Goal: Task Accomplishment & Management: Manage account settings

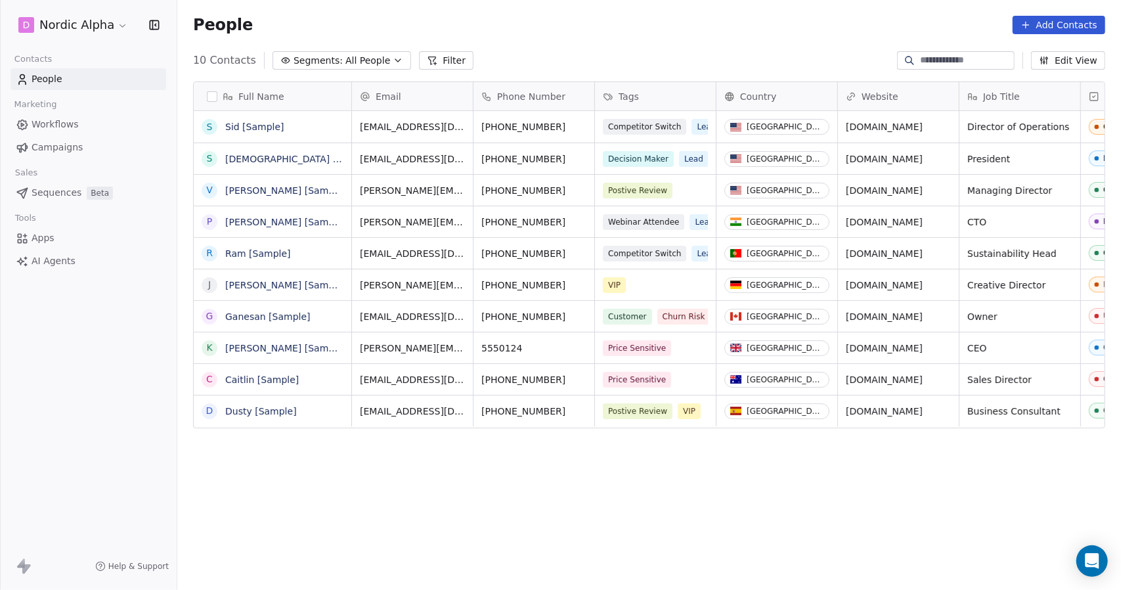
scroll to position [509, 934]
click at [120, 23] on html "D Nordic Alpha Contacts People Marketing Workflows Campaigns Sales Sequences Be…" at bounding box center [560, 295] width 1121 height 590
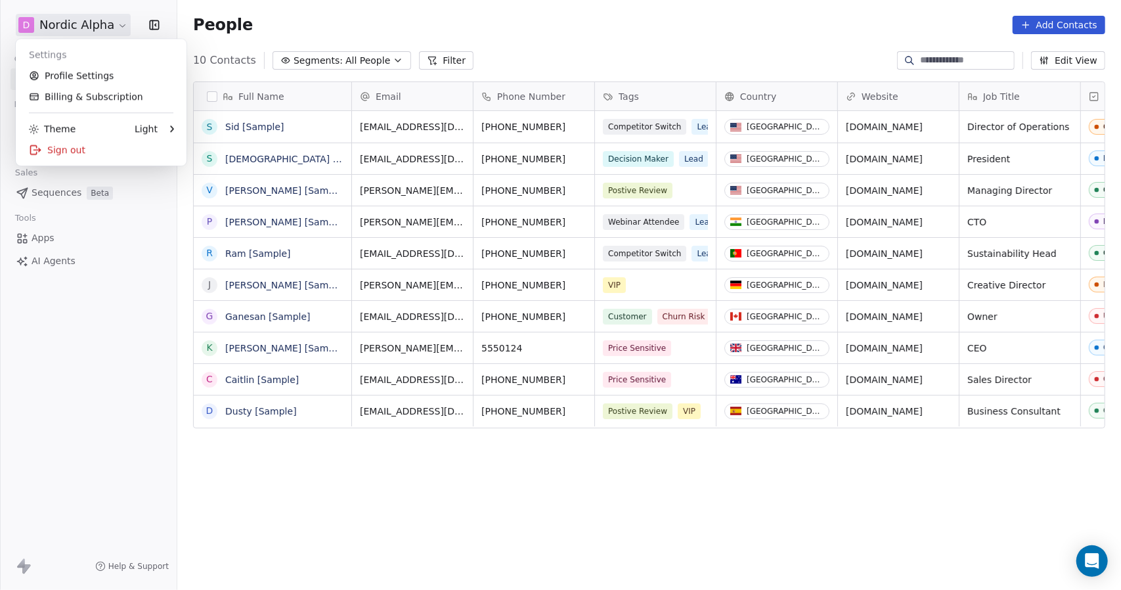
click at [120, 23] on html "D Nordic Alpha Contacts People Marketing Workflows Campaigns Sales Sequences Be…" at bounding box center [560, 295] width 1121 height 590
click at [120, 24] on html "D Nordic Alpha Contacts People Marketing Workflows Campaigns Sales Sequences Be…" at bounding box center [560, 295] width 1121 height 590
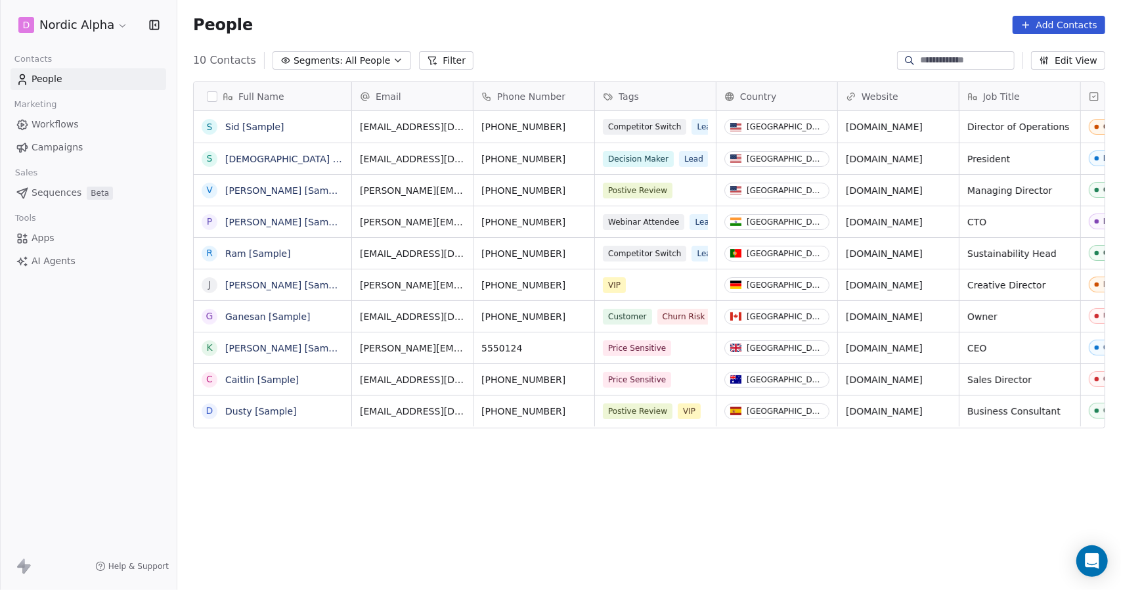
click at [847, 34] on div "People Add Contacts" at bounding box center [649, 25] width 944 height 50
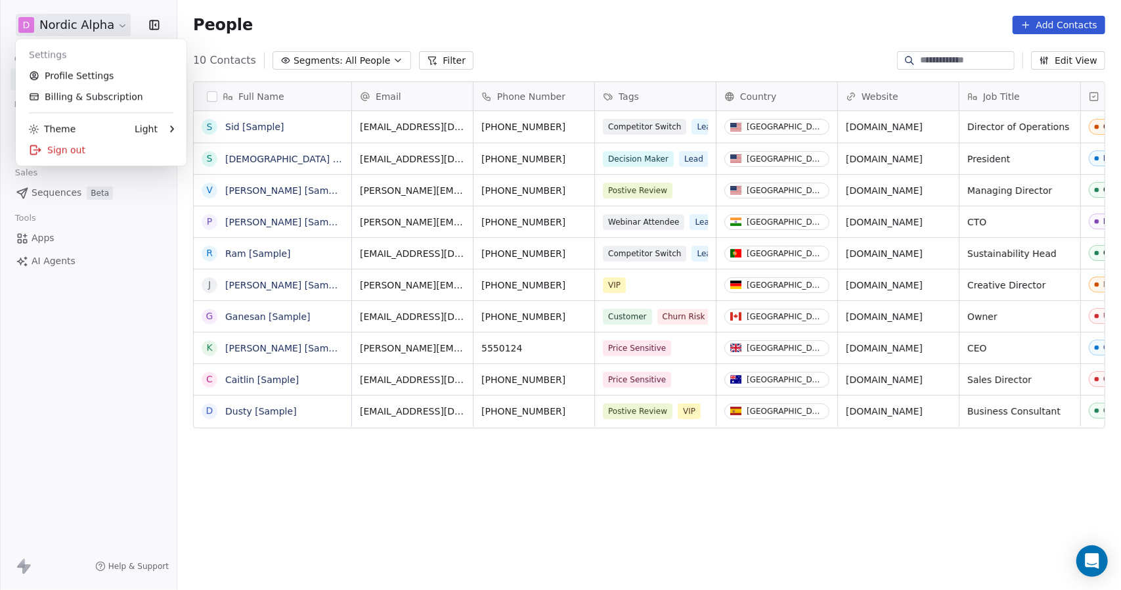
click at [83, 20] on html "D Nordic Alpha Contacts People Marketing Workflows Campaigns Sales Sequences Be…" at bounding box center [560, 295] width 1121 height 590
click at [67, 154] on div "Sign out" at bounding box center [101, 149] width 160 height 21
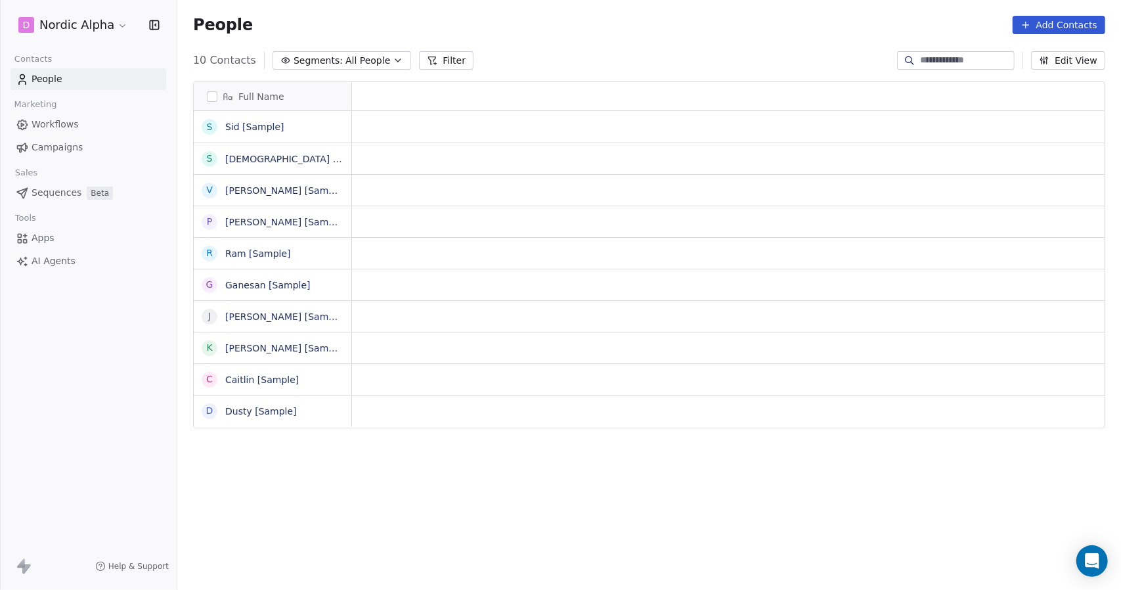
scroll to position [11, 11]
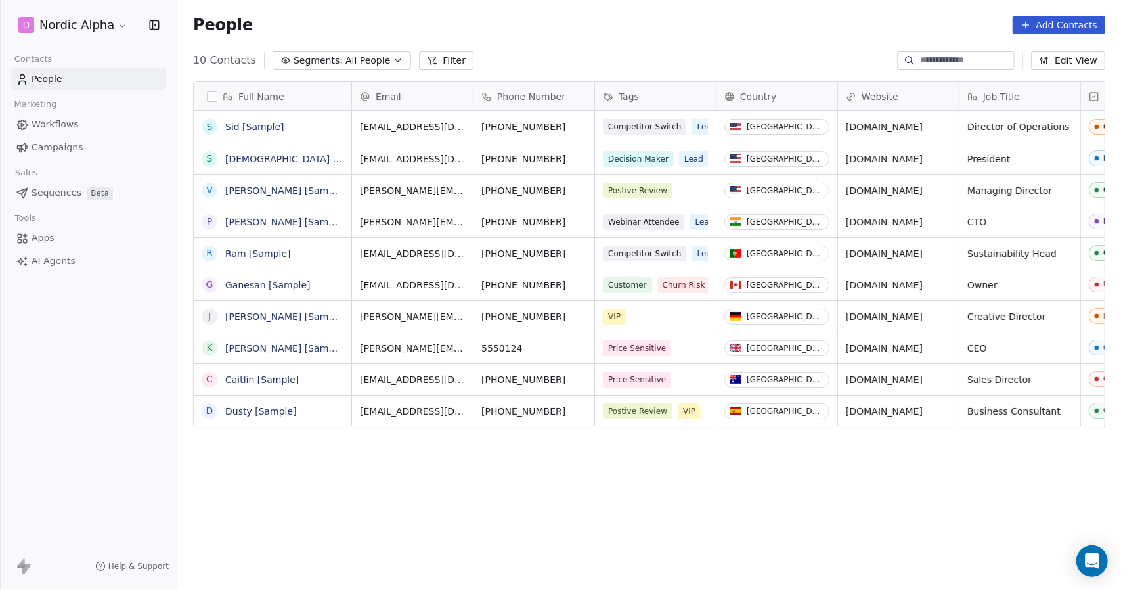
click at [370, 60] on span "All People" at bounding box center [368, 61] width 45 height 14
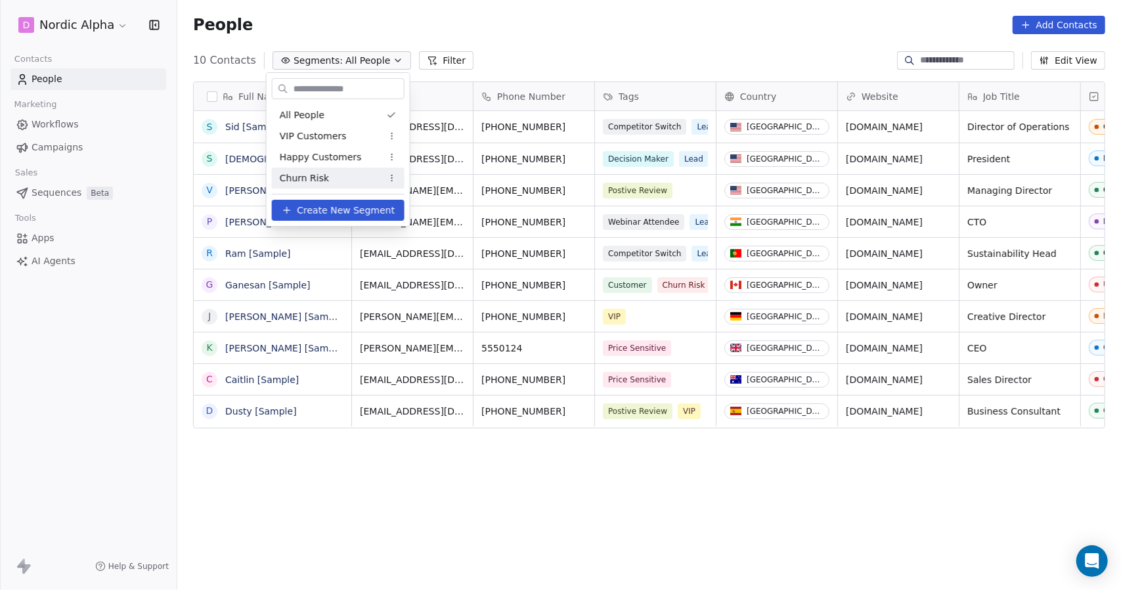
click at [328, 208] on span "Create New Segment" at bounding box center [346, 211] width 98 height 14
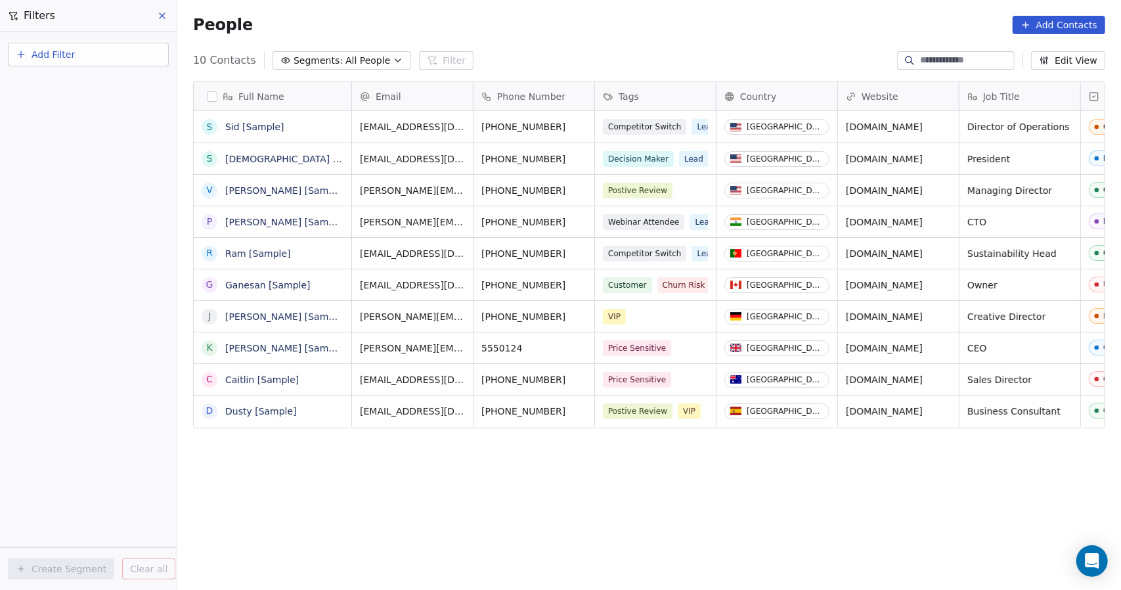
click at [51, 55] on span "Add Filter" at bounding box center [53, 55] width 43 height 14
click at [58, 87] on span "Contact properties" at bounding box center [64, 86] width 85 height 14
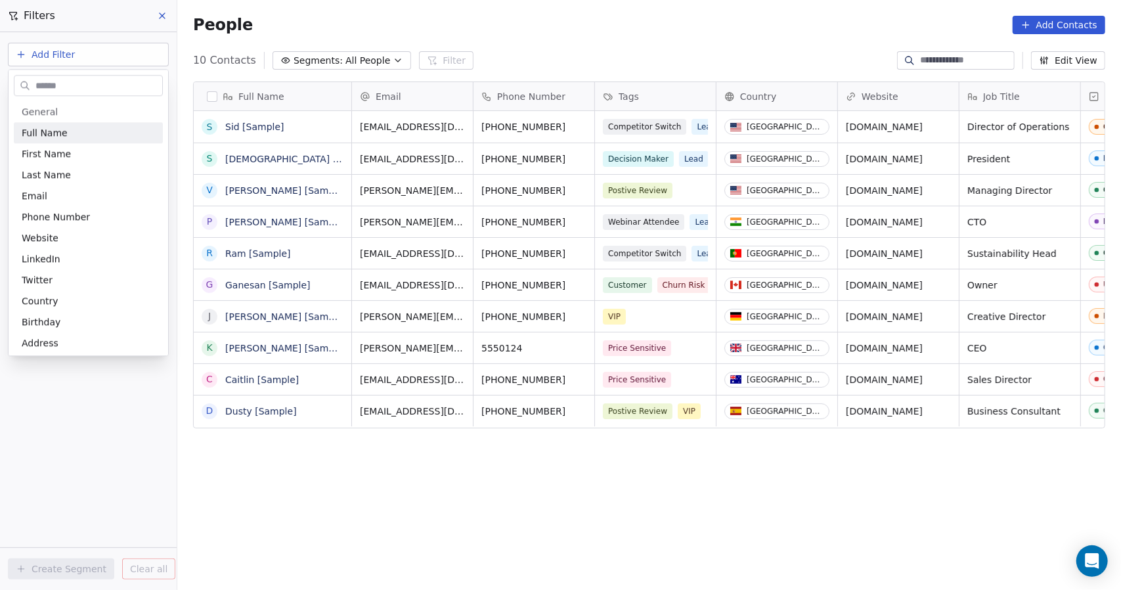
click at [30, 53] on html "D Nordic Alpha Contacts People Marketing Workflows Campaigns Sales Sequences Be…" at bounding box center [560, 295] width 1121 height 590
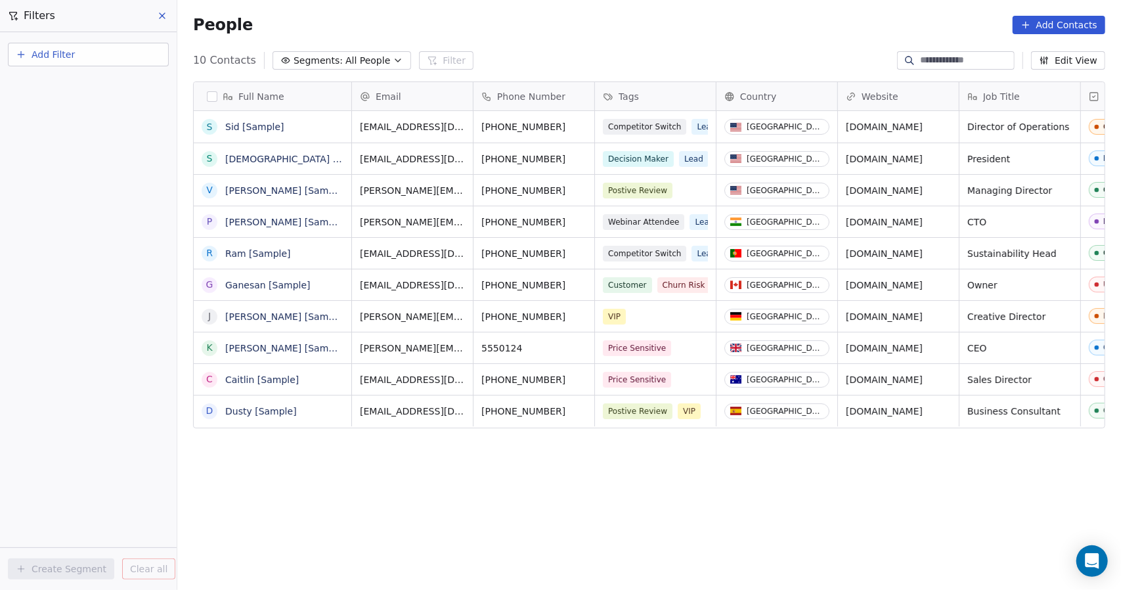
click at [373, 59] on span "All People" at bounding box center [368, 61] width 45 height 14
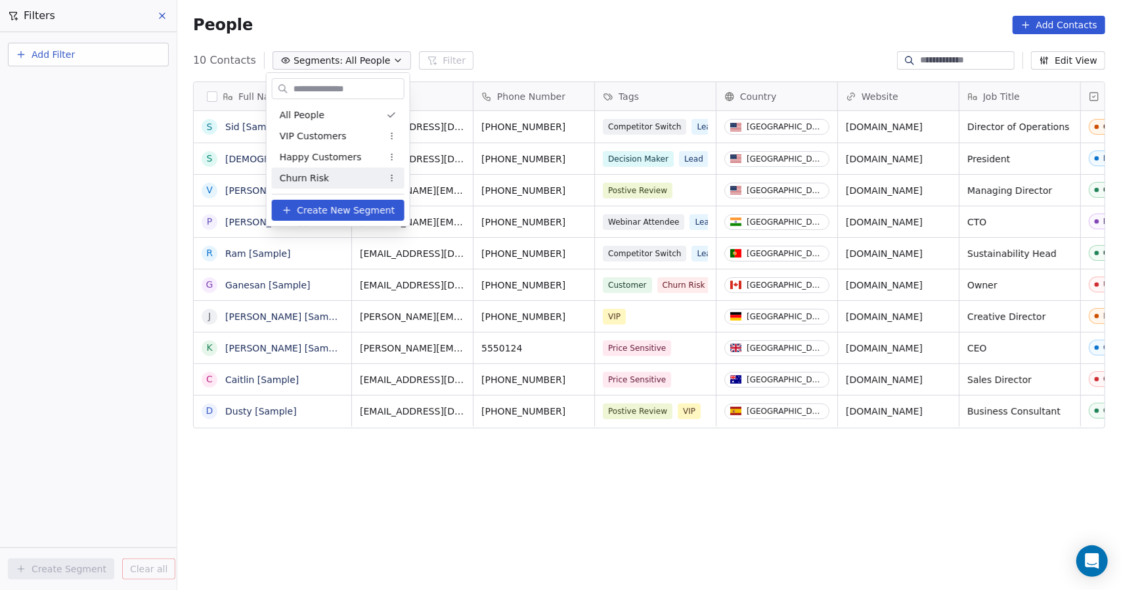
click at [335, 210] on span "Create New Segment" at bounding box center [346, 211] width 98 height 14
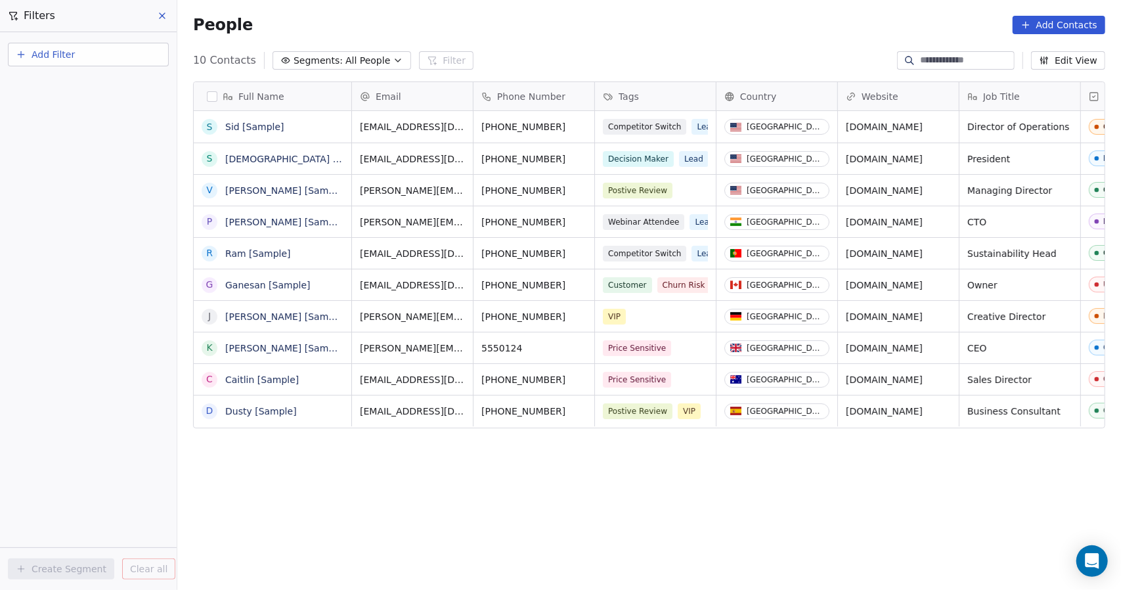
click at [393, 60] on icon "button" at bounding box center [398, 60] width 11 height 11
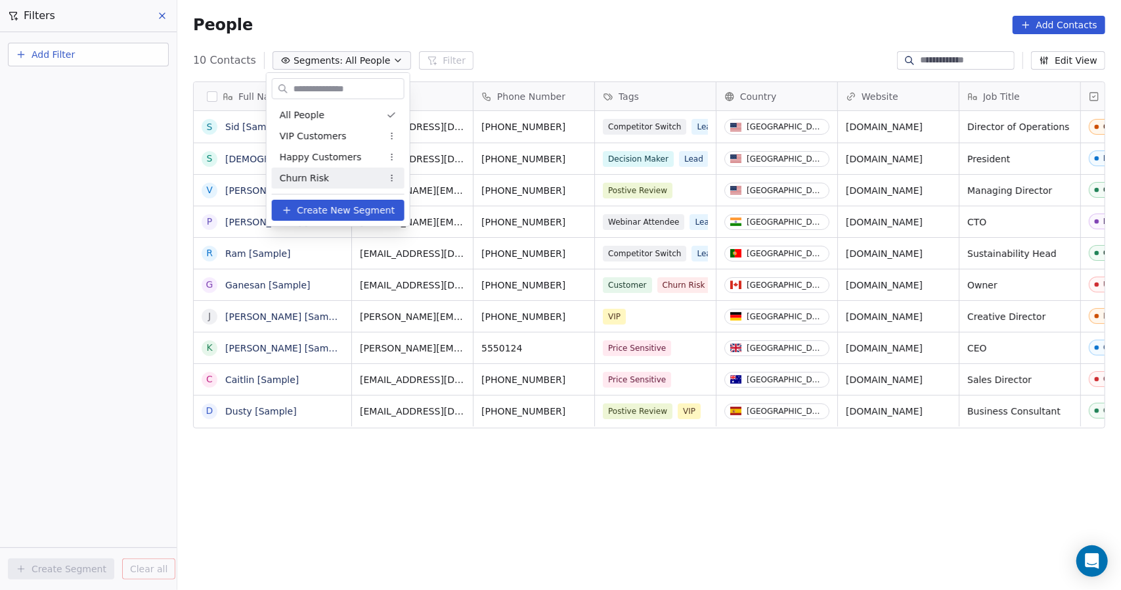
click at [319, 207] on span "Create New Segment" at bounding box center [346, 211] width 98 height 14
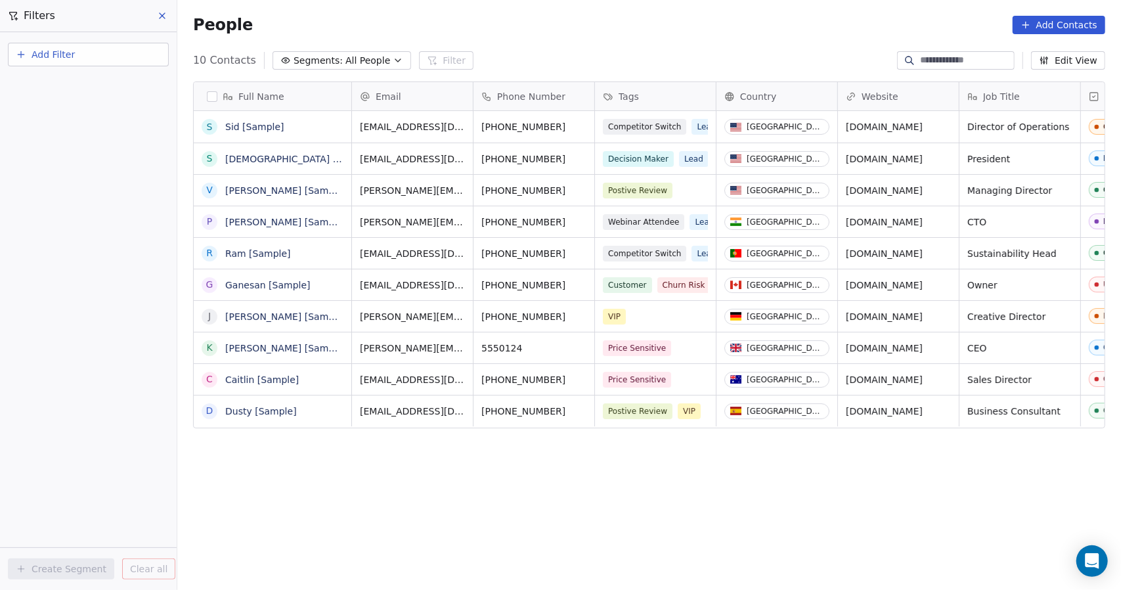
click at [83, 112] on div "Add Filter Create Segment Clear all" at bounding box center [88, 311] width 177 height 558
click at [71, 79] on div "Add Filter Create Segment Clear all" at bounding box center [88, 311] width 177 height 558
click at [166, 15] on icon at bounding box center [162, 16] width 11 height 11
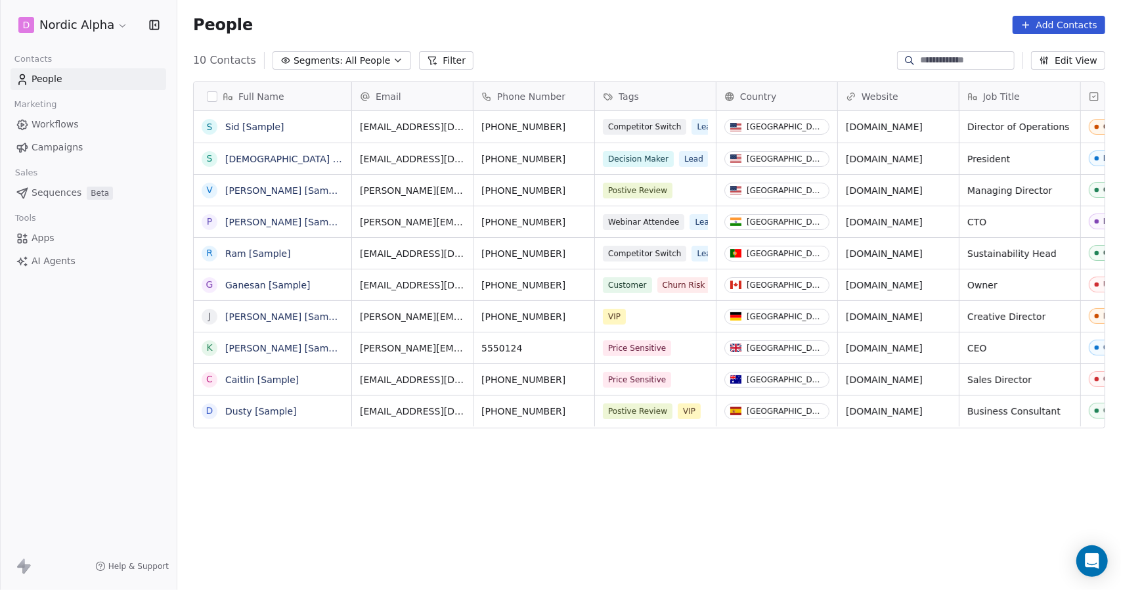
click at [376, 56] on span "All People" at bounding box center [368, 61] width 45 height 14
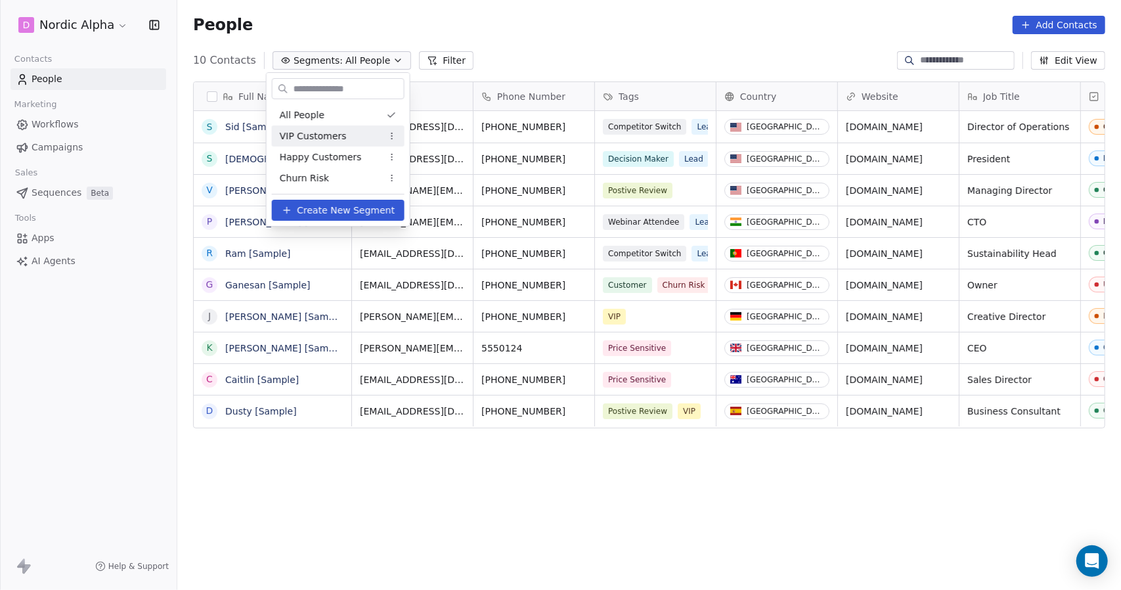
click at [393, 129] on html "D Nordic Alpha Contacts People Marketing Workflows Campaigns Sales Sequences Be…" at bounding box center [560, 295] width 1121 height 590
click at [131, 148] on html "D Nordic Alpha Contacts People Marketing Workflows Campaigns Sales Sequences Be…" at bounding box center [560, 295] width 1121 height 590
click at [50, 145] on html "D Nordic Alpha Contacts People Marketing Workflows Campaigns Sales Sequences Be…" at bounding box center [560, 295] width 1121 height 590
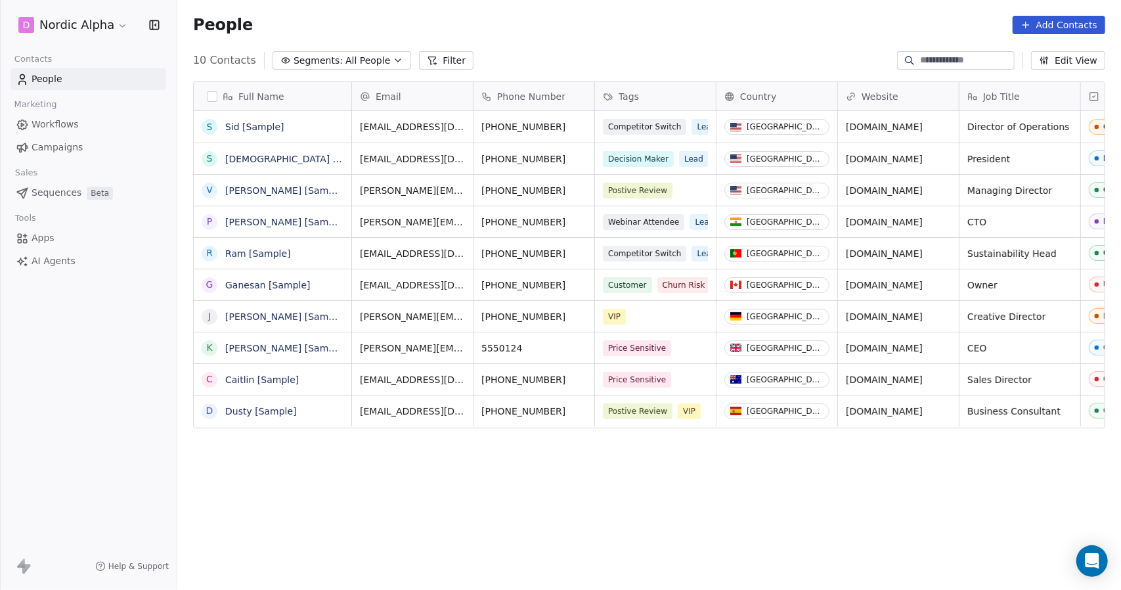
click at [51, 123] on span "Workflows" at bounding box center [55, 125] width 47 height 14
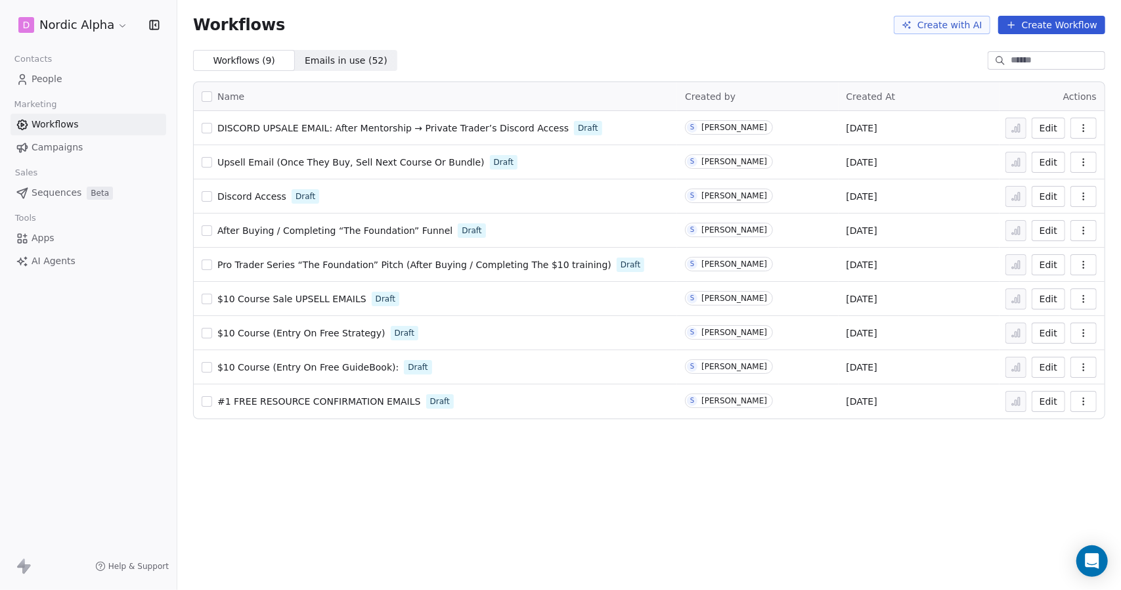
click at [79, 145] on span "Campaigns" at bounding box center [57, 148] width 51 height 14
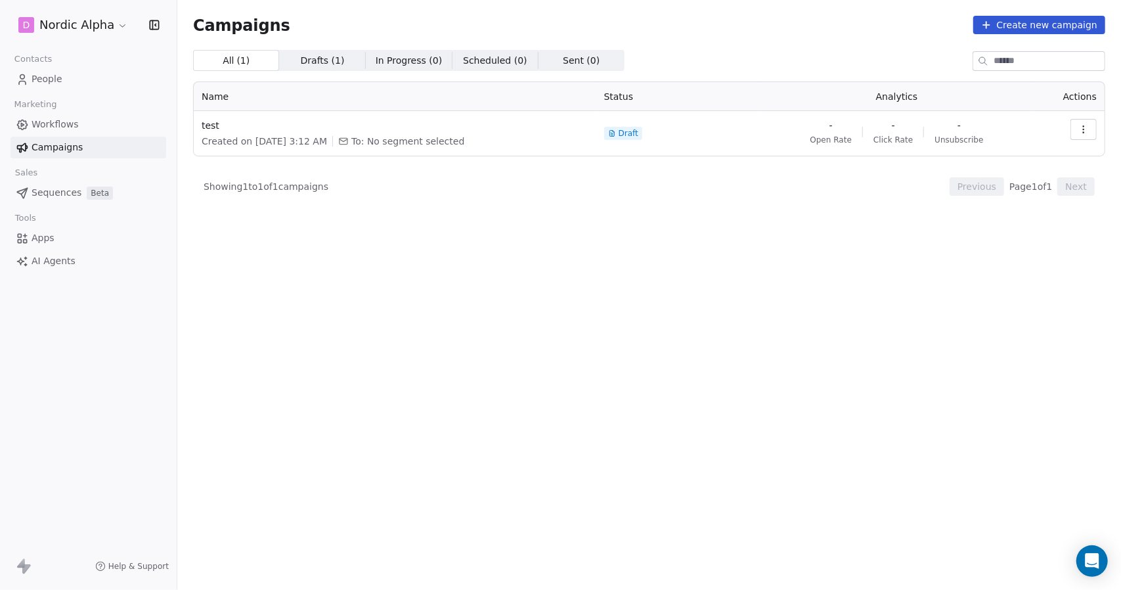
click at [57, 195] on span "Sequences" at bounding box center [57, 193] width 50 height 14
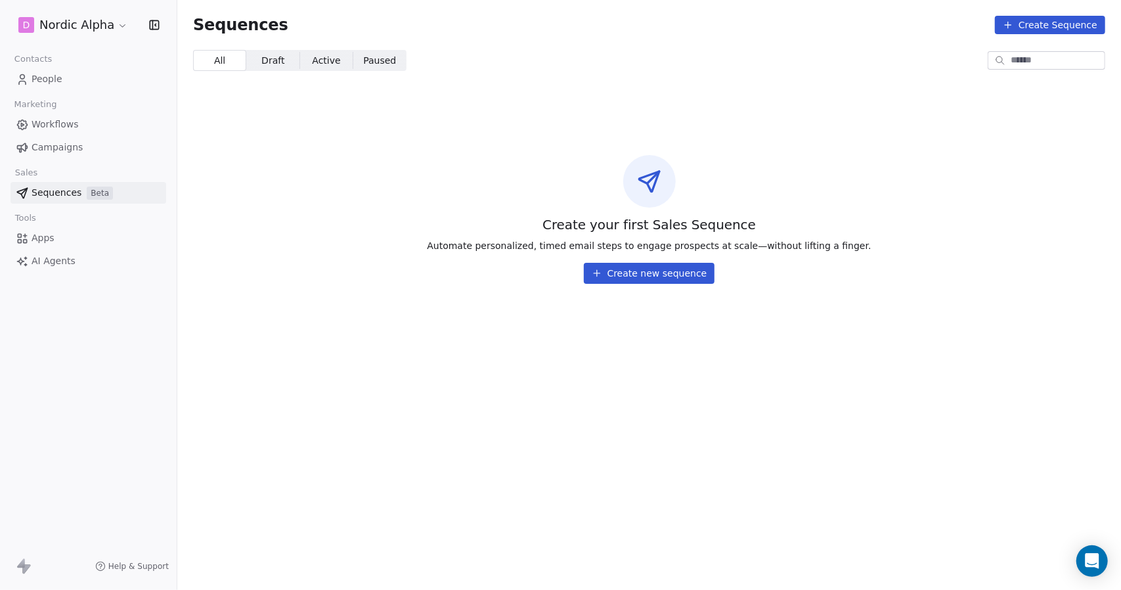
click at [54, 76] on span "People" at bounding box center [47, 79] width 31 height 14
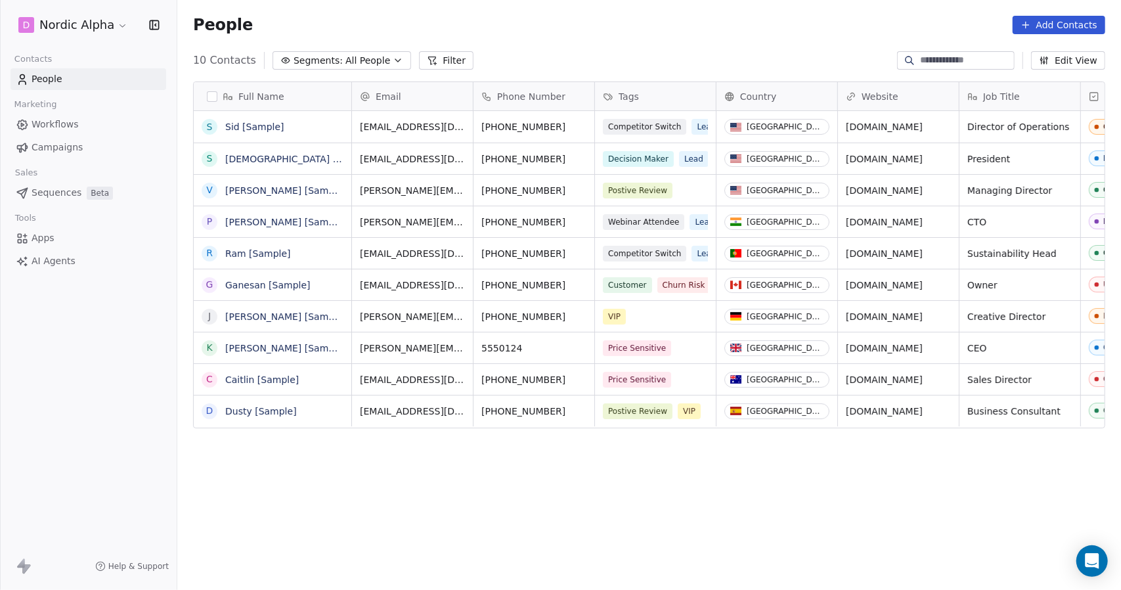
scroll to position [509, 934]
click at [155, 22] on icon "button" at bounding box center [154, 24] width 13 height 13
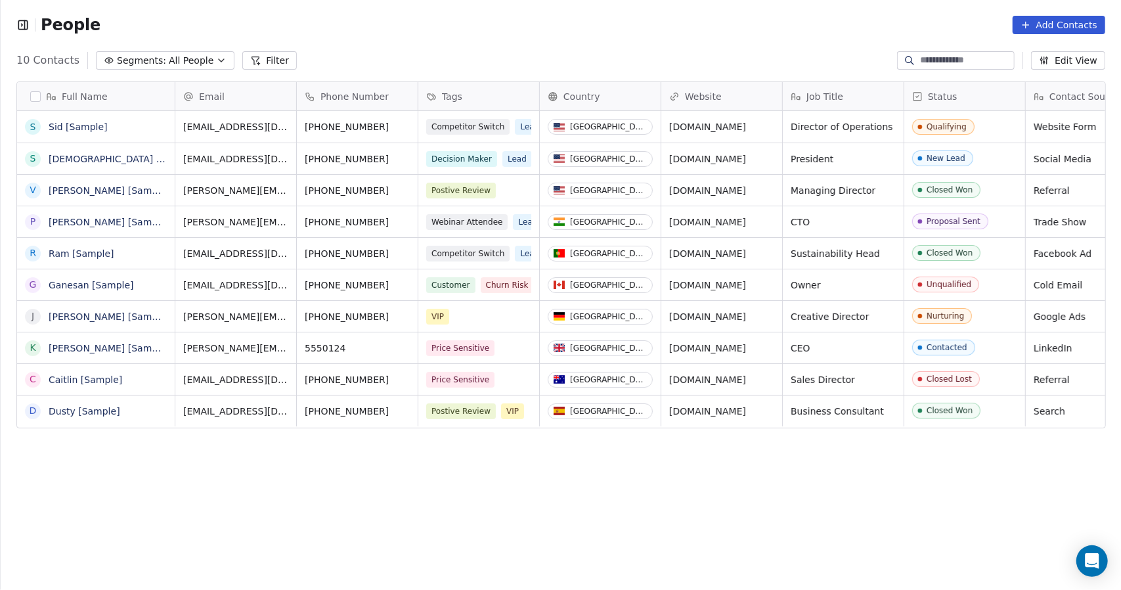
click at [27, 27] on icon "button" at bounding box center [22, 24] width 9 height 9
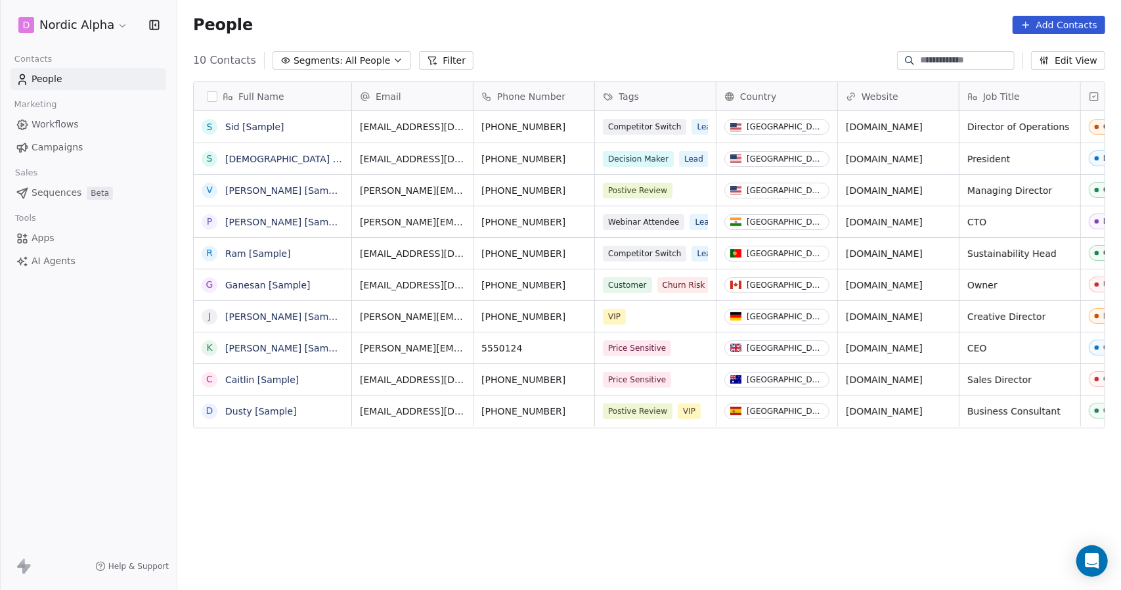
click at [333, 56] on button "Segments: All People" at bounding box center [342, 60] width 139 height 18
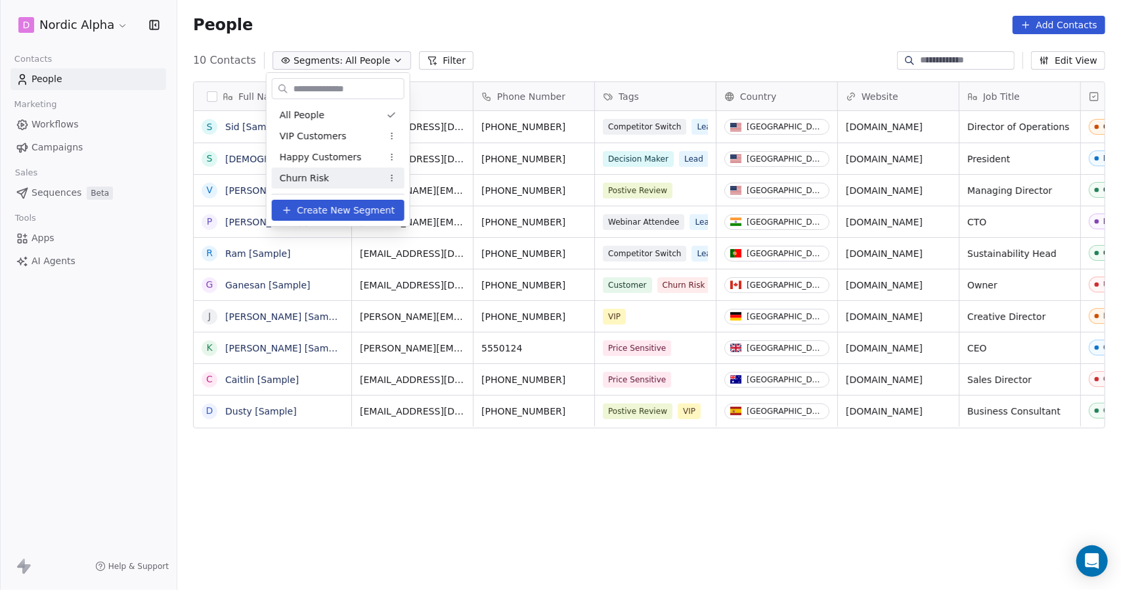
click at [324, 206] on span "Create New Segment" at bounding box center [346, 211] width 98 height 14
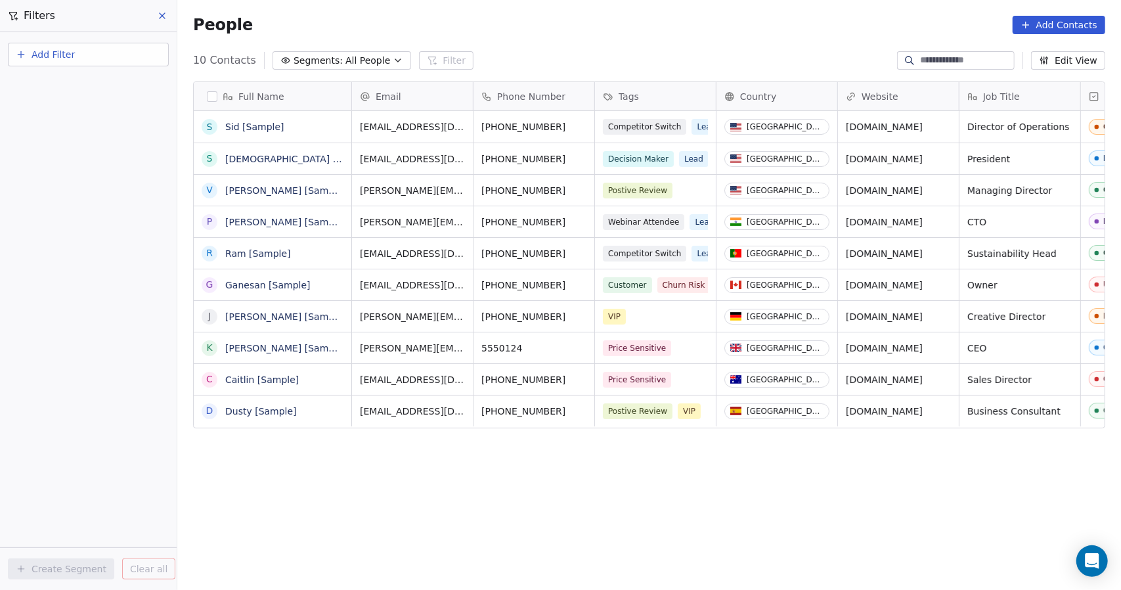
click at [63, 58] on span "Add Filter" at bounding box center [53, 55] width 43 height 14
click at [74, 88] on span "Contact properties" at bounding box center [64, 86] width 85 height 14
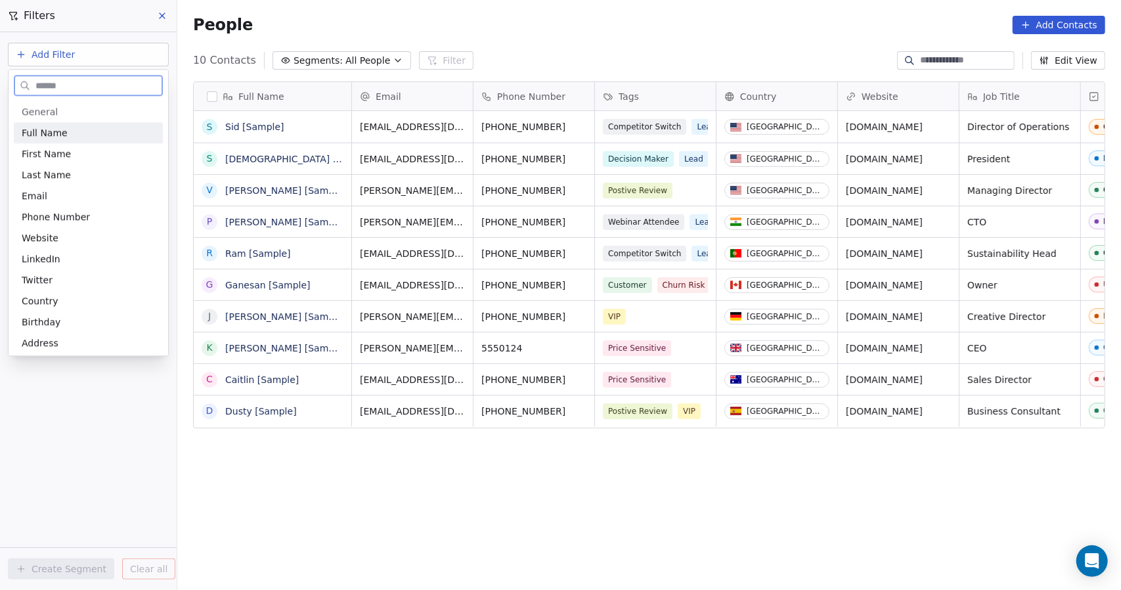
click at [55, 129] on span "Full Name" at bounding box center [45, 132] width 46 height 13
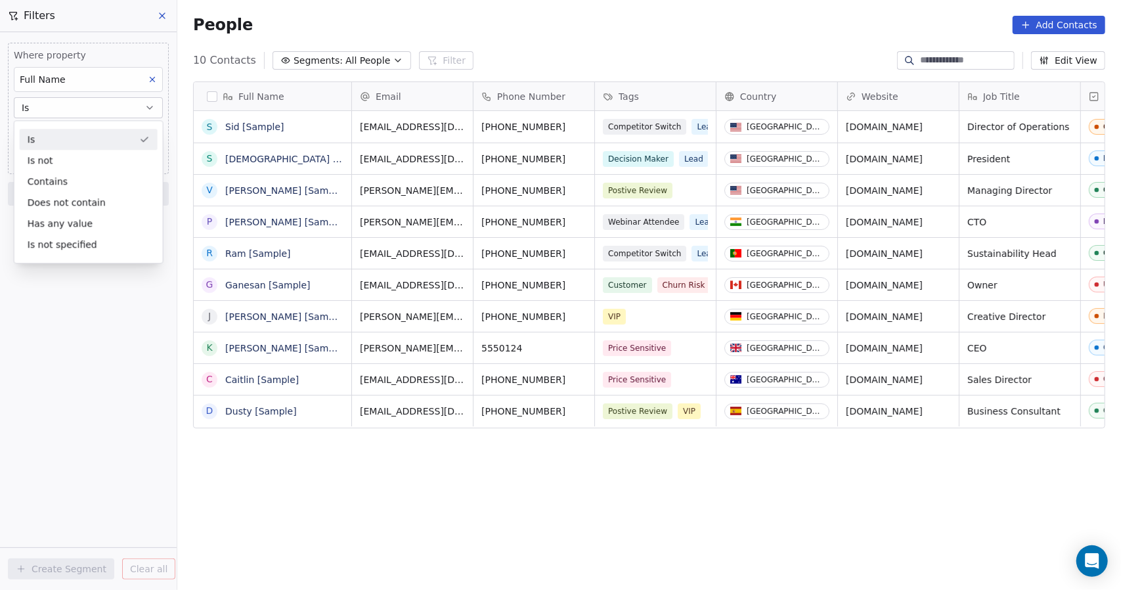
click at [153, 80] on icon at bounding box center [152, 79] width 9 height 9
click at [49, 57] on span "Add Filter" at bounding box center [53, 55] width 43 height 14
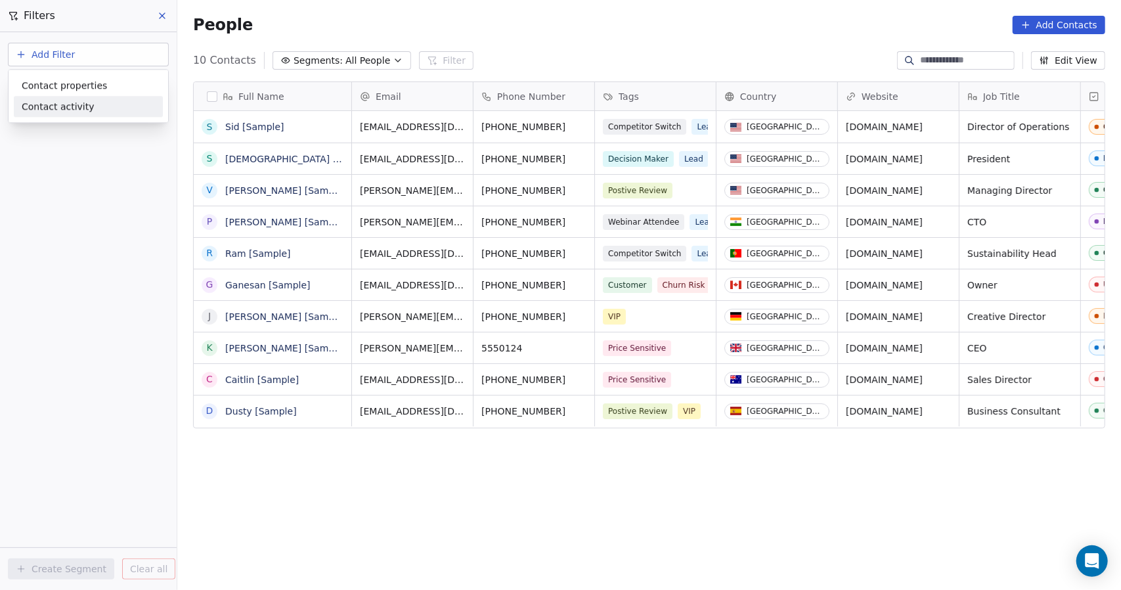
click at [53, 104] on span "Contact activity" at bounding box center [58, 107] width 73 height 14
click at [79, 228] on html "D Nordic Alpha Contacts People Marketing Workflows Campaigns Sales Sequences Be…" at bounding box center [560, 295] width 1121 height 590
click at [162, 14] on icon at bounding box center [162, 16] width 11 height 11
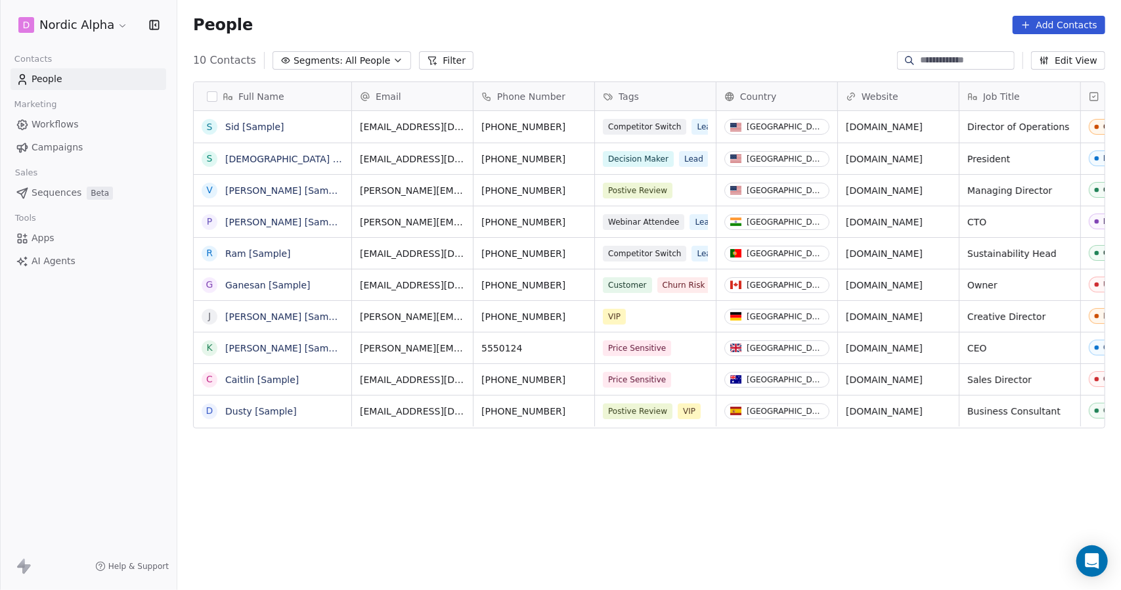
drag, startPoint x: 355, startPoint y: 27, endPoint x: 375, endPoint y: 23, distance: 20.7
click at [355, 27] on div "People Add Contacts" at bounding box center [649, 25] width 912 height 18
click at [376, 56] on span "All People" at bounding box center [368, 61] width 45 height 14
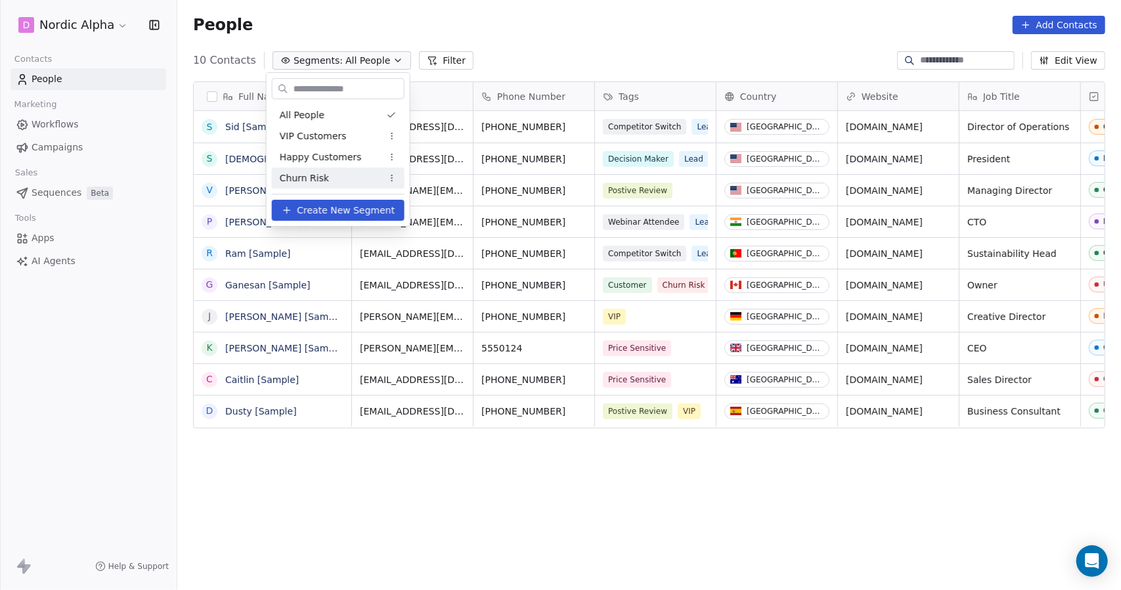
click at [338, 211] on span "Create New Segment" at bounding box center [346, 211] width 98 height 14
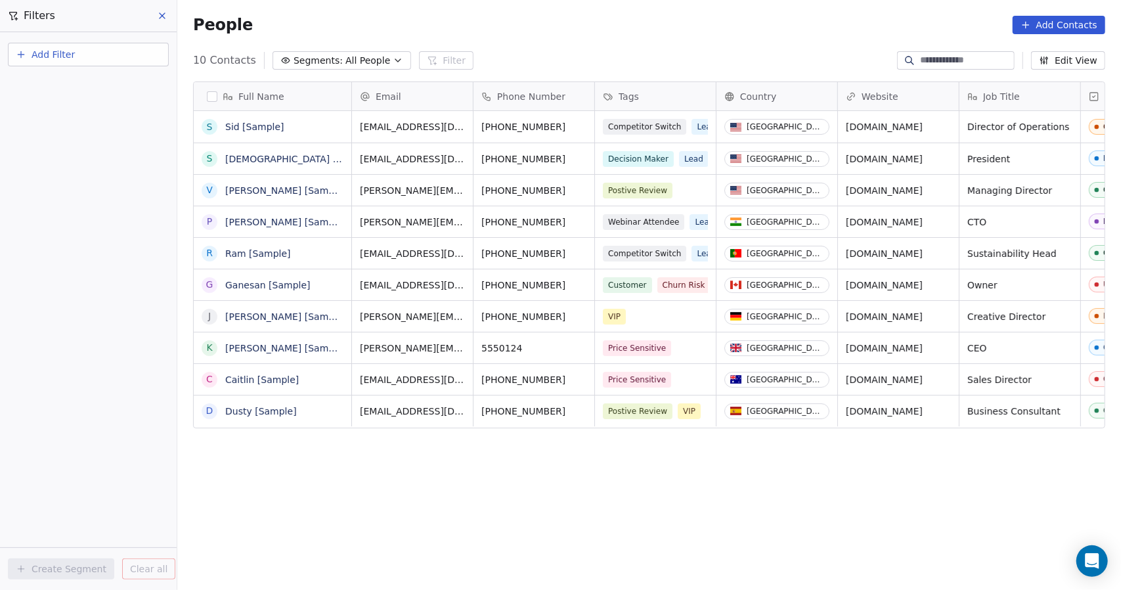
click at [43, 51] on span "Add Filter" at bounding box center [53, 55] width 43 height 14
click at [50, 52] on html "D Nordic Alpha Contacts People Marketing Workflows Campaigns Sales Sequences Be…" at bounding box center [560, 295] width 1121 height 590
click at [56, 58] on span "Add Filter" at bounding box center [53, 55] width 43 height 14
click at [57, 87] on span "Contact properties" at bounding box center [64, 86] width 85 height 14
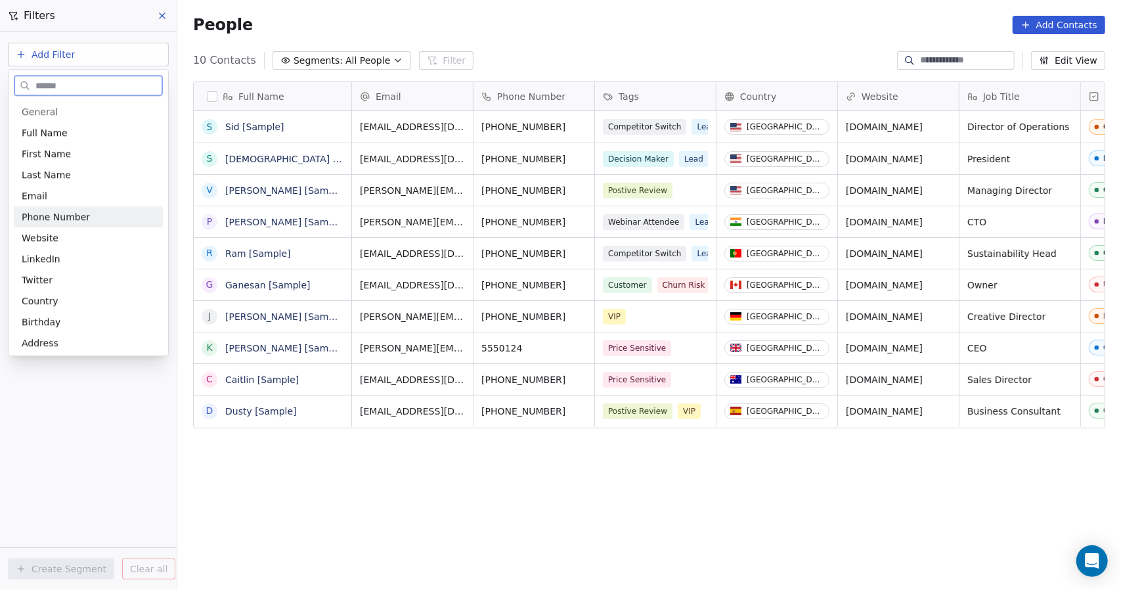
click at [45, 213] on span "Phone Number" at bounding box center [56, 216] width 68 height 13
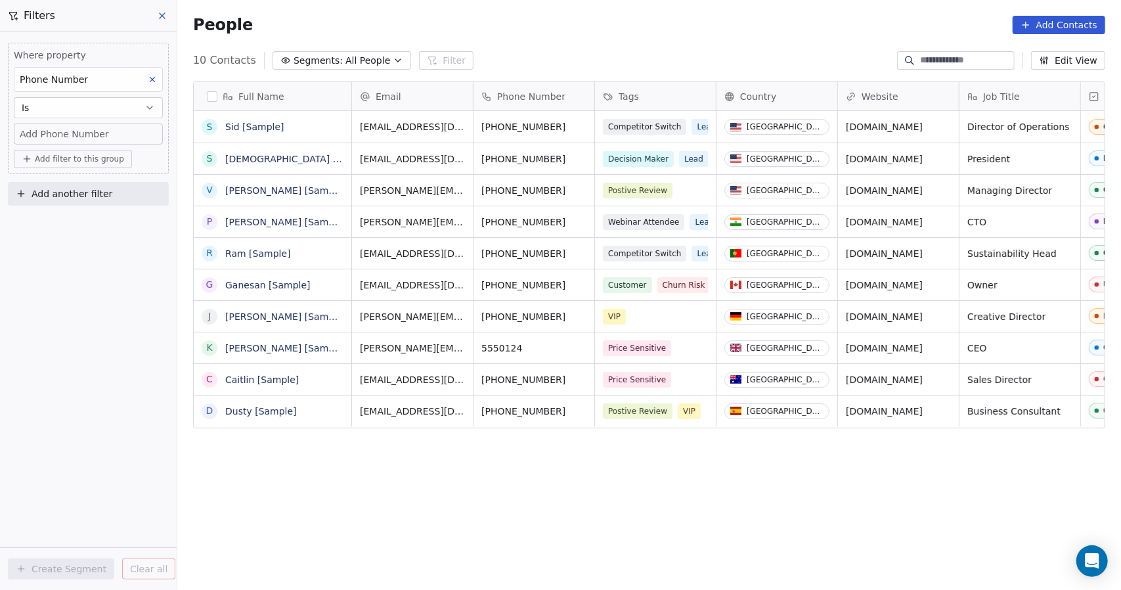
click at [155, 74] on button at bounding box center [152, 79] width 17 height 17
click at [382, 15] on div "People Add Contacts" at bounding box center [649, 25] width 944 height 50
click at [164, 16] on icon at bounding box center [162, 16] width 11 height 11
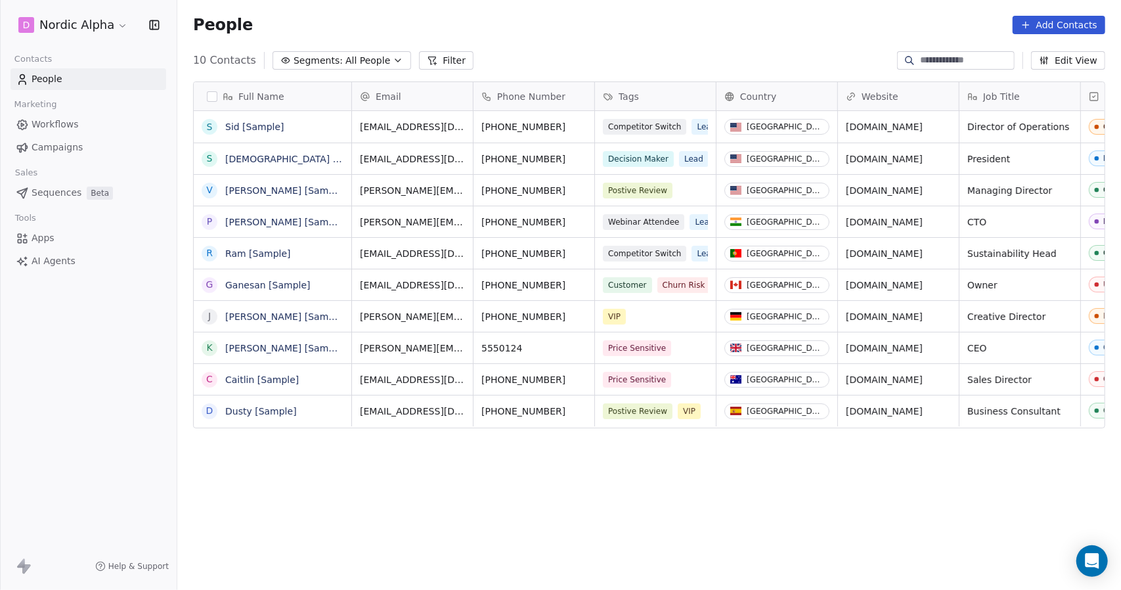
click at [48, 240] on span "Apps" at bounding box center [43, 238] width 23 height 14
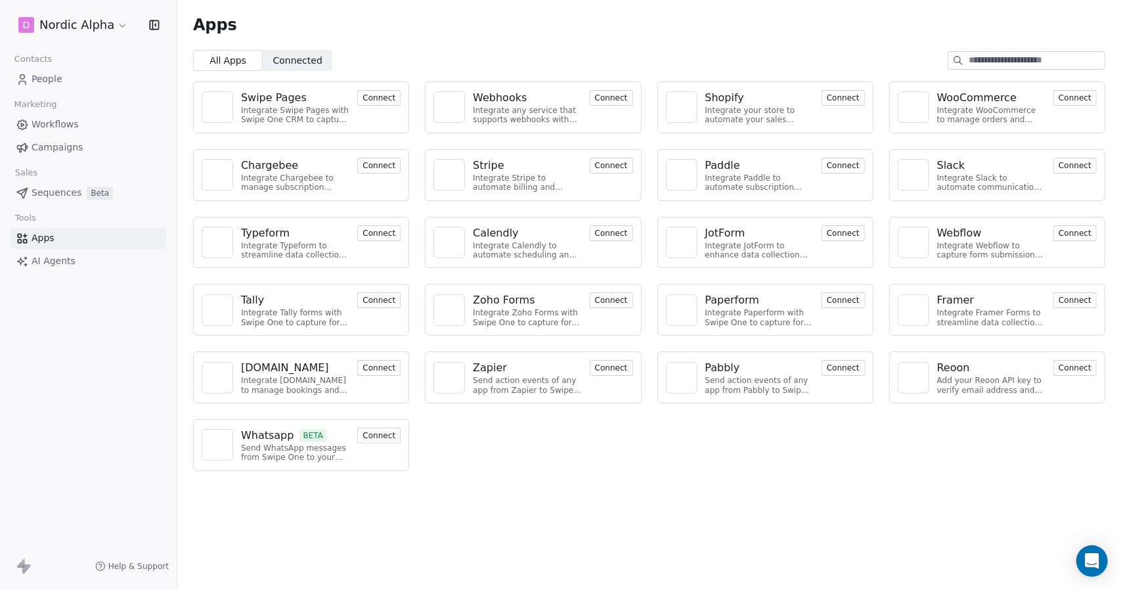
click at [431, 67] on div "All Apps All Apps Connected Connected" at bounding box center [649, 60] width 944 height 21
click at [452, 71] on div "Swipe Pages Integrate Swipe Pages with Swipe One CRM to capture lead data. Conn…" at bounding box center [649, 276] width 944 height 411
click at [311, 254] on div "Integrate Typeform to streamline data collection and customer engagement." at bounding box center [295, 250] width 108 height 19
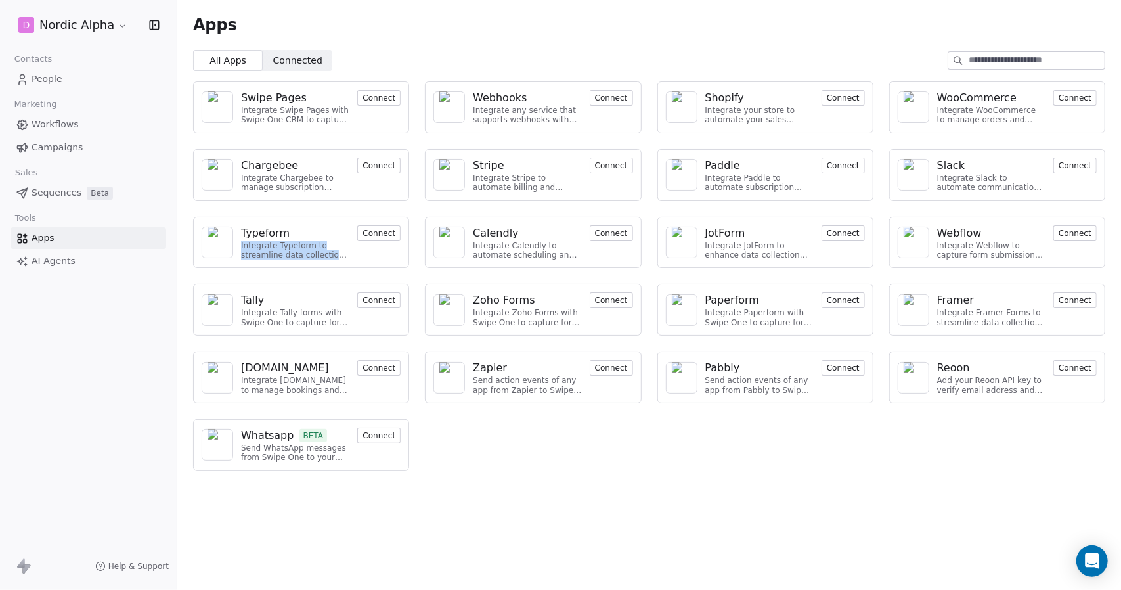
click at [311, 254] on div "Integrate Typeform to streamline data collection and customer engagement." at bounding box center [295, 250] width 108 height 19
click at [317, 253] on div "Integrate Typeform to streamline data collection and customer engagement." at bounding box center [295, 250] width 108 height 19
click at [263, 229] on div "Typeform" at bounding box center [265, 233] width 49 height 16
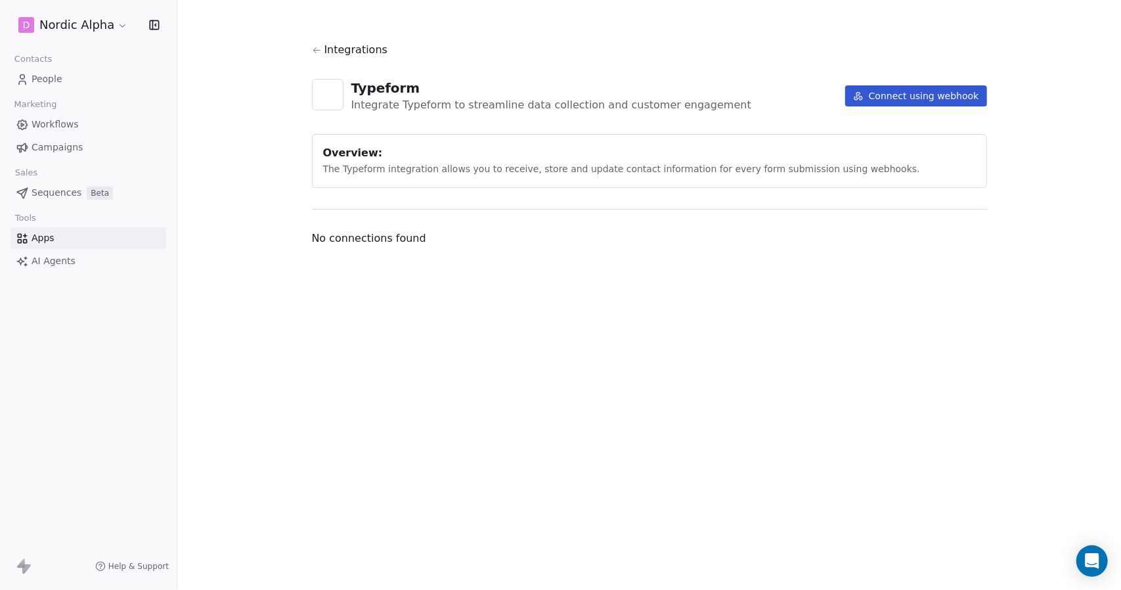
click at [872, 169] on div "Overview: The Typeform integration allows you to receive, store and update cont…" at bounding box center [649, 161] width 675 height 54
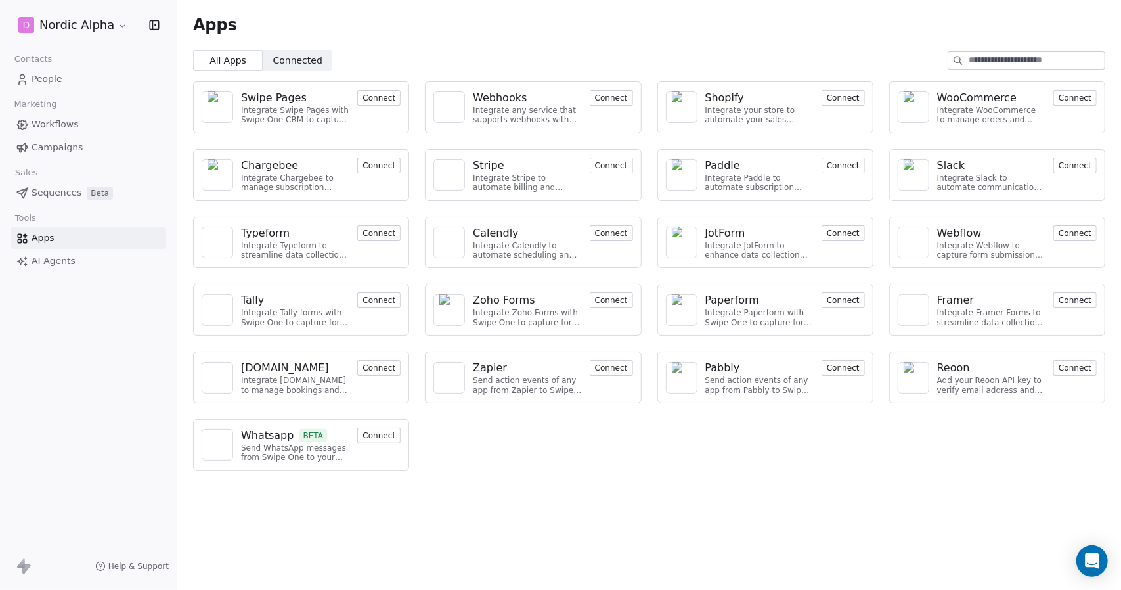
click at [288, 121] on div "Integrate Swipe Pages with Swipe One CRM to capture lead data." at bounding box center [295, 115] width 108 height 19
click at [273, 99] on div "Swipe Pages" at bounding box center [274, 98] width 66 height 16
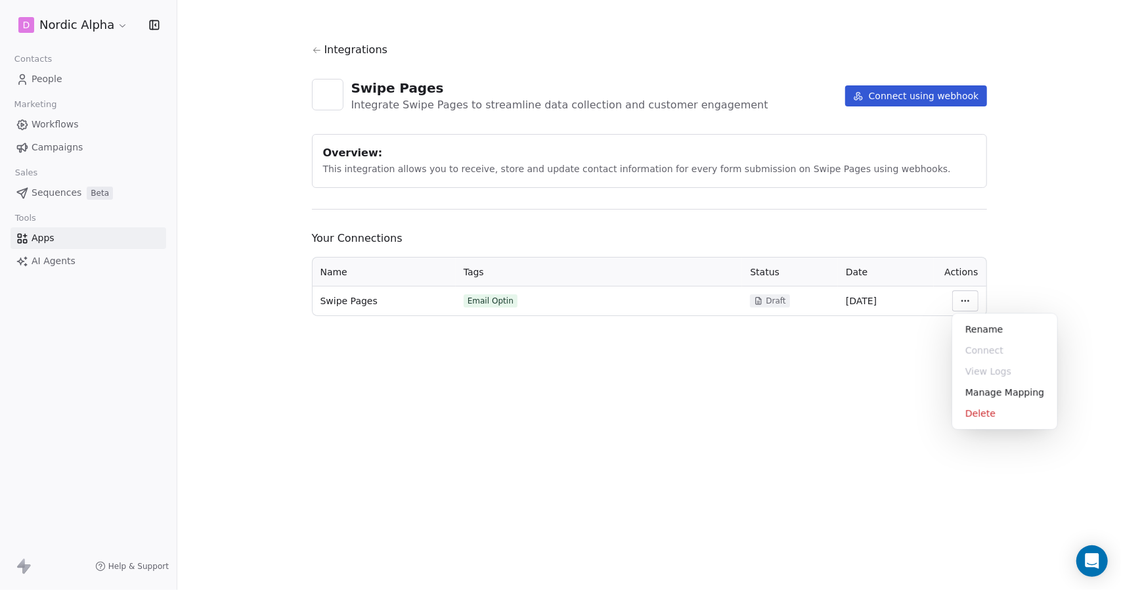
click at [967, 299] on html "D Nordic Alpha Contacts People Marketing Workflows Campaigns Sales Sequences Be…" at bounding box center [560, 295] width 1121 height 590
click at [763, 303] on html "D Nordic Alpha Contacts People Marketing Workflows Campaigns Sales Sequences Be…" at bounding box center [560, 295] width 1121 height 590
click at [351, 300] on span "Swipe Pages" at bounding box center [349, 300] width 57 height 13
click at [494, 298] on div "Email Optin" at bounding box center [491, 301] width 46 height 11
click at [775, 303] on span "Draft" at bounding box center [776, 301] width 20 height 11
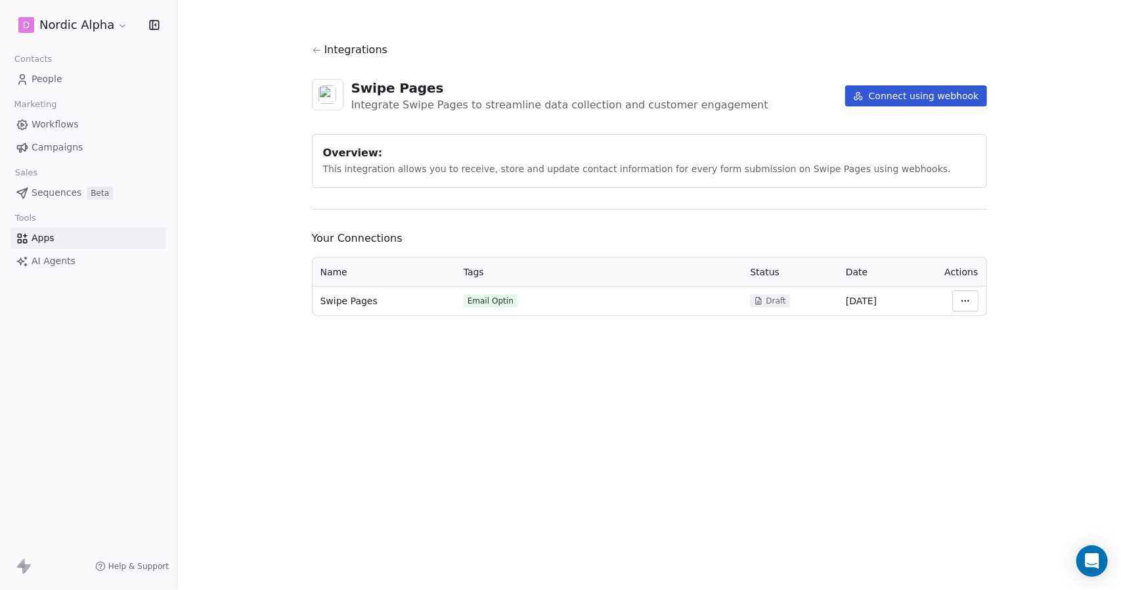
click at [877, 301] on span "07 Apr 2025" at bounding box center [861, 301] width 31 height 11
click at [956, 298] on html "D Nordic Alpha Contacts People Marketing Workflows Campaigns Sales Sequences Be…" at bounding box center [560, 295] width 1121 height 590
click at [1052, 232] on html "D Nordic Alpha Contacts People Marketing Workflows Campaigns Sales Sequences Be…" at bounding box center [560, 295] width 1121 height 590
click at [51, 83] on span "People" at bounding box center [47, 79] width 31 height 14
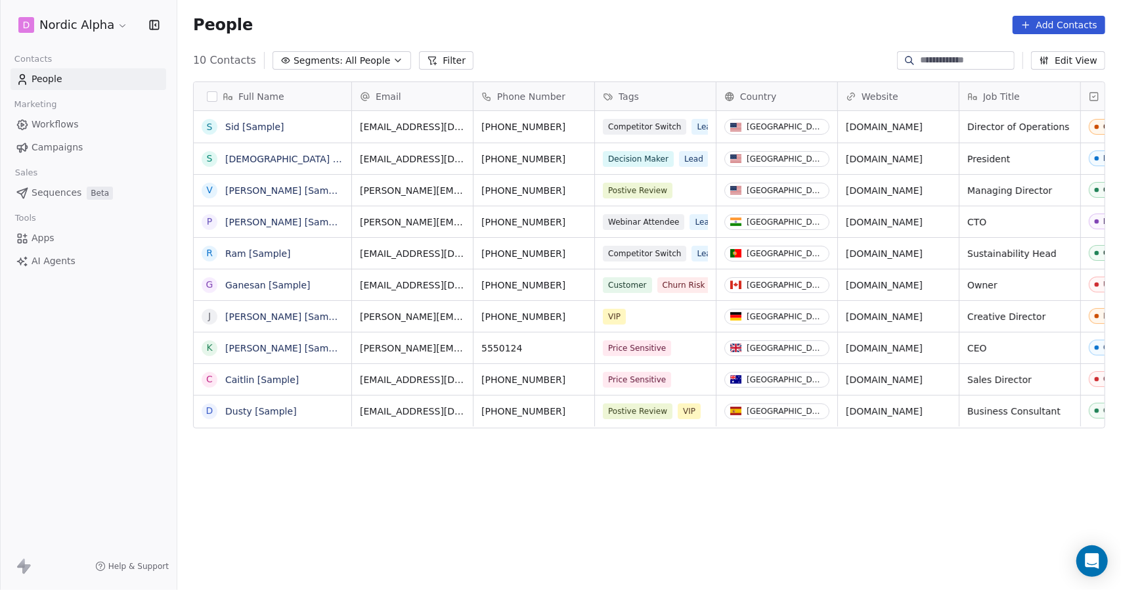
scroll to position [509, 934]
click at [363, 57] on span "All People" at bounding box center [368, 61] width 45 height 14
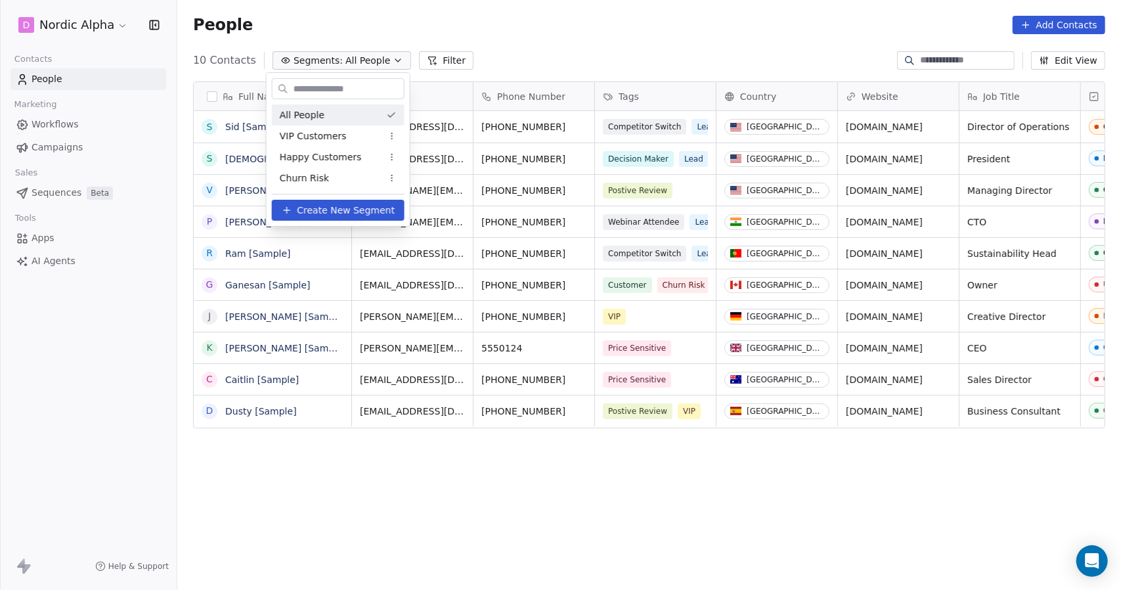
click at [363, 57] on html "D Nordic Alpha Contacts People Marketing Workflows Campaigns Sales Sequences Be…" at bounding box center [560, 295] width 1121 height 590
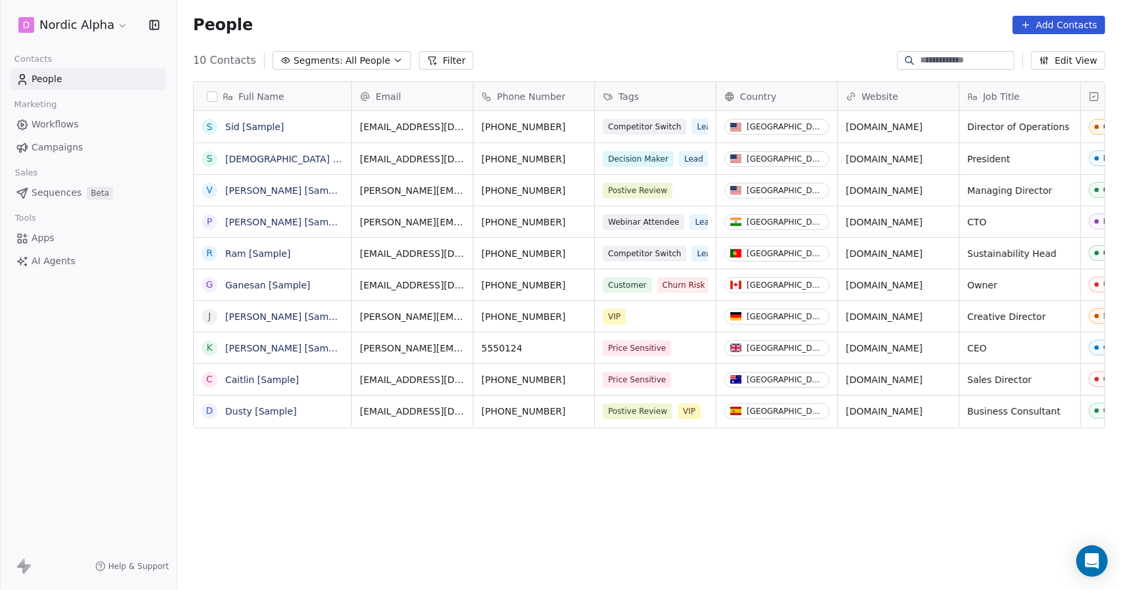
click at [860, 40] on div "People Add Contacts" at bounding box center [649, 25] width 944 height 50
click at [353, 62] on span "All People" at bounding box center [368, 61] width 45 height 14
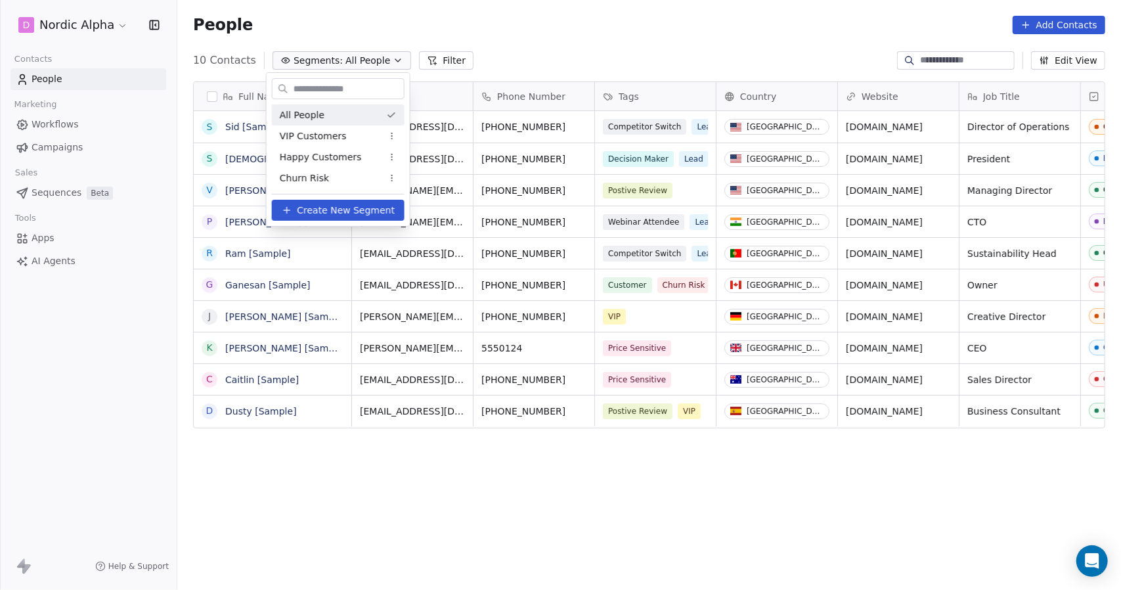
click at [390, 115] on icon "Suggestions" at bounding box center [391, 115] width 11 height 11
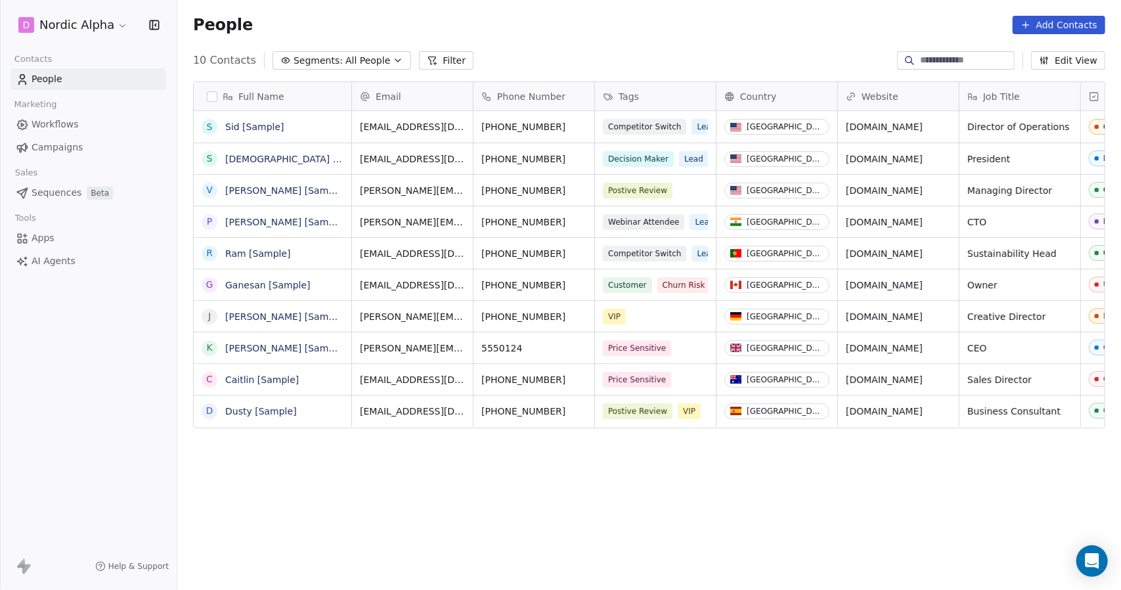
click at [393, 58] on icon "button" at bounding box center [398, 60] width 11 height 11
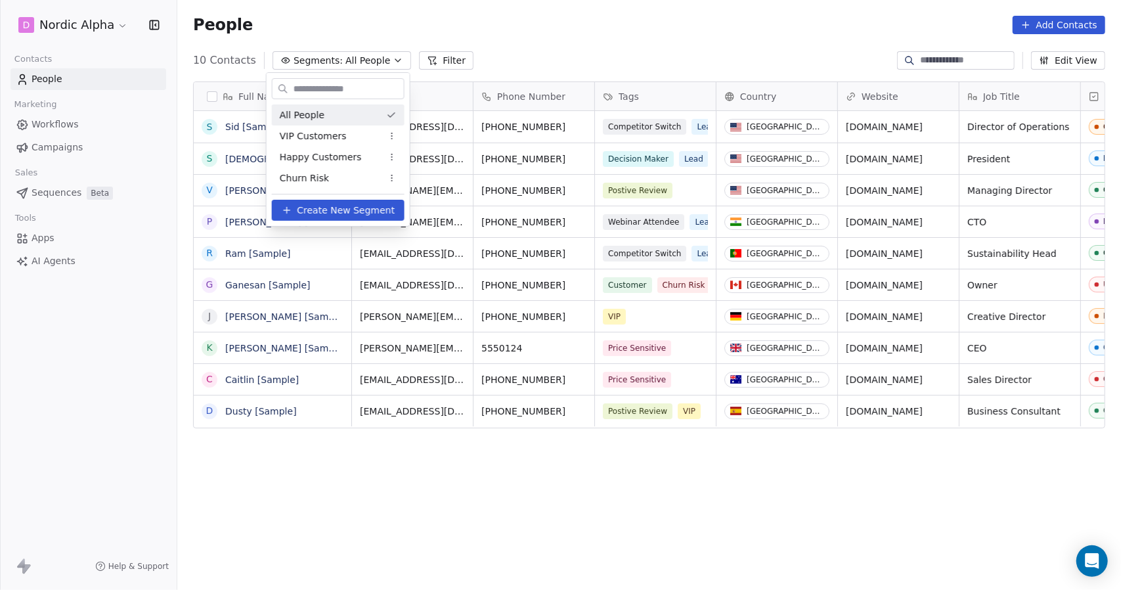
click at [513, 26] on html "D Nordic Alpha Contacts People Marketing Workflows Campaigns Sales Sequences Be…" at bounding box center [560, 295] width 1121 height 590
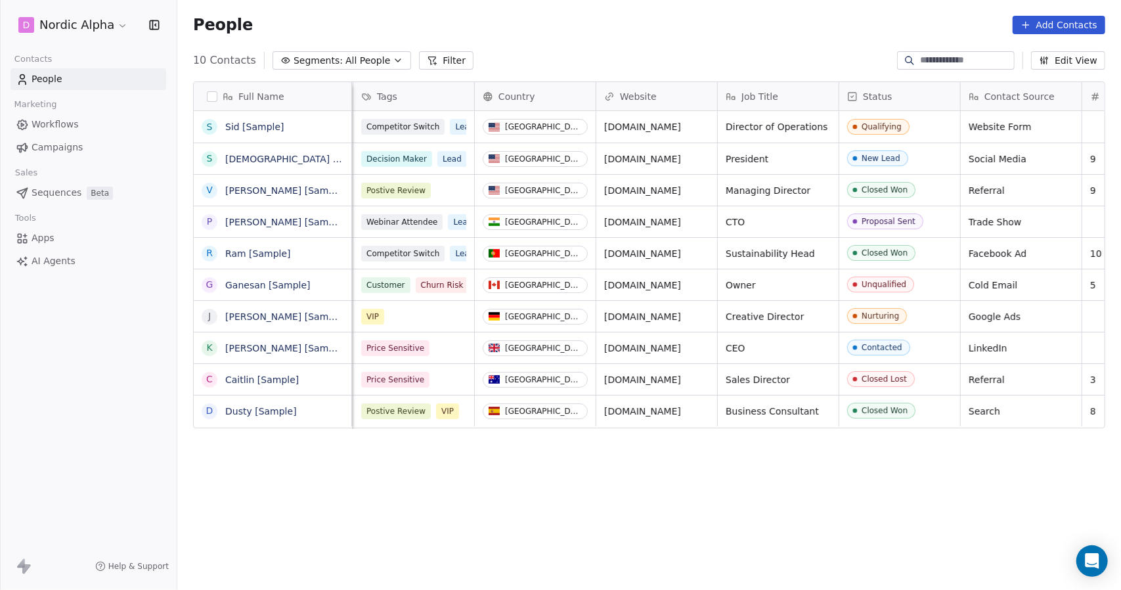
scroll to position [0, 0]
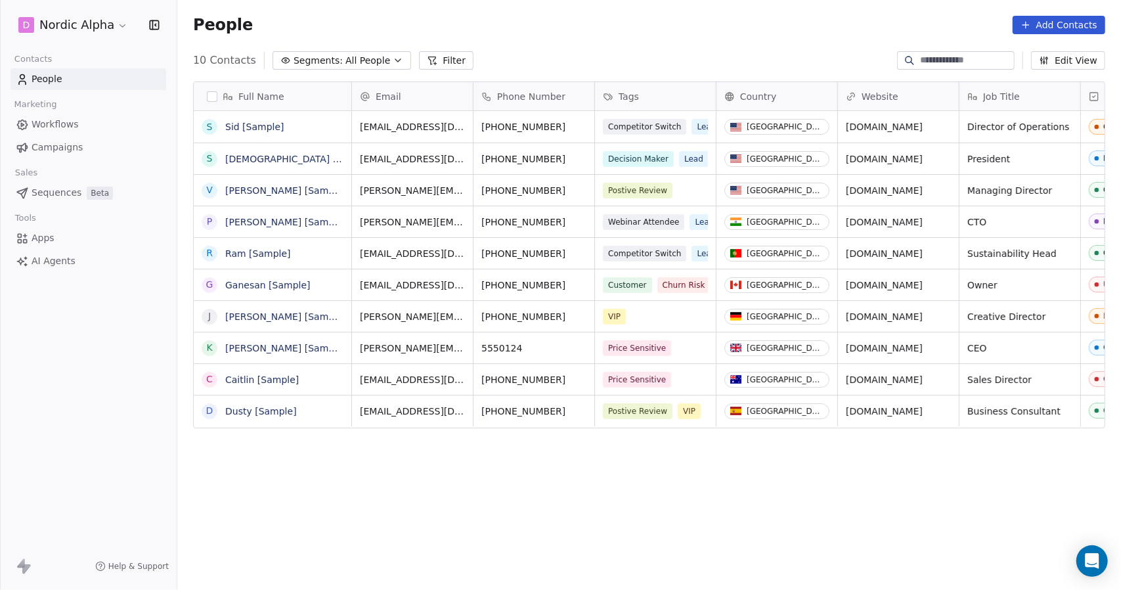
click at [1081, 66] on button "Edit View" at bounding box center [1068, 60] width 74 height 18
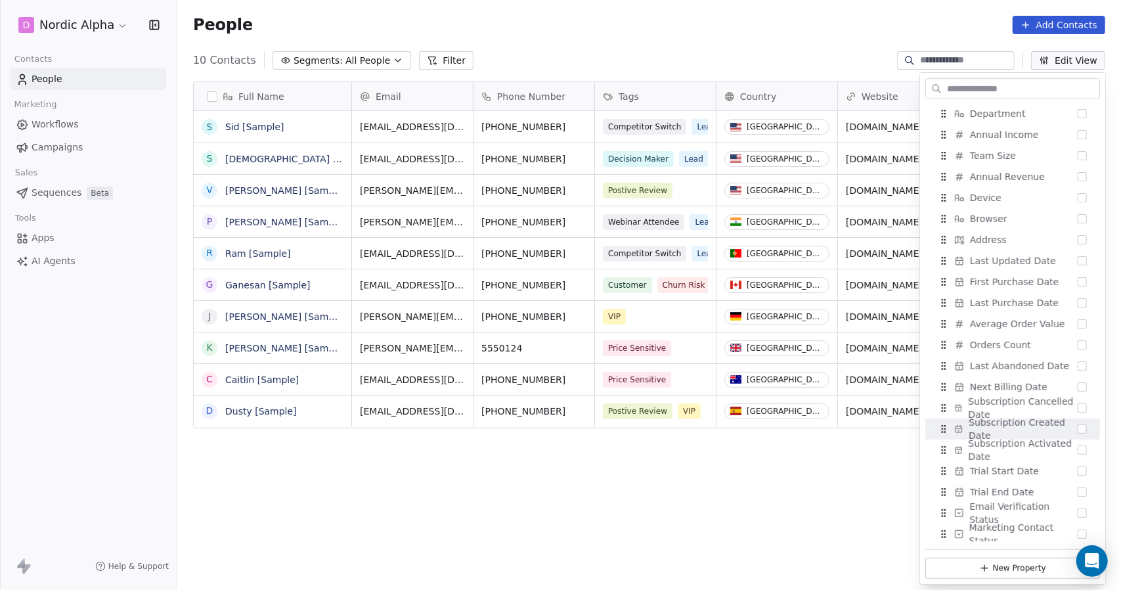
scroll to position [614, 0]
click at [761, 506] on div "Full Name S Sid [Sample] S Swami [Sample] V Vanessa [Sample] P Pavithra [Sample…" at bounding box center [649, 330] width 944 height 519
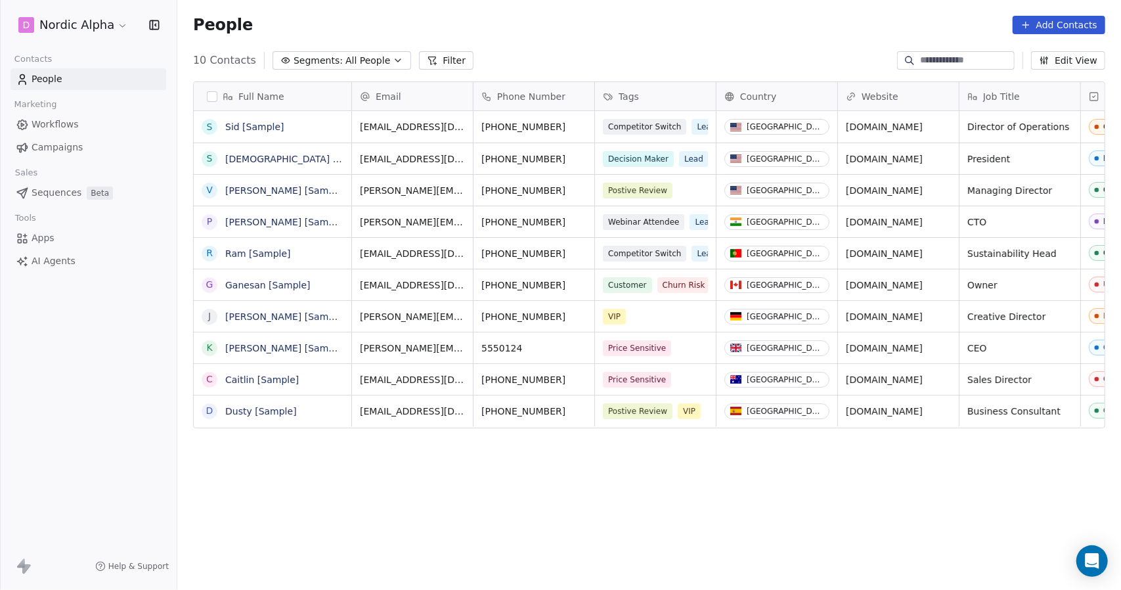
click at [348, 61] on span "All People" at bounding box center [368, 61] width 45 height 14
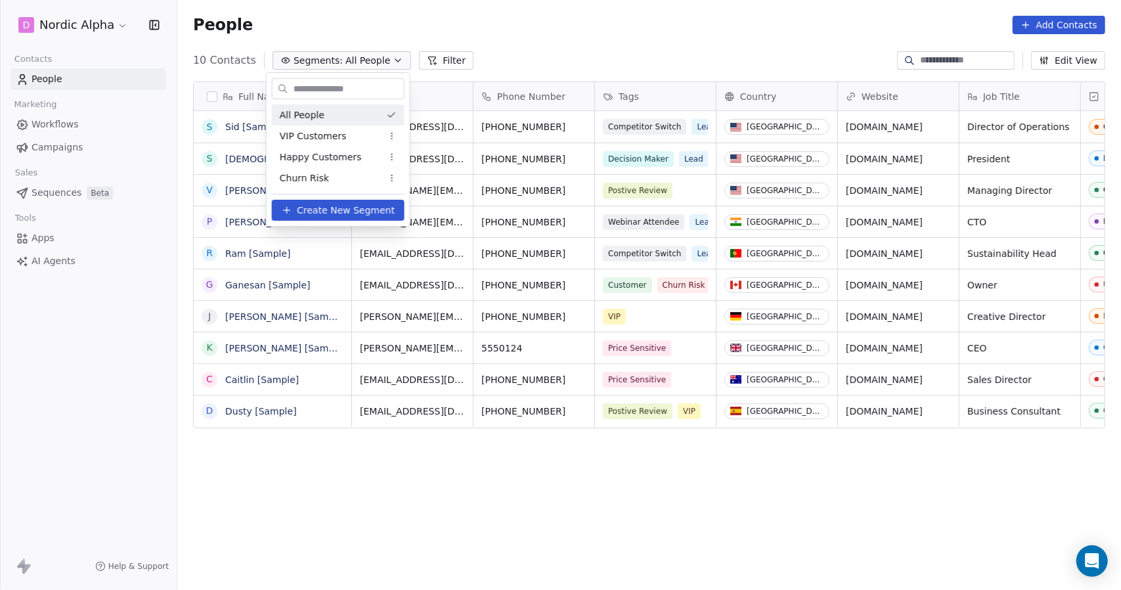
click at [350, 61] on html "D Nordic Alpha Contacts People Marketing Workflows Campaigns Sales Sequences Be…" at bounding box center [560, 295] width 1121 height 590
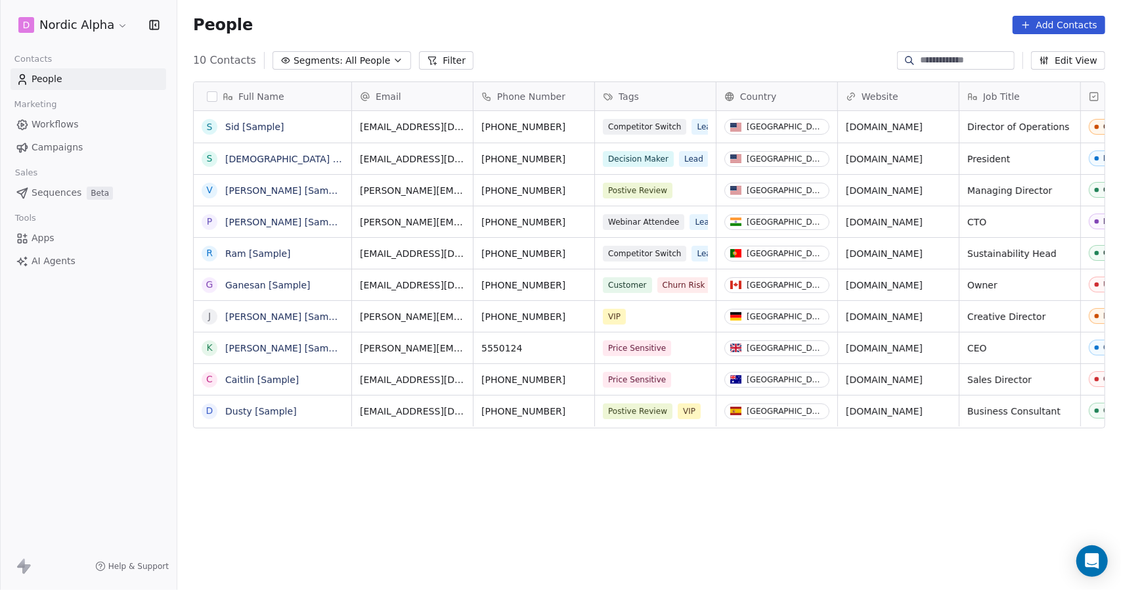
click at [393, 55] on icon "button" at bounding box center [398, 60] width 11 height 11
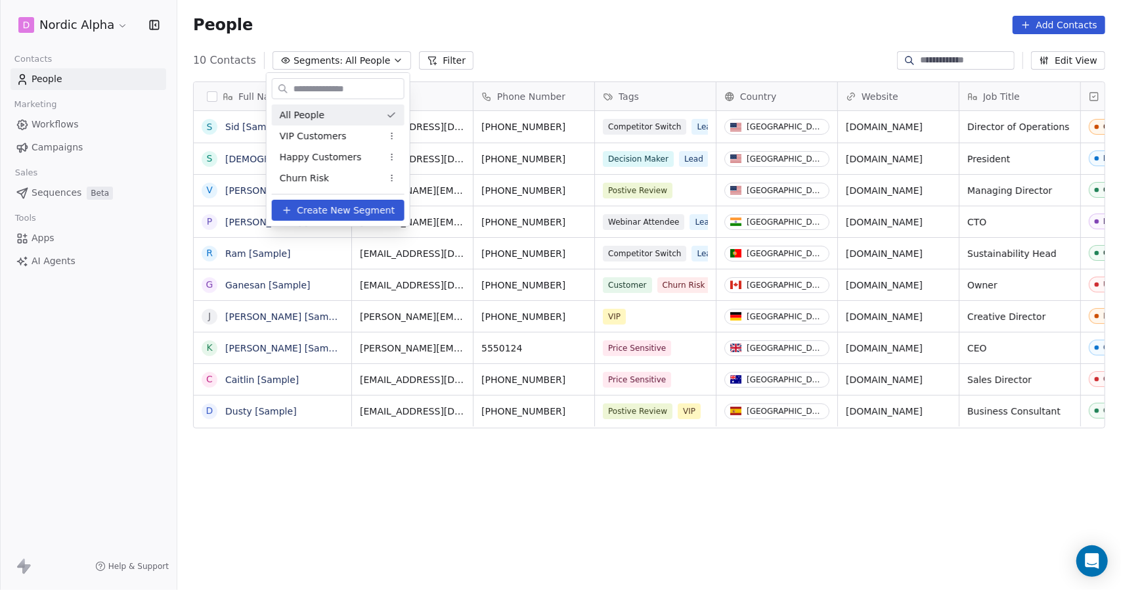
drag, startPoint x: 581, startPoint y: 56, endPoint x: 564, endPoint y: 56, distance: 17.1
click at [581, 56] on html "D Nordic Alpha Contacts People Marketing Workflows Campaigns Sales Sequences Be…" at bounding box center [560, 295] width 1121 height 590
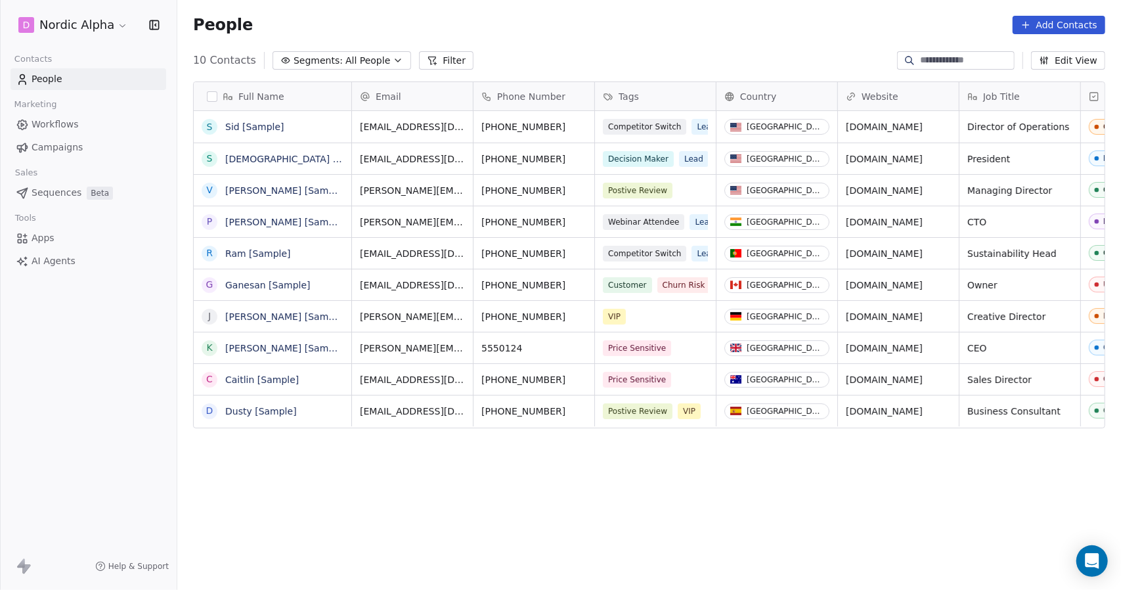
click at [30, 80] on link "People" at bounding box center [89, 79] width 156 height 22
click at [346, 60] on span "All People" at bounding box center [368, 61] width 45 height 14
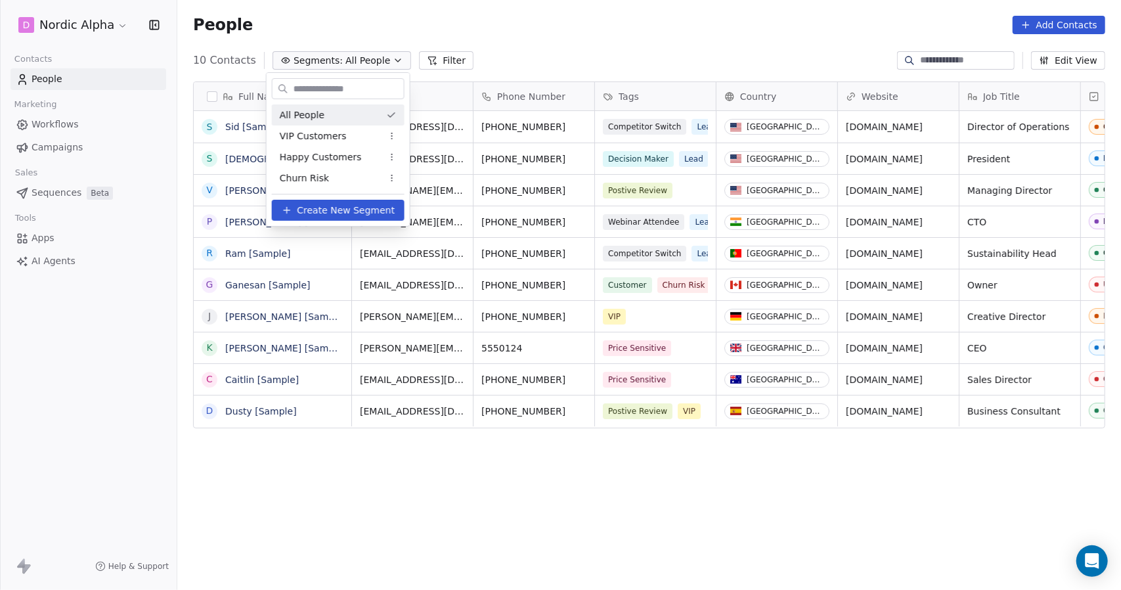
click at [333, 116] on div "All People" at bounding box center [338, 114] width 133 height 21
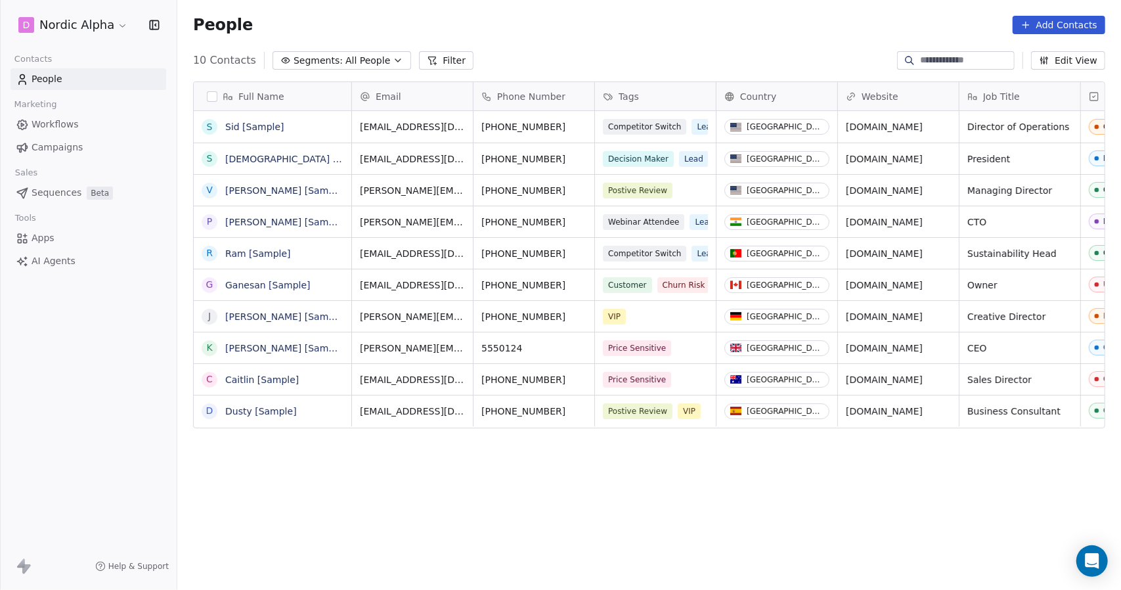
click at [591, 44] on div "People Add Contacts" at bounding box center [649, 25] width 944 height 50
click at [973, 58] on input at bounding box center [966, 60] width 92 height 13
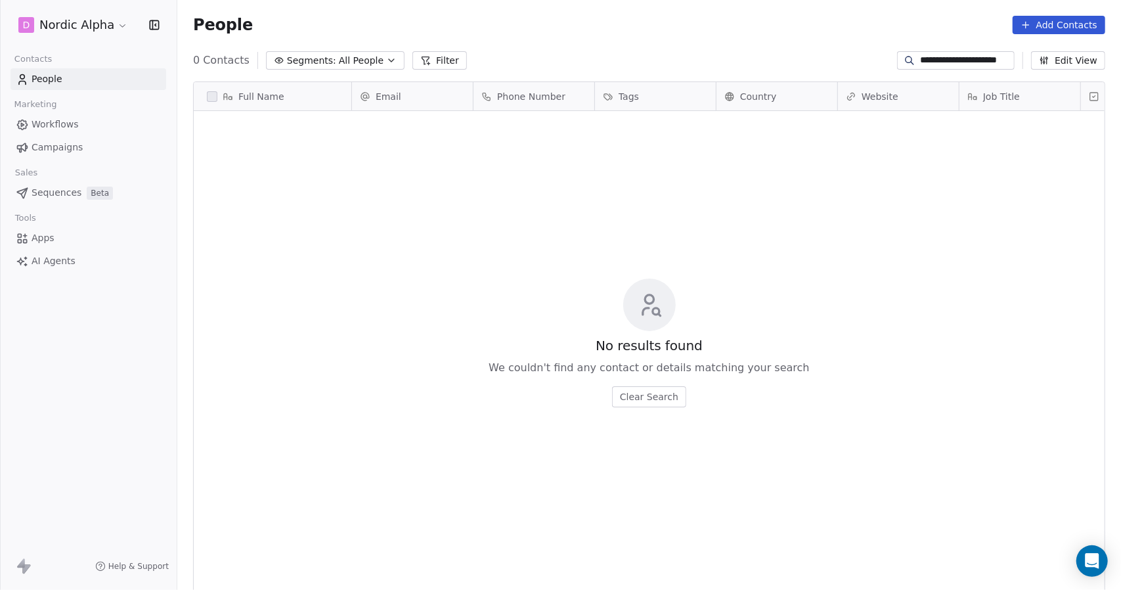
click at [802, 45] on div "People Add Contacts" at bounding box center [649, 25] width 944 height 50
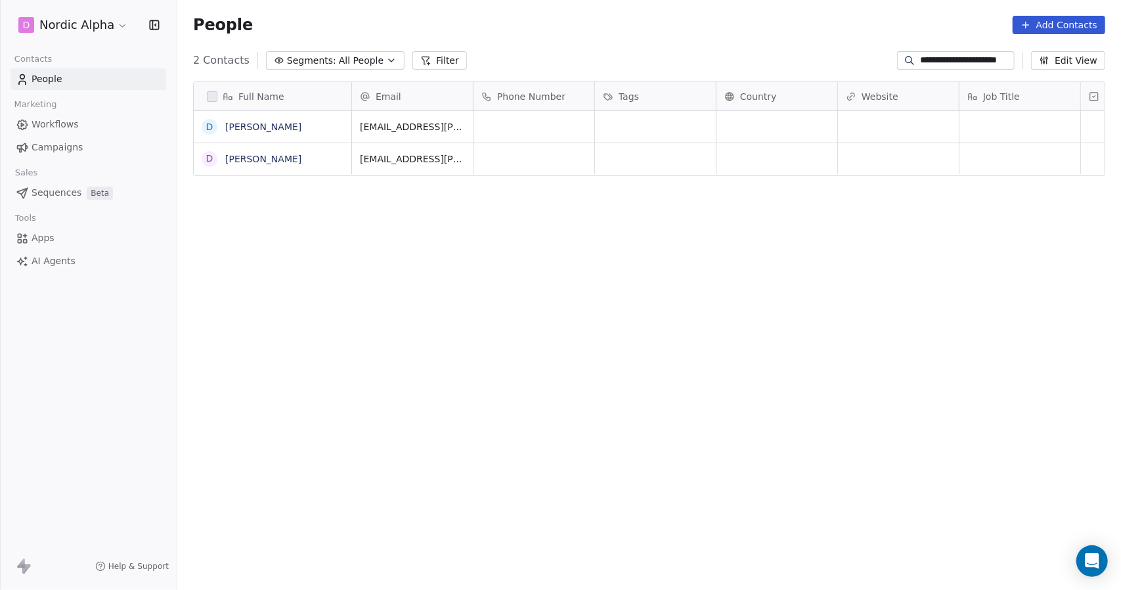
click at [325, 191] on div "Full Name D Drew Wolfer D Drew Wolfer Email Phone Number Tags Country Website J…" at bounding box center [649, 330] width 944 height 519
click at [49, 78] on span "People" at bounding box center [47, 79] width 31 height 14
click at [964, 62] on input "**********" at bounding box center [966, 60] width 92 height 13
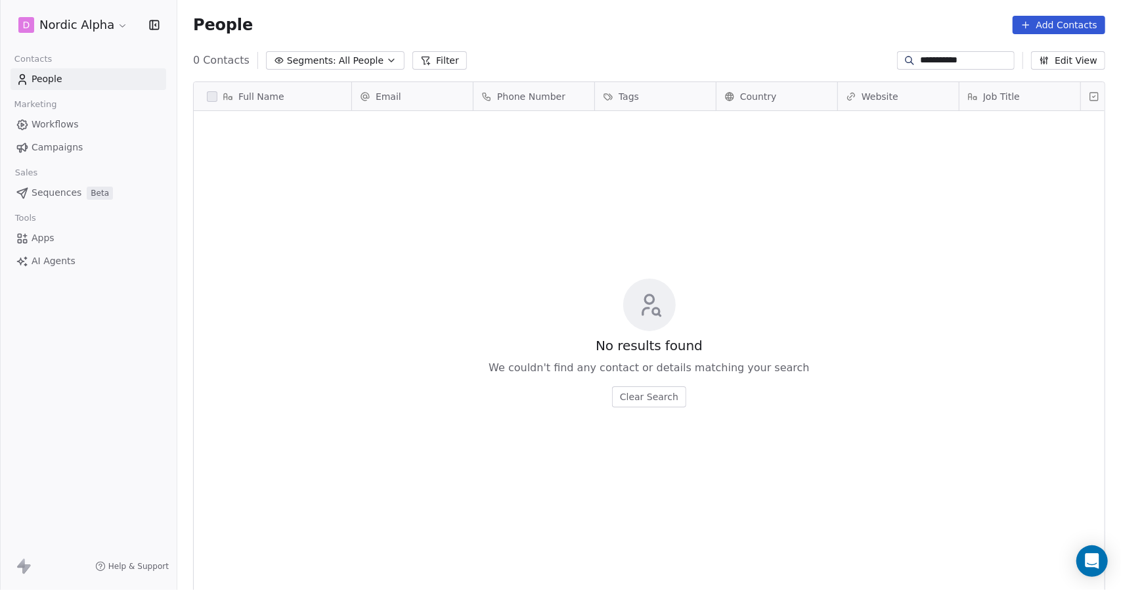
click at [716, 208] on div "No results found We couldn't find any contact or details matching your search C…" at bounding box center [649, 343] width 911 height 458
click at [971, 60] on input "**********" at bounding box center [966, 60] width 92 height 13
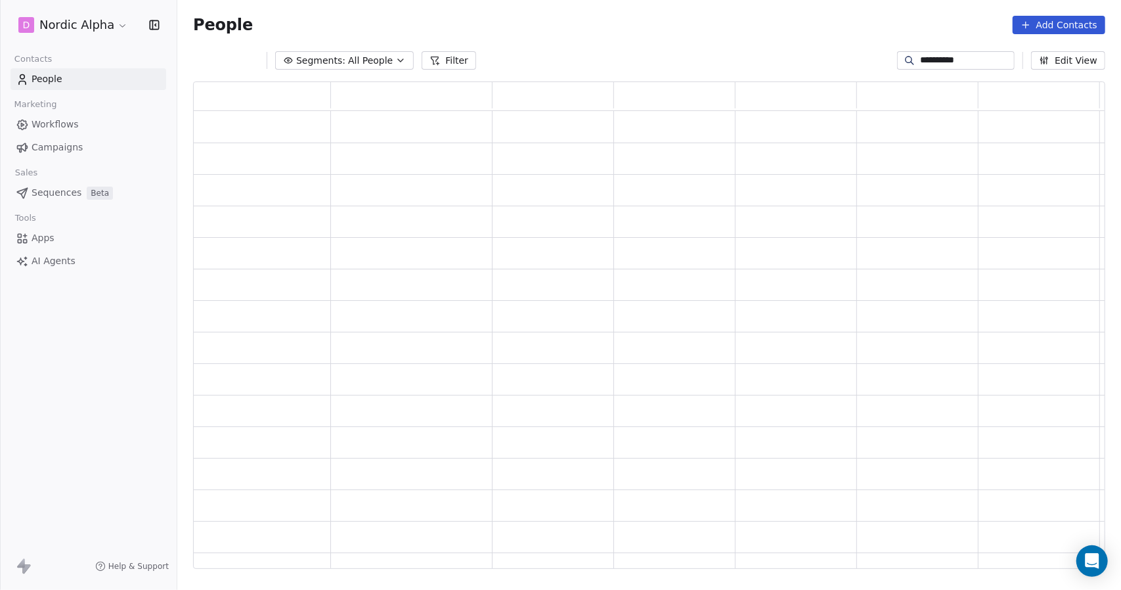
scroll to position [478, 903]
type input "*"
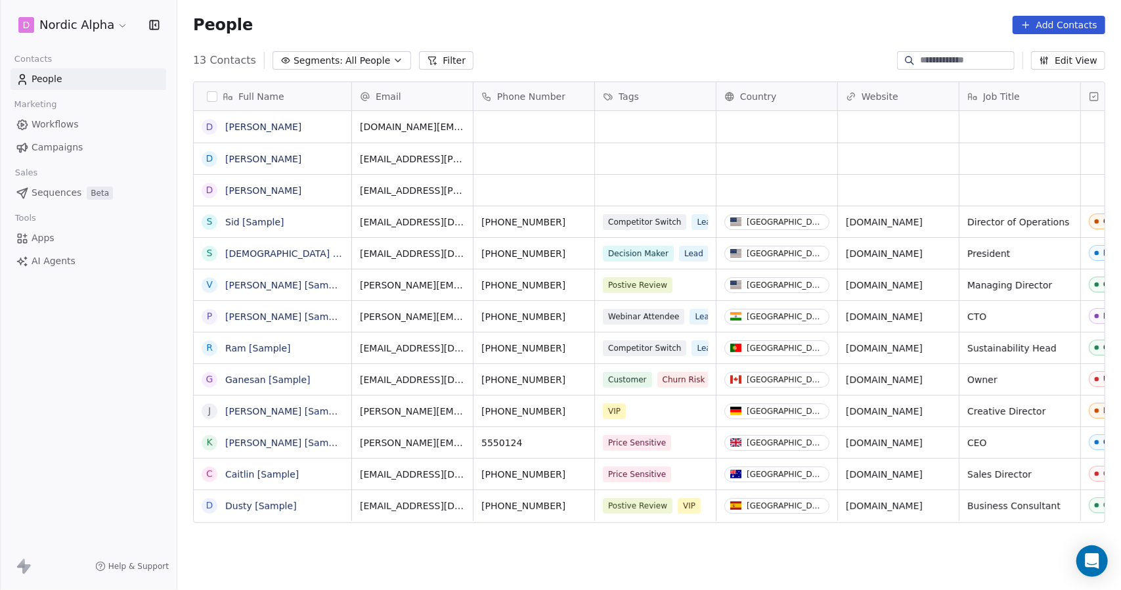
scroll to position [509, 934]
click at [242, 127] on link "[PERSON_NAME]" at bounding box center [263, 127] width 76 height 11
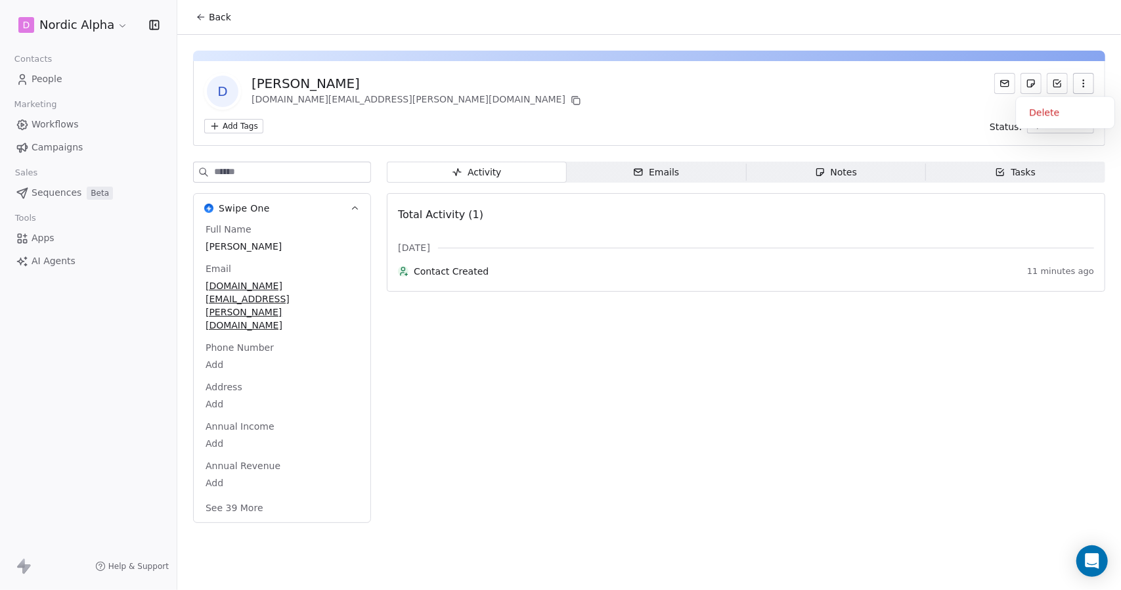
click at [1085, 85] on icon "button" at bounding box center [1084, 83] width 11 height 11
click at [1053, 111] on div "Delete" at bounding box center [1065, 112] width 88 height 21
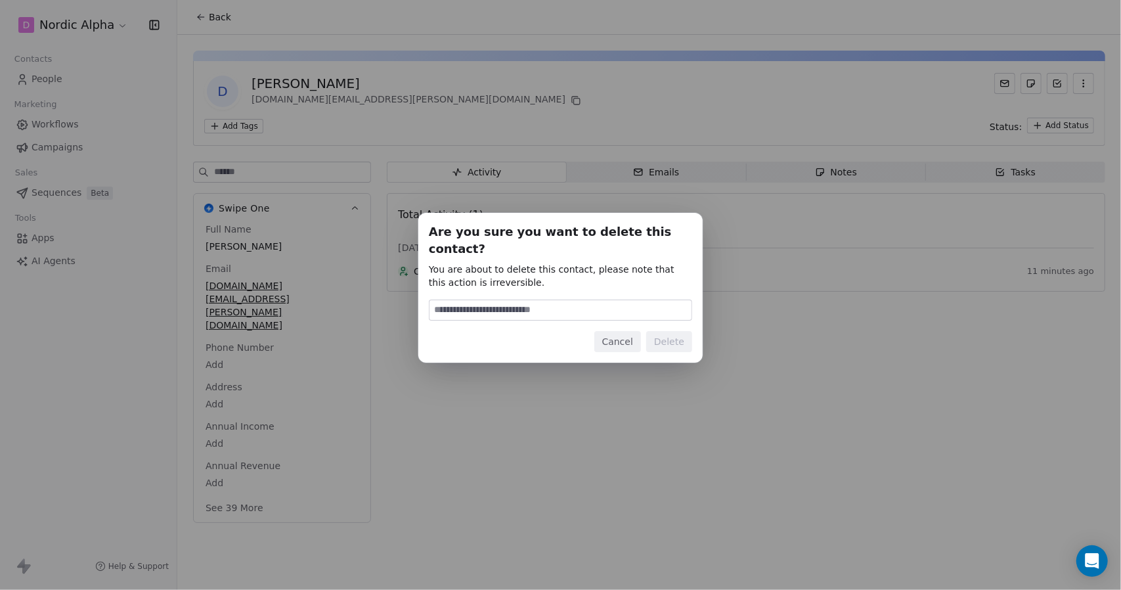
click at [527, 300] on input at bounding box center [561, 310] width 262 height 20
type input "******"
click at [673, 332] on button "Delete" at bounding box center [669, 341] width 46 height 21
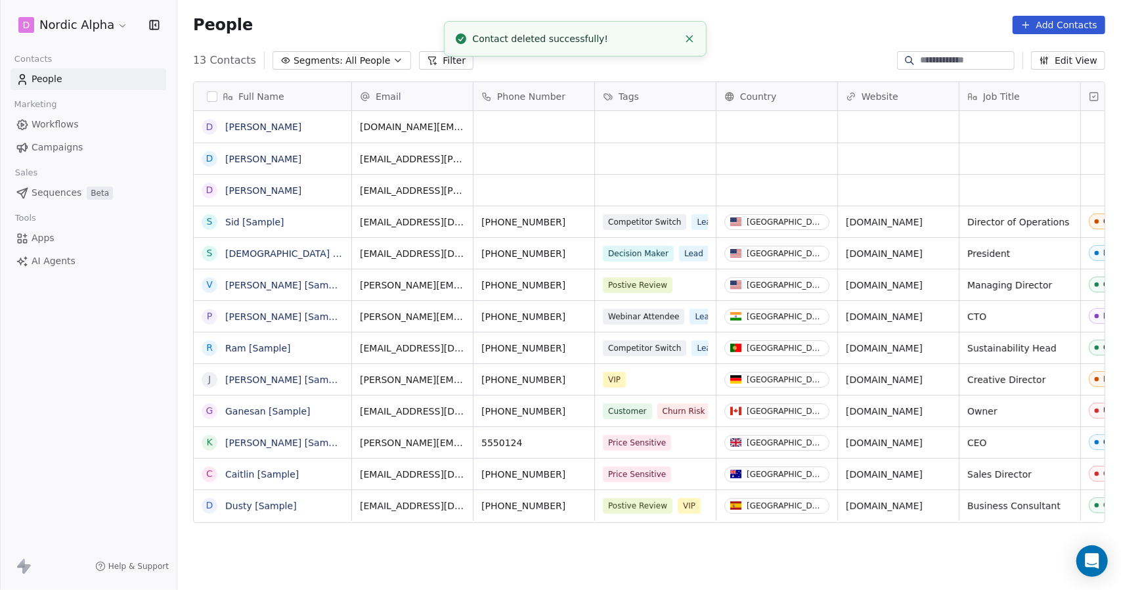
scroll to position [509, 934]
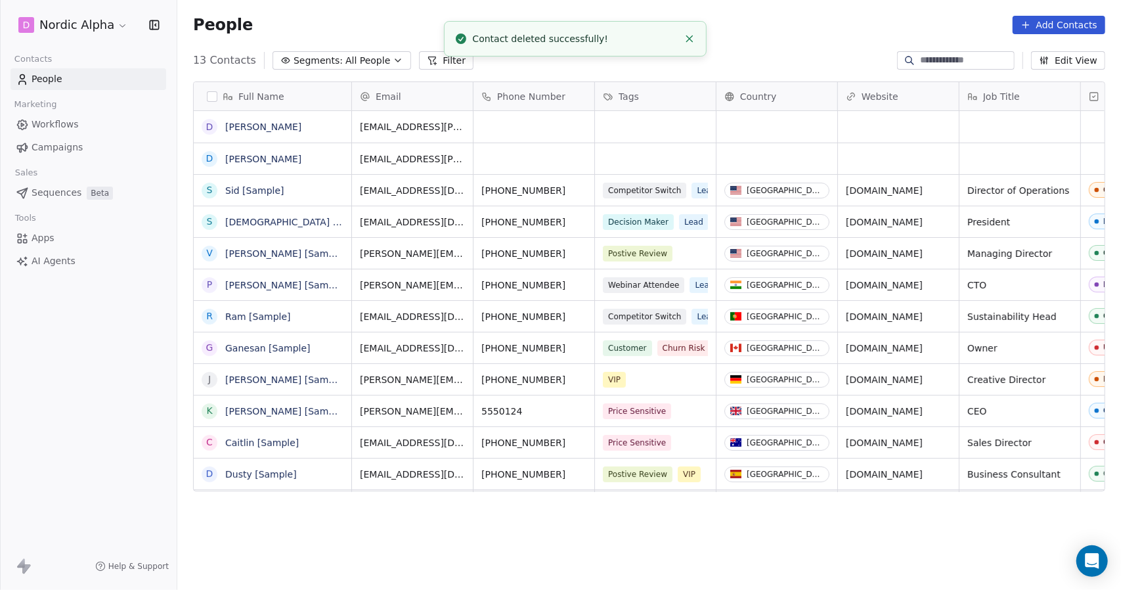
click at [264, 126] on link "[PERSON_NAME]" at bounding box center [263, 127] width 76 height 11
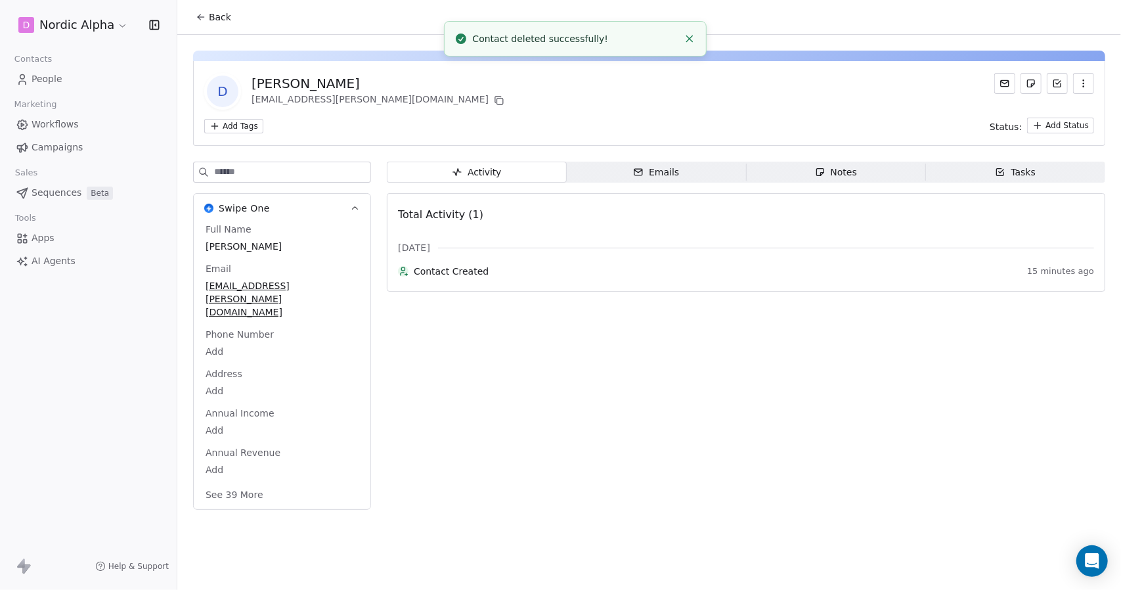
click at [1082, 79] on icon "button" at bounding box center [1084, 83] width 11 height 11
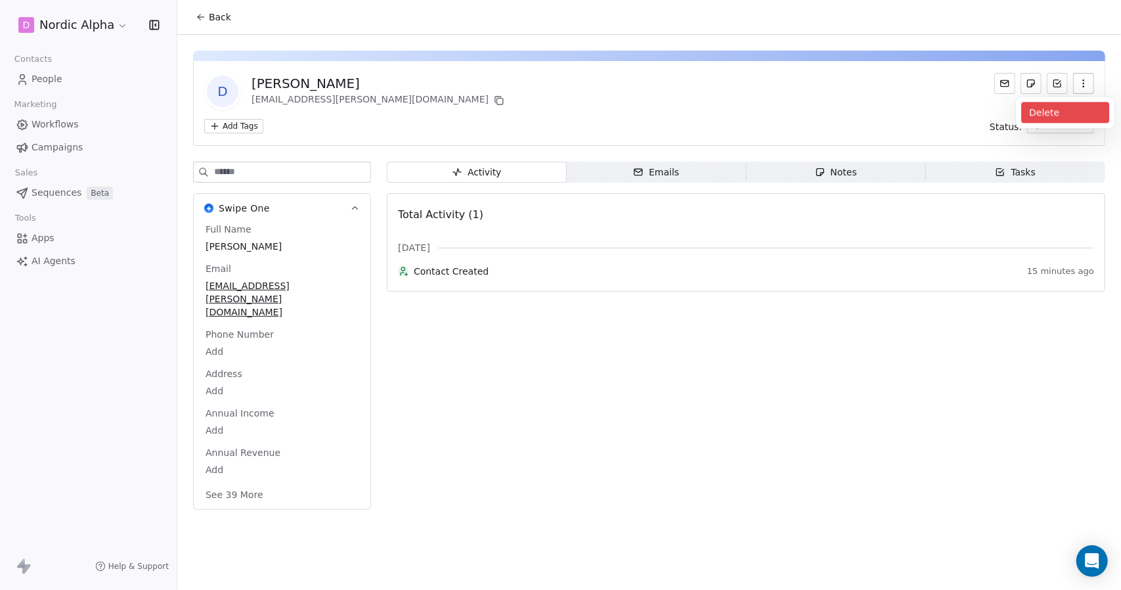
click at [1058, 112] on div "Delete" at bounding box center [1065, 112] width 88 height 21
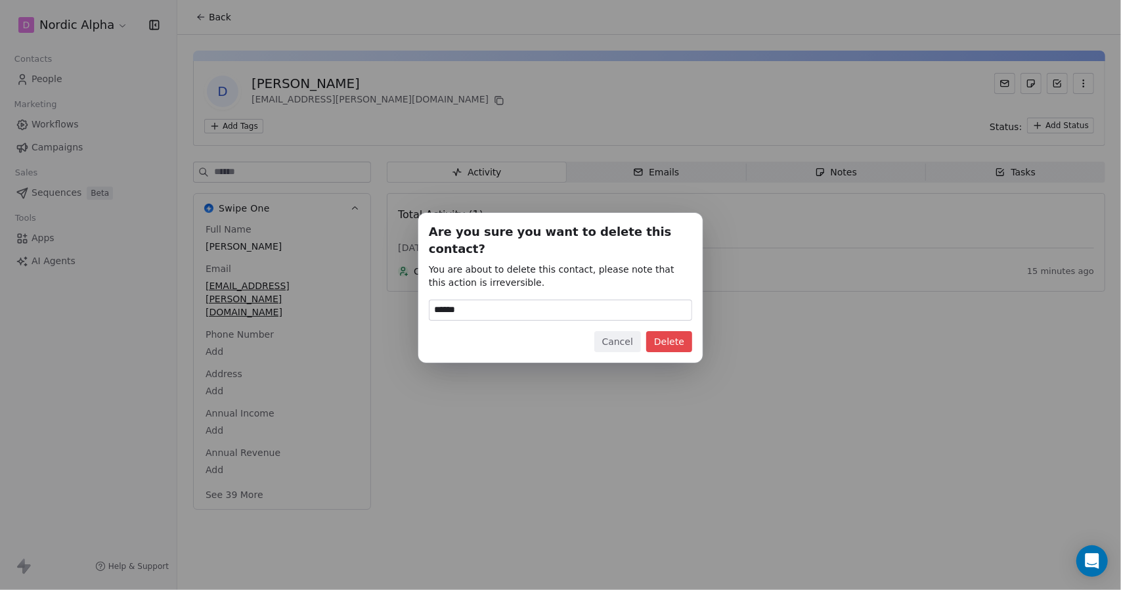
type input "******"
click at [669, 336] on button "Delete" at bounding box center [669, 341] width 46 height 21
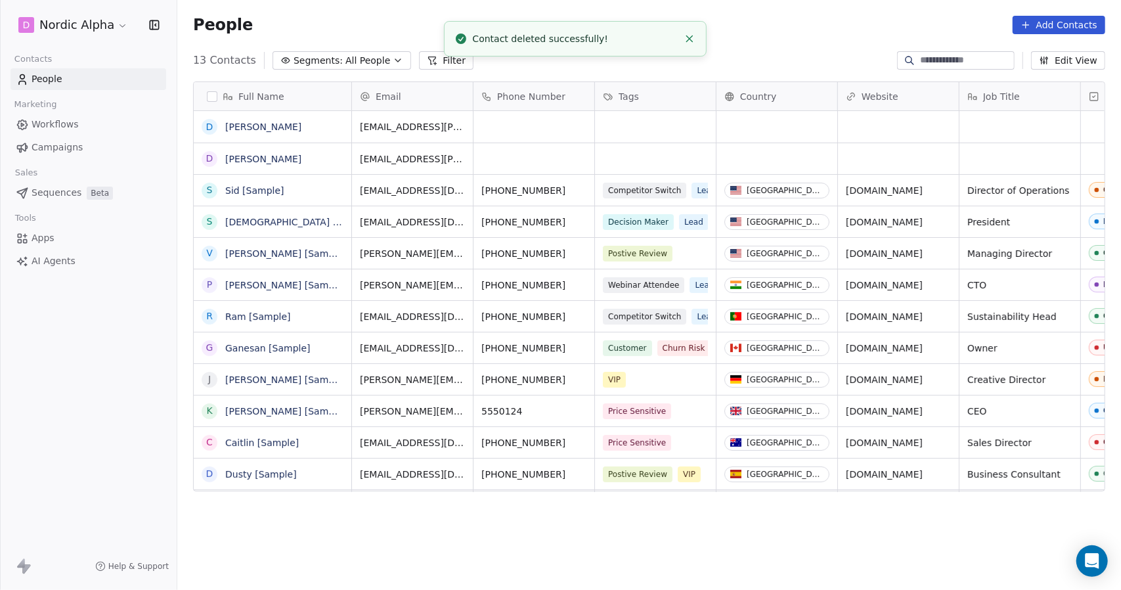
scroll to position [509, 934]
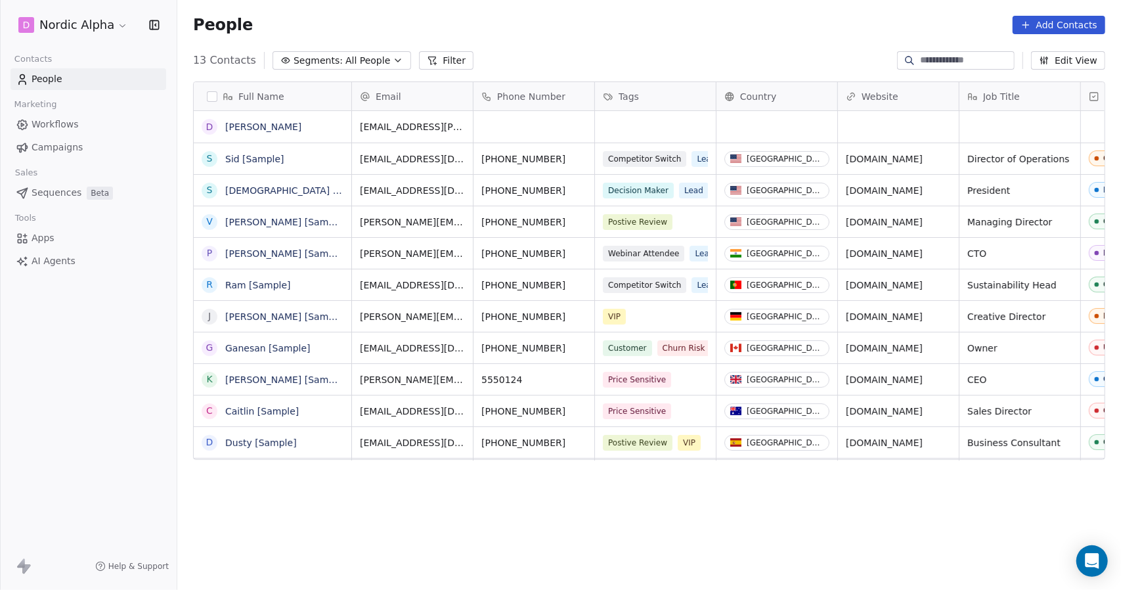
click at [246, 126] on link "[PERSON_NAME]" at bounding box center [263, 127] width 76 height 11
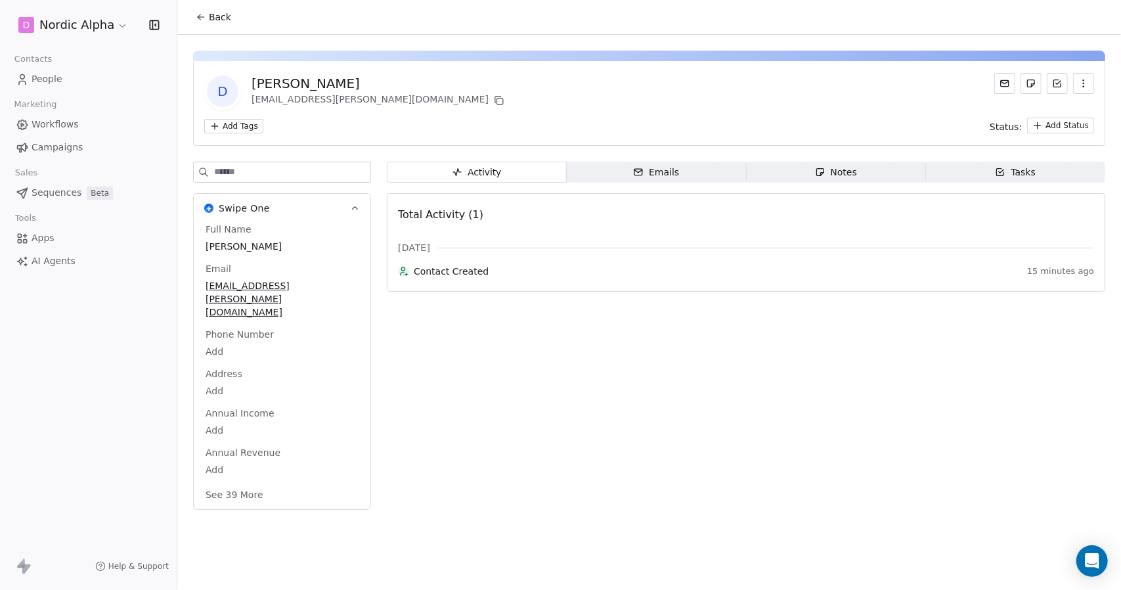
click at [1084, 85] on icon "button" at bounding box center [1084, 83] width 11 height 11
click at [1059, 113] on div "Delete" at bounding box center [1065, 112] width 88 height 21
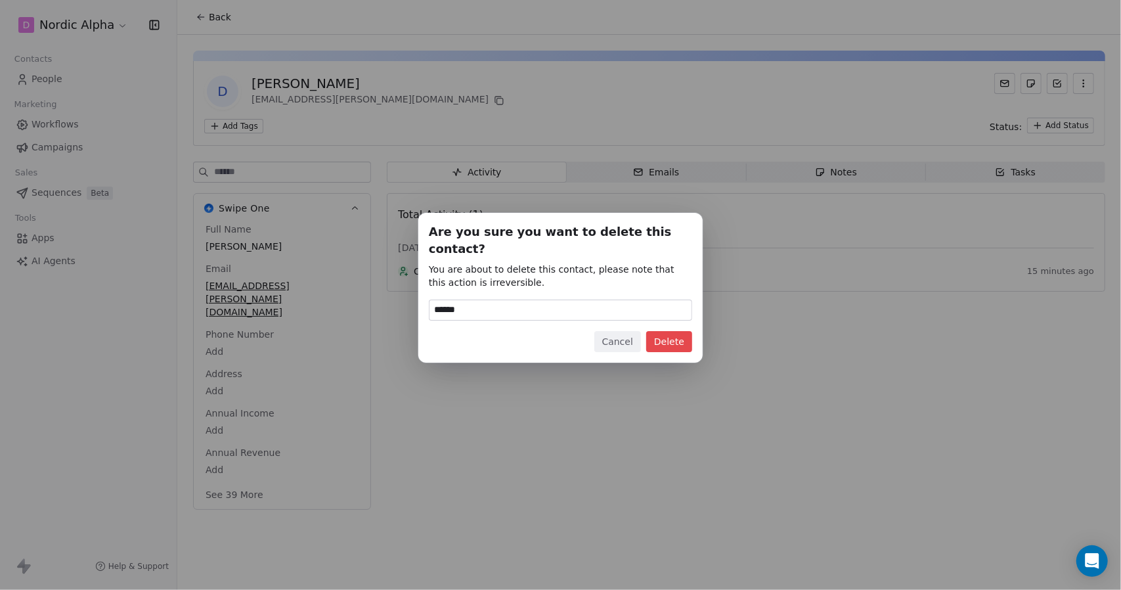
type input "******"
click at [677, 331] on button "Delete" at bounding box center [669, 341] width 46 height 21
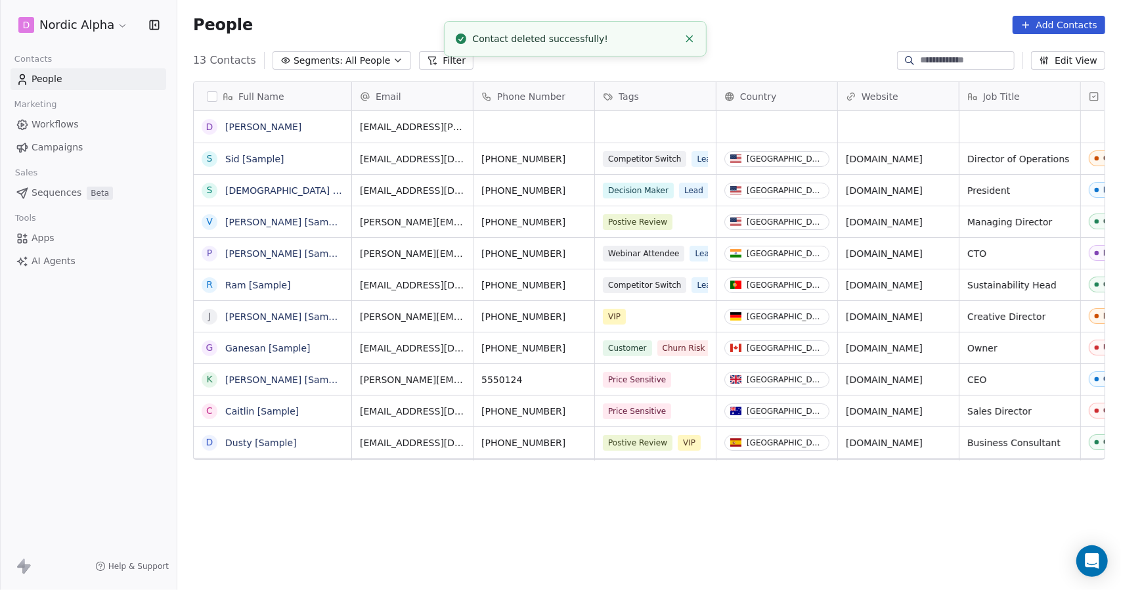
scroll to position [509, 934]
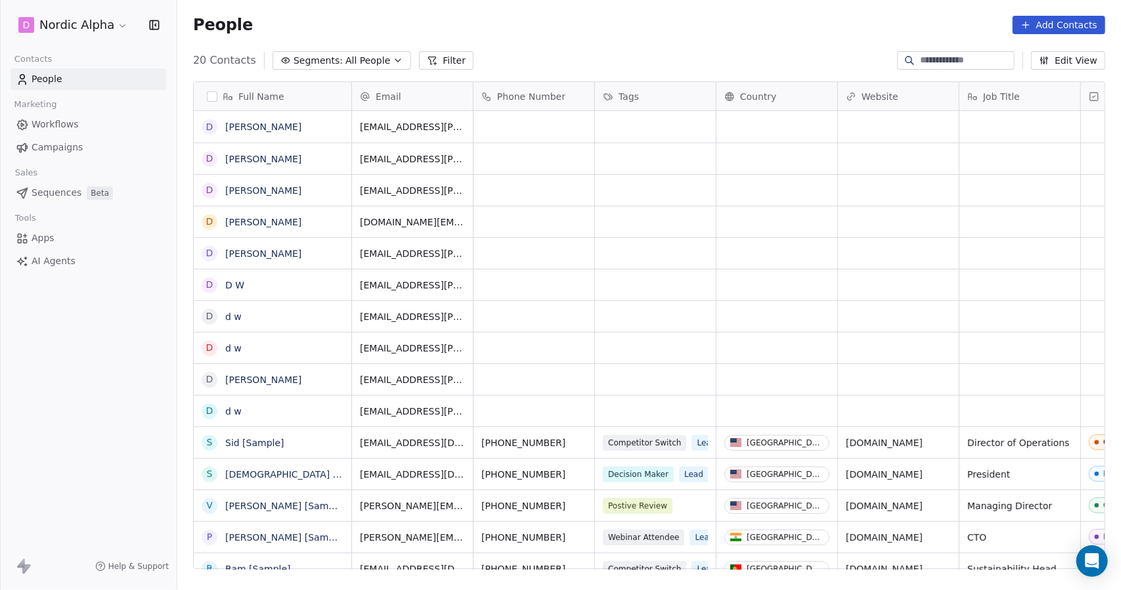
click at [267, 123] on link "[PERSON_NAME]" at bounding box center [263, 127] width 76 height 11
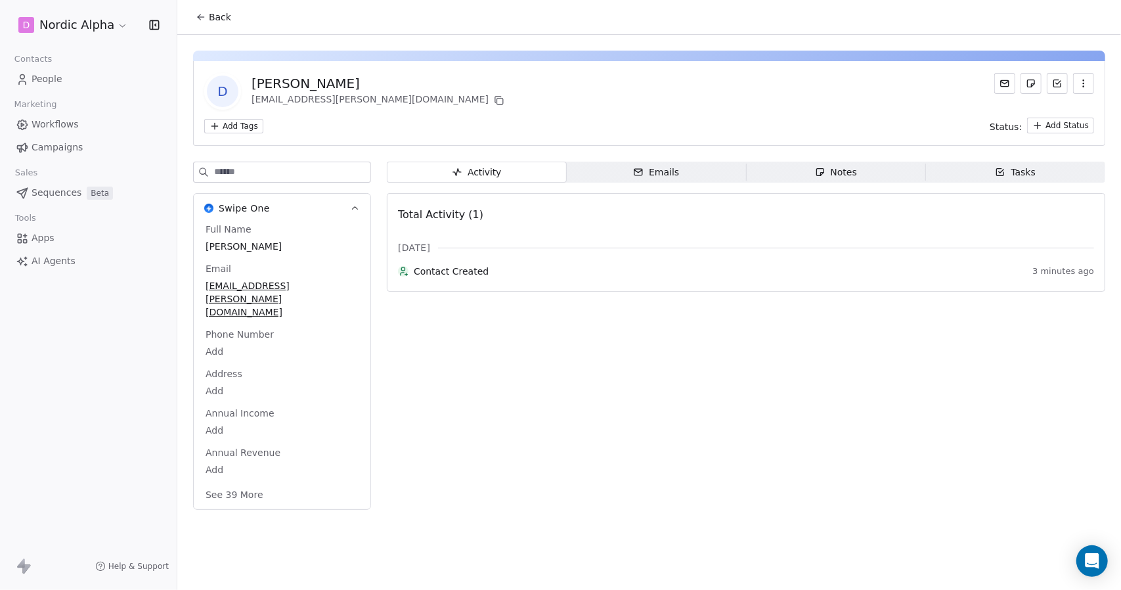
click at [1082, 78] on icon "button" at bounding box center [1084, 83] width 11 height 11
click at [1044, 114] on div "Delete" at bounding box center [1065, 112] width 88 height 21
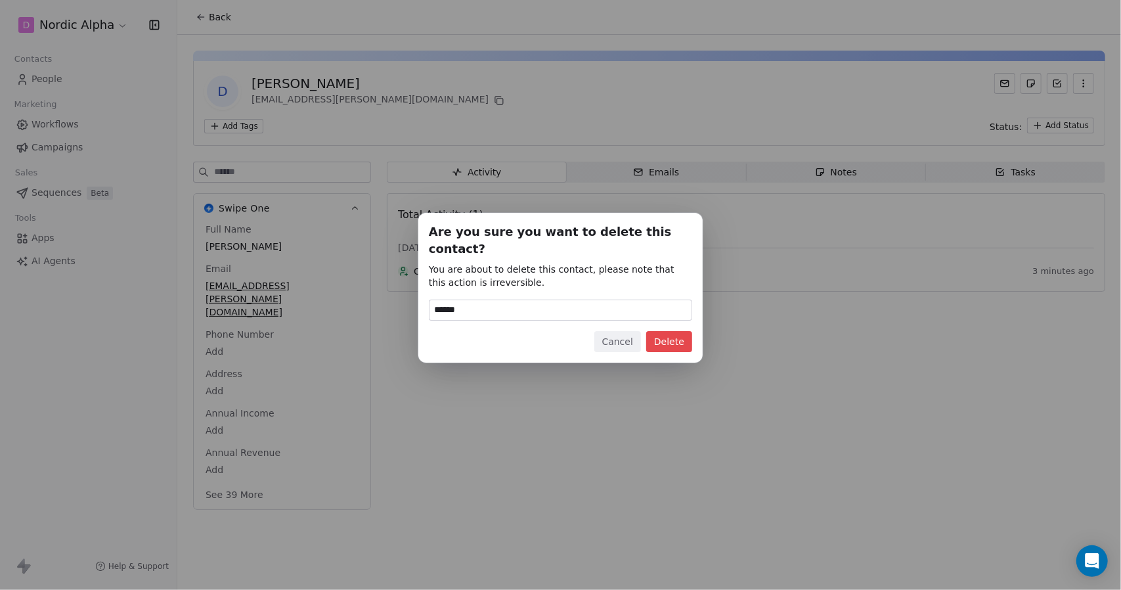
type input "******"
click at [667, 334] on button "Delete" at bounding box center [669, 341] width 46 height 21
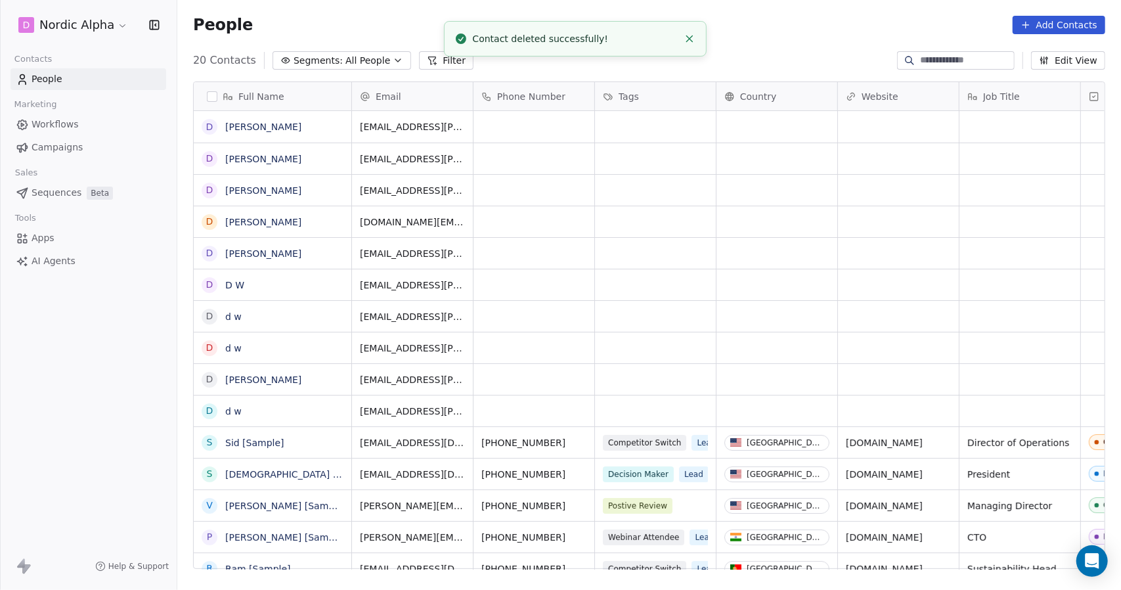
scroll to position [509, 934]
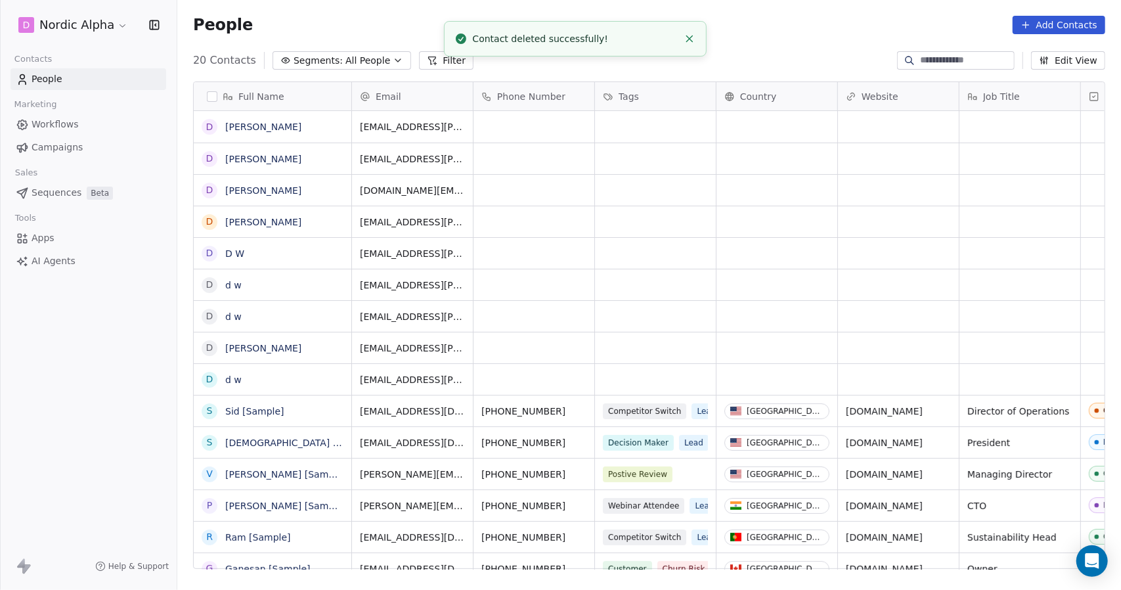
click at [250, 126] on link "drew wolfer" at bounding box center [263, 127] width 76 height 11
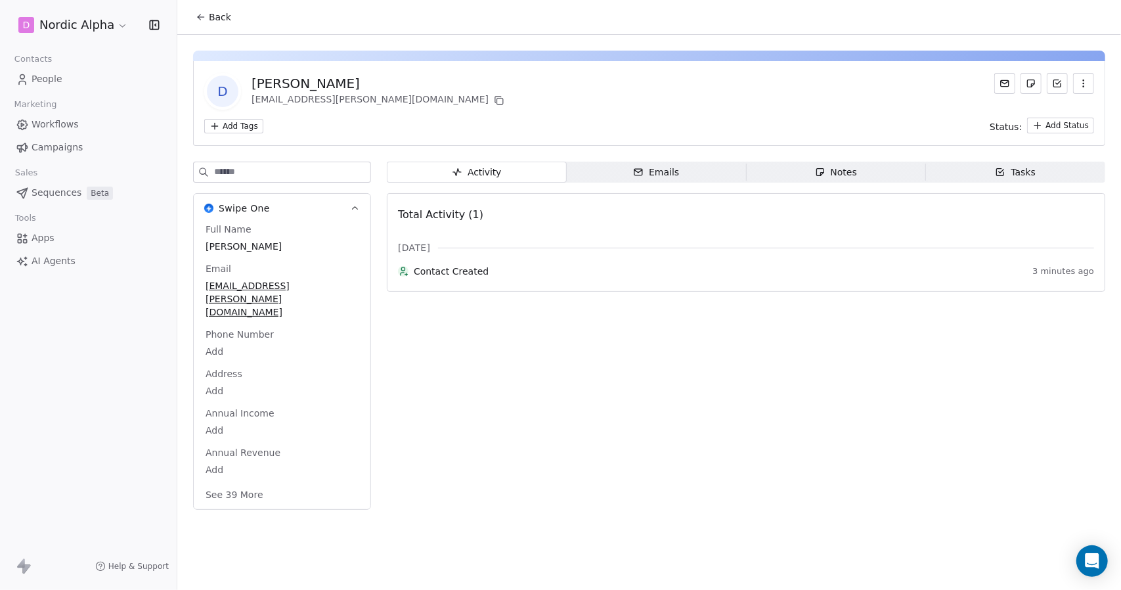
click at [1088, 85] on icon "button" at bounding box center [1084, 83] width 11 height 11
click at [1043, 112] on div "Delete" at bounding box center [1065, 112] width 88 height 21
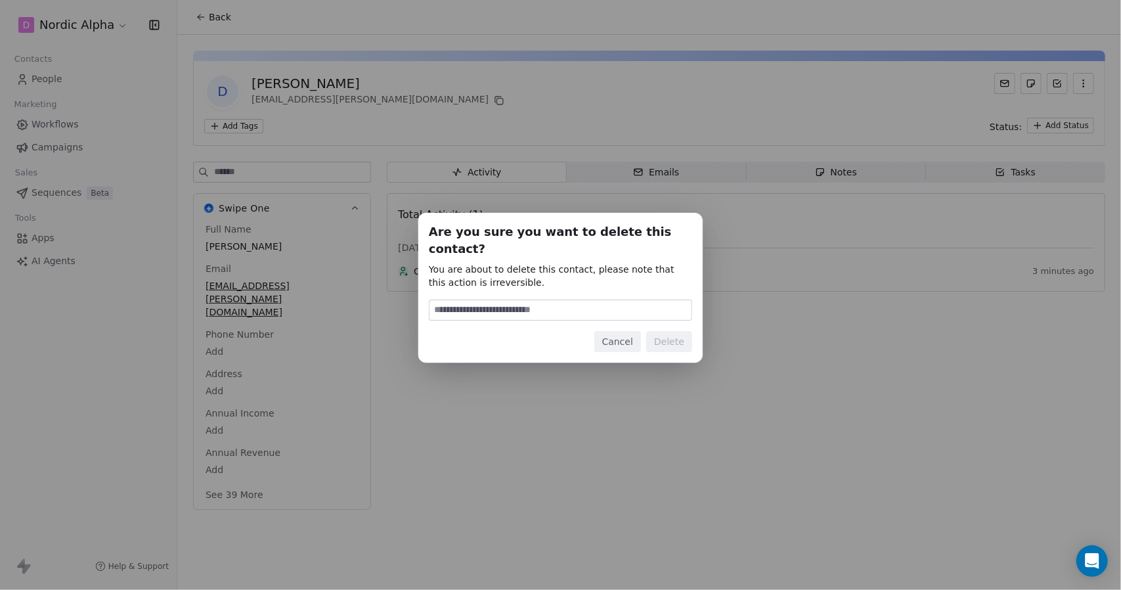
click at [495, 300] on input at bounding box center [561, 310] width 262 height 20
type input "******"
click at [675, 331] on button "Delete" at bounding box center [669, 341] width 46 height 21
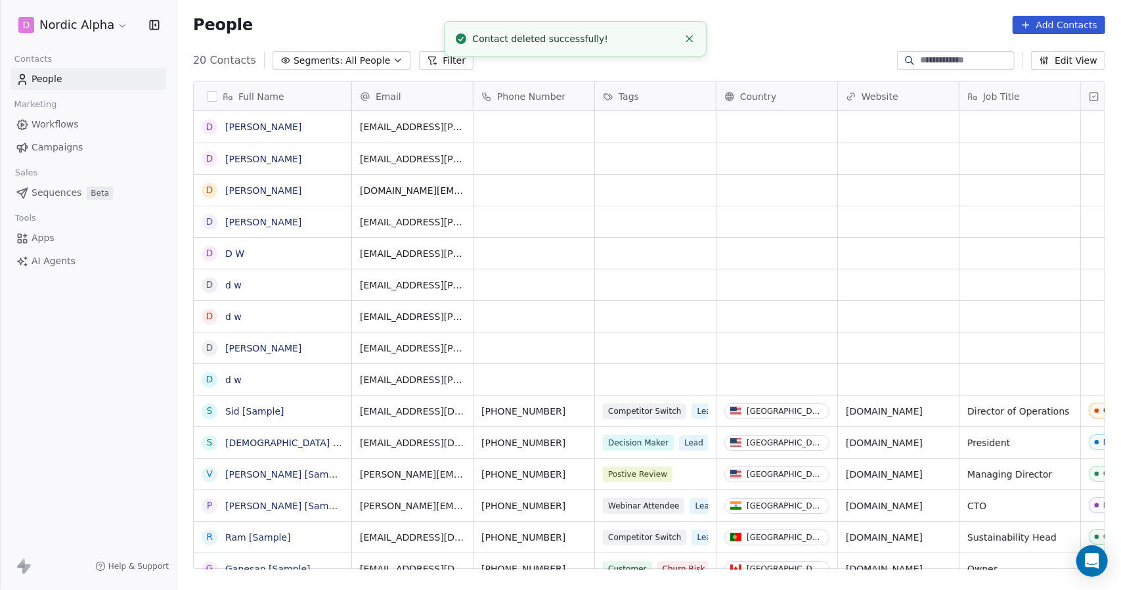
scroll to position [509, 934]
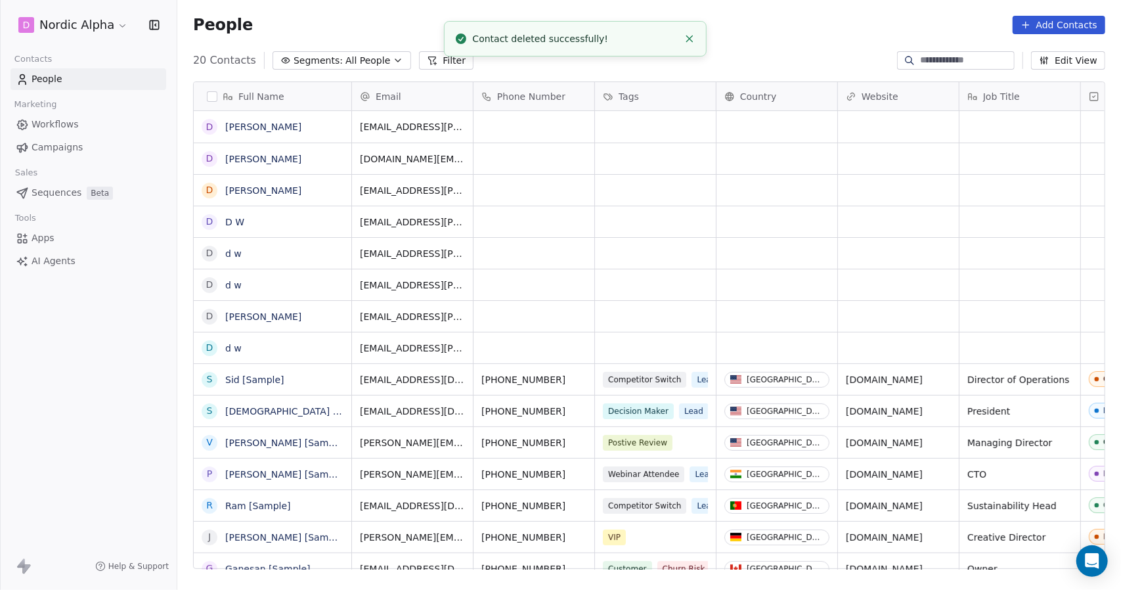
click at [253, 127] on link "[PERSON_NAME]" at bounding box center [263, 127] width 76 height 11
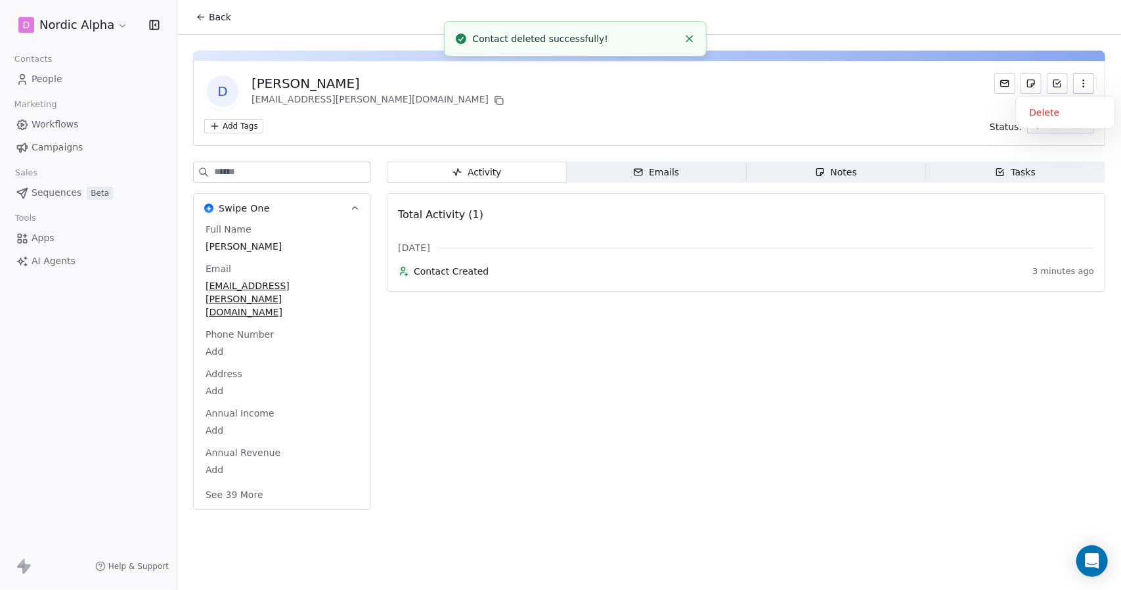
click at [1090, 81] on button "button" at bounding box center [1083, 83] width 21 height 21
click at [1068, 106] on div "Delete" at bounding box center [1065, 112] width 88 height 21
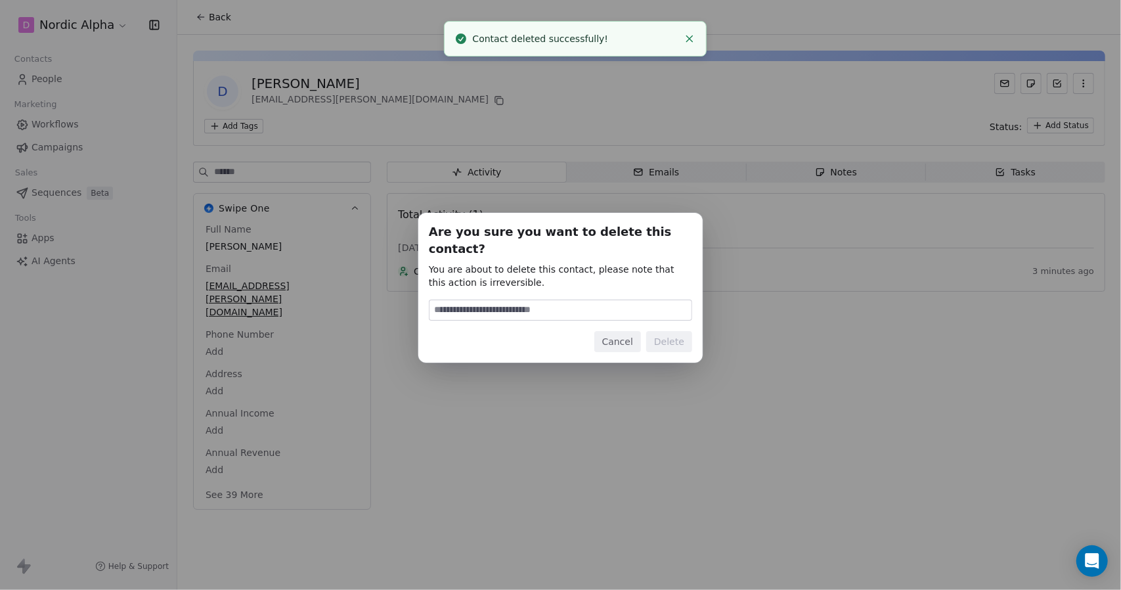
click at [571, 303] on input at bounding box center [561, 310] width 262 height 20
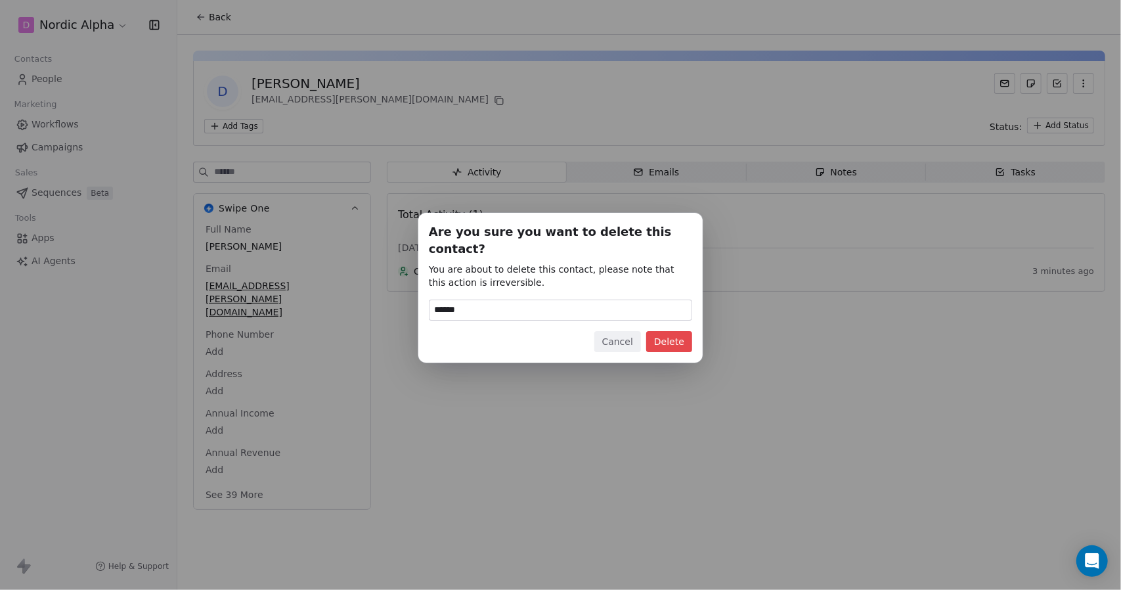
type input "******"
click at [668, 334] on button "Delete" at bounding box center [669, 341] width 46 height 21
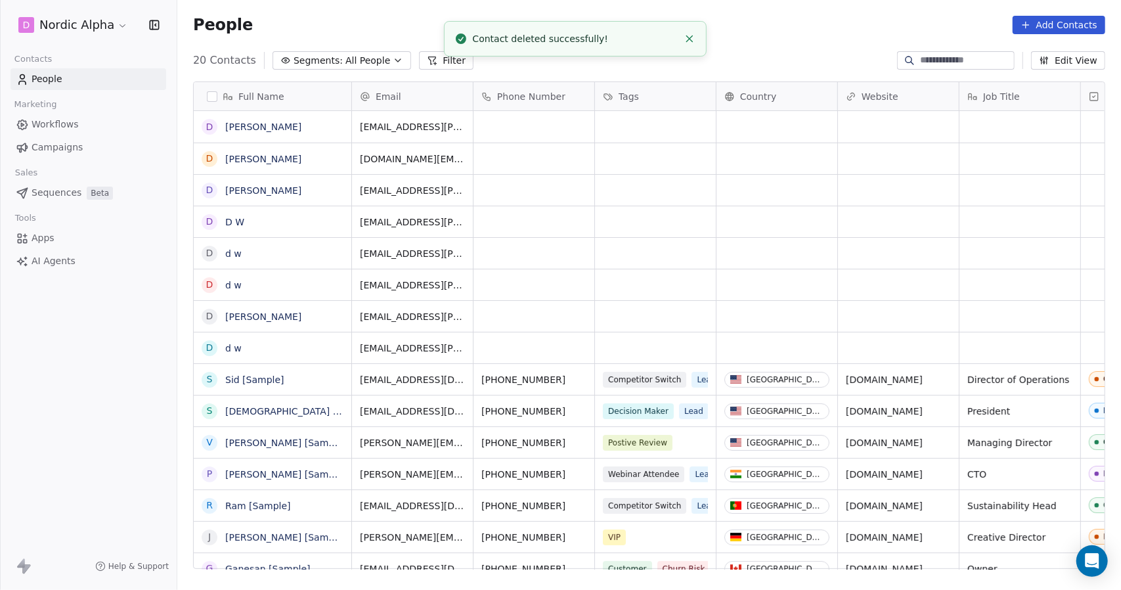
scroll to position [509, 934]
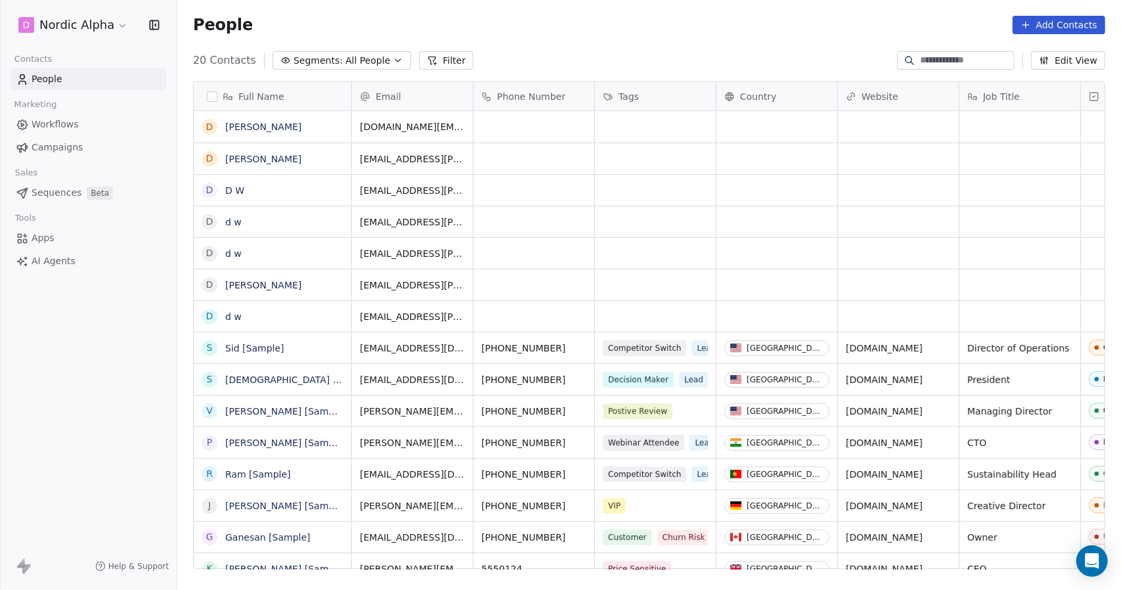
click at [1051, 23] on button "Add Contacts" at bounding box center [1059, 25] width 93 height 18
click at [235, 123] on html "D Nordic Alpha Contacts People Marketing Workflows Campaigns Sales Sequences Be…" at bounding box center [560, 295] width 1121 height 590
click at [239, 125] on link "[PERSON_NAME]" at bounding box center [263, 127] width 76 height 11
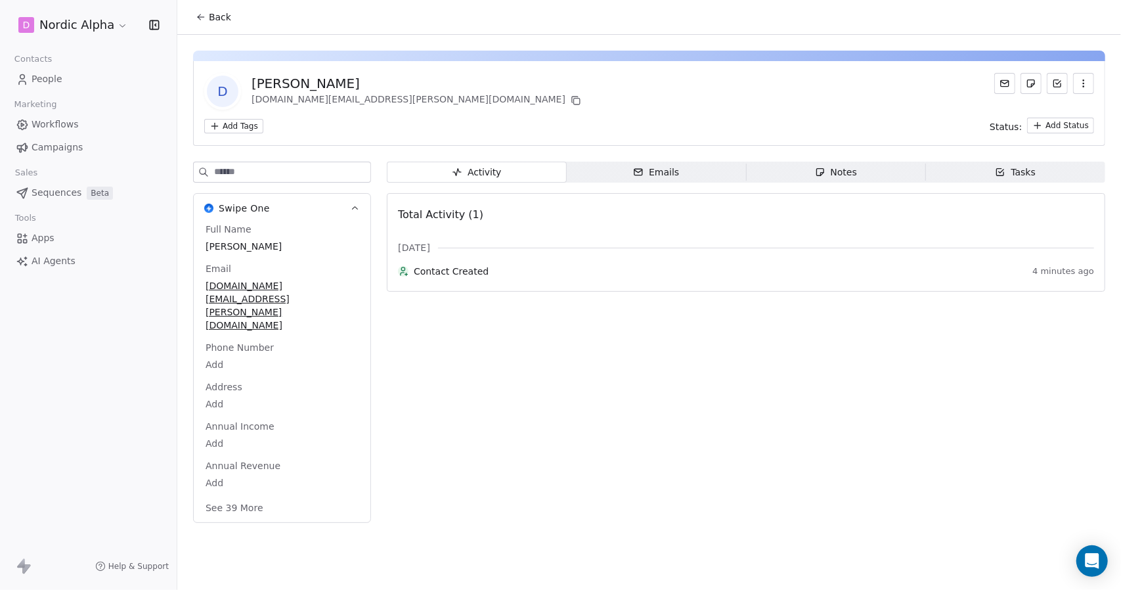
click at [1090, 85] on button "button" at bounding box center [1083, 83] width 21 height 21
click at [1044, 110] on div "Delete" at bounding box center [1065, 112] width 88 height 21
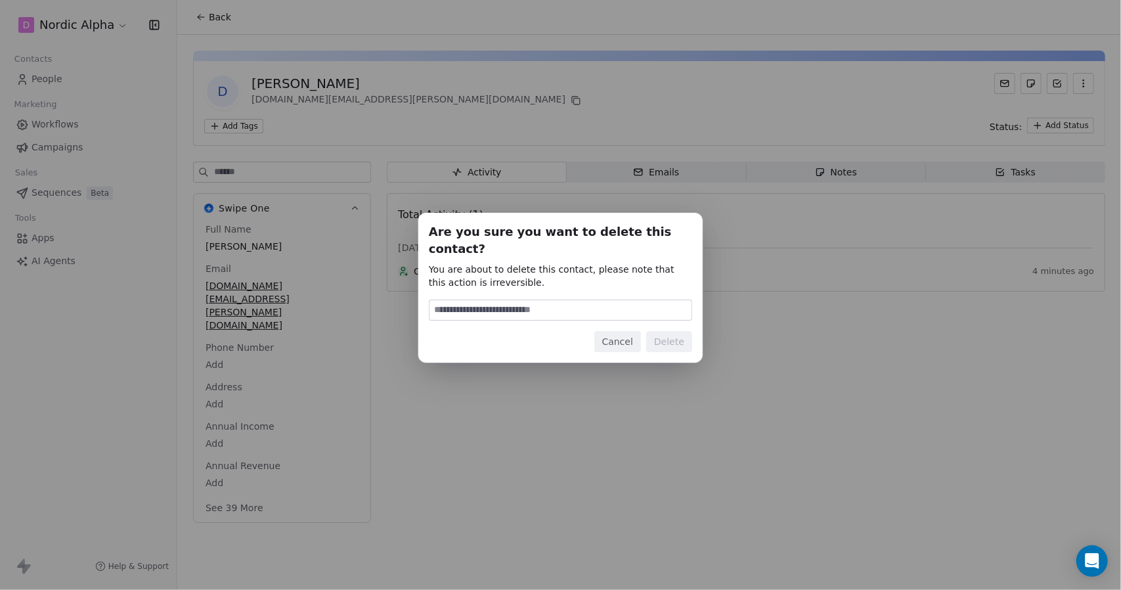
click at [561, 307] on input at bounding box center [561, 310] width 262 height 20
type input "******"
click at [667, 331] on button "Delete" at bounding box center [669, 341] width 46 height 21
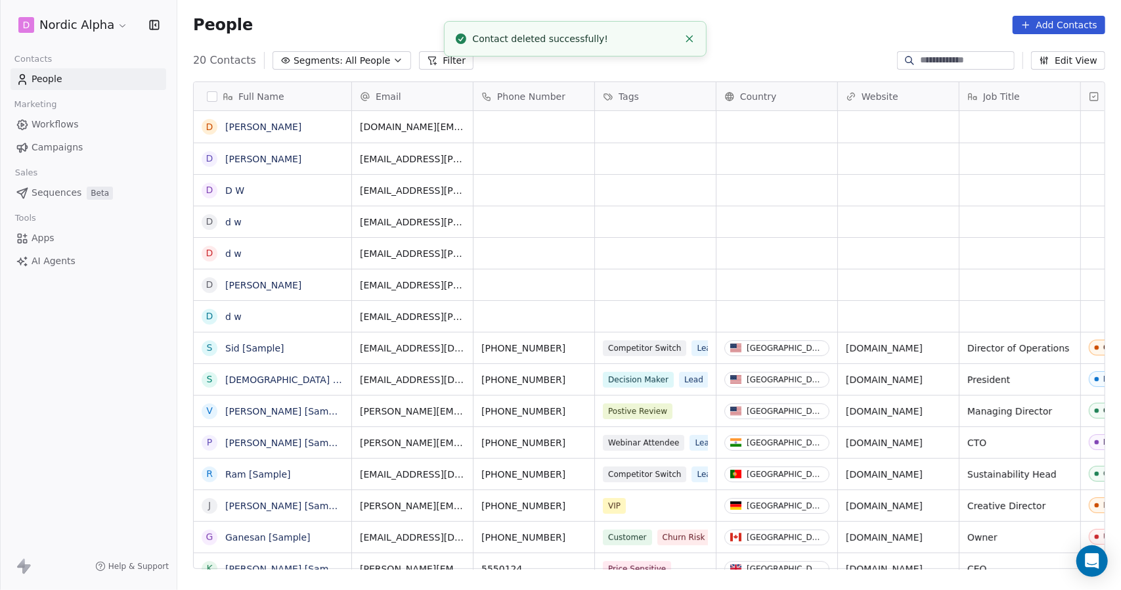
scroll to position [509, 934]
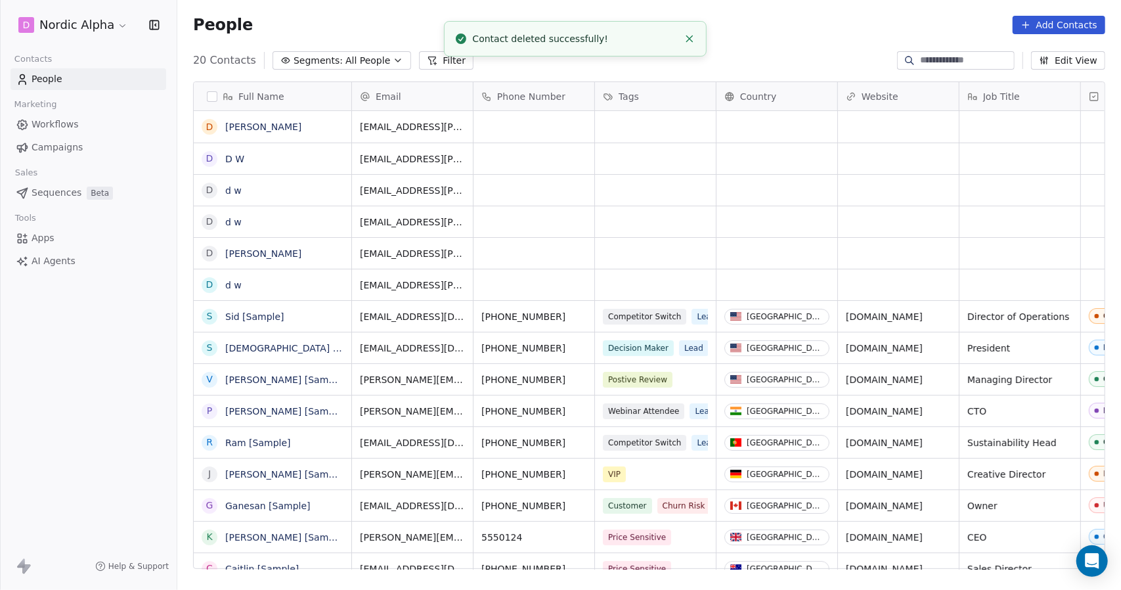
click at [255, 125] on link "[PERSON_NAME]" at bounding box center [263, 127] width 76 height 11
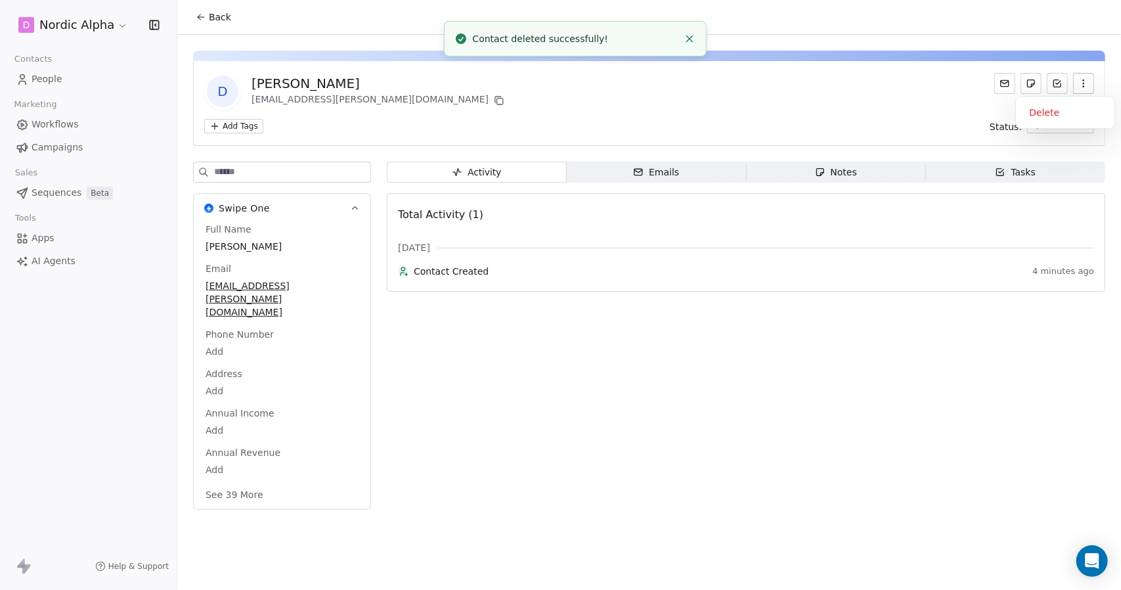
click at [1086, 81] on icon "button" at bounding box center [1084, 83] width 11 height 11
click at [1072, 108] on div "Delete" at bounding box center [1065, 112] width 88 height 21
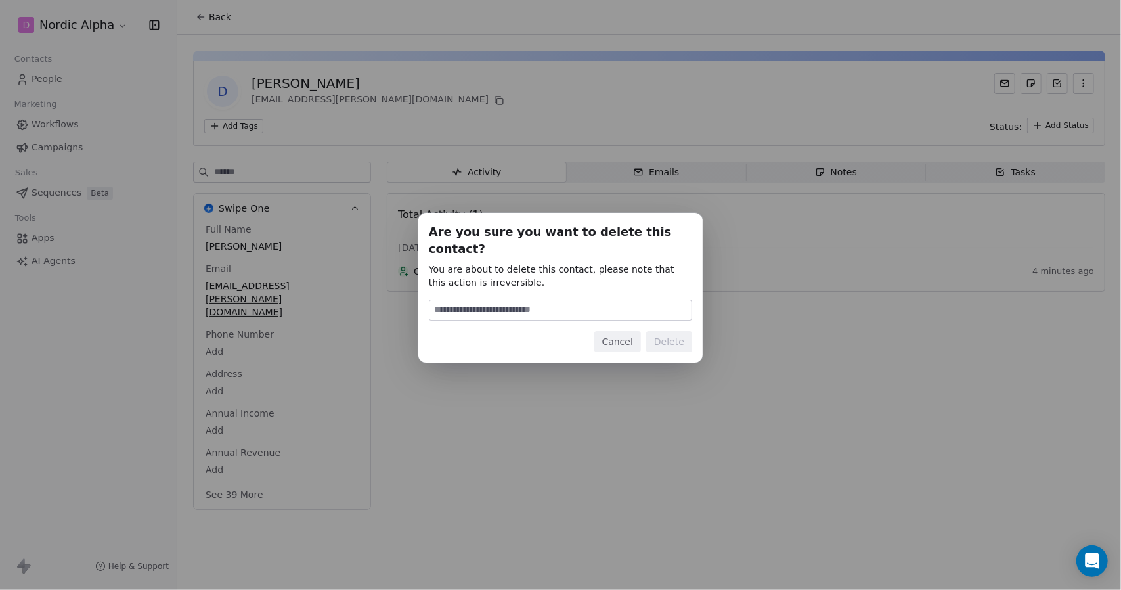
click at [580, 302] on input at bounding box center [561, 310] width 262 height 20
type input "******"
click at [663, 331] on button "Delete" at bounding box center [669, 341] width 46 height 21
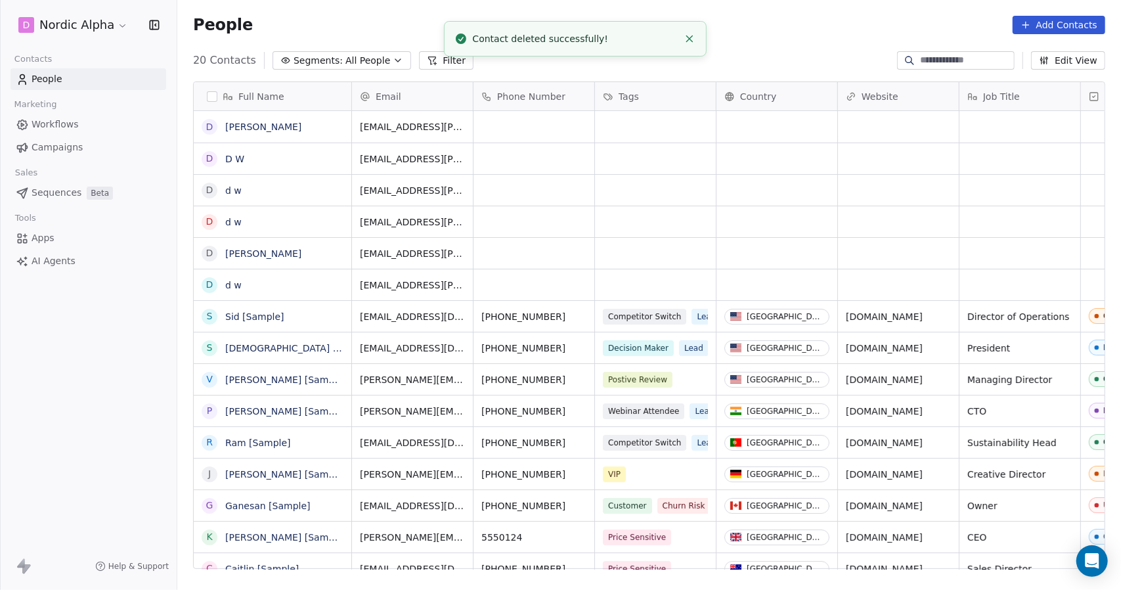
scroll to position [509, 934]
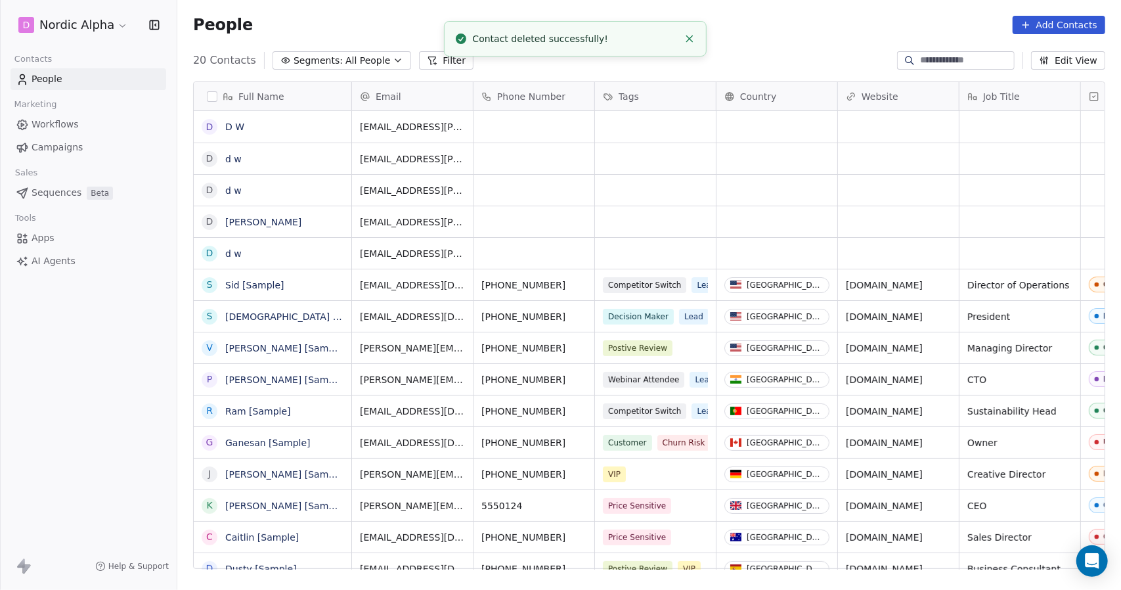
click at [239, 126] on link "D W" at bounding box center [234, 127] width 19 height 11
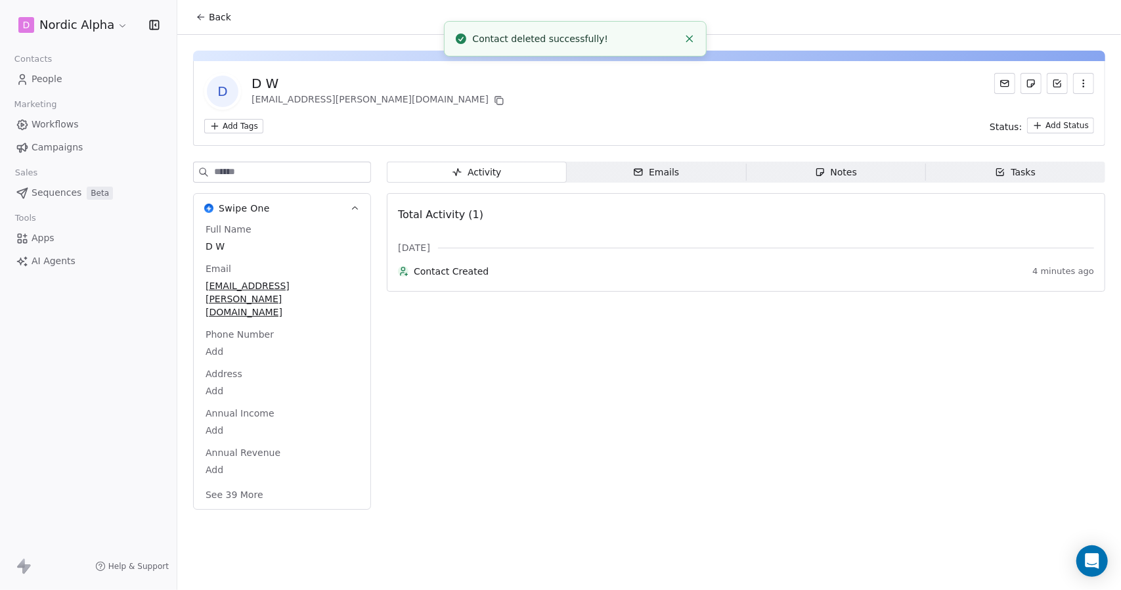
click at [1094, 73] on div at bounding box center [1044, 91] width 100 height 37
click at [1088, 75] on button "button" at bounding box center [1083, 83] width 21 height 21
click at [1073, 112] on div "Delete" at bounding box center [1065, 112] width 88 height 21
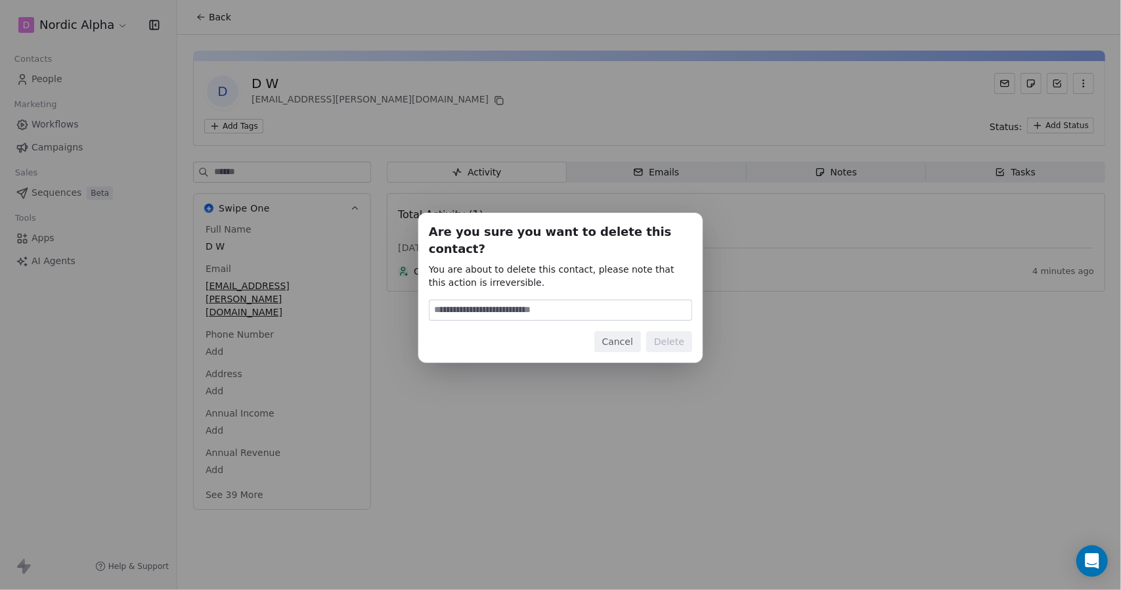
click at [596, 304] on input at bounding box center [561, 310] width 262 height 20
type input "******"
click at [658, 332] on button "Delete" at bounding box center [669, 341] width 46 height 21
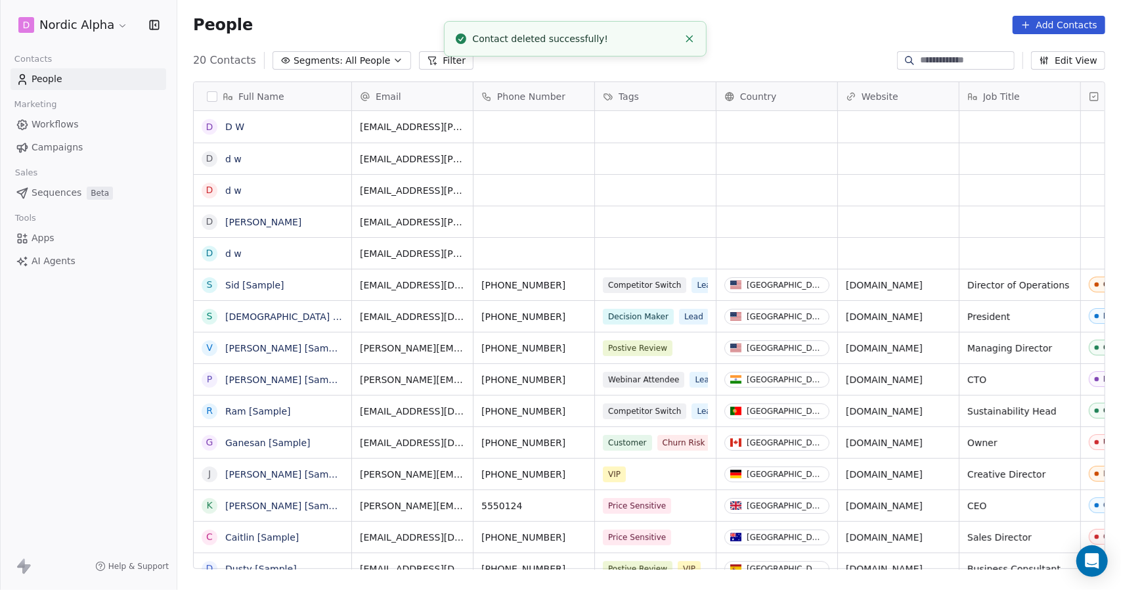
scroll to position [509, 934]
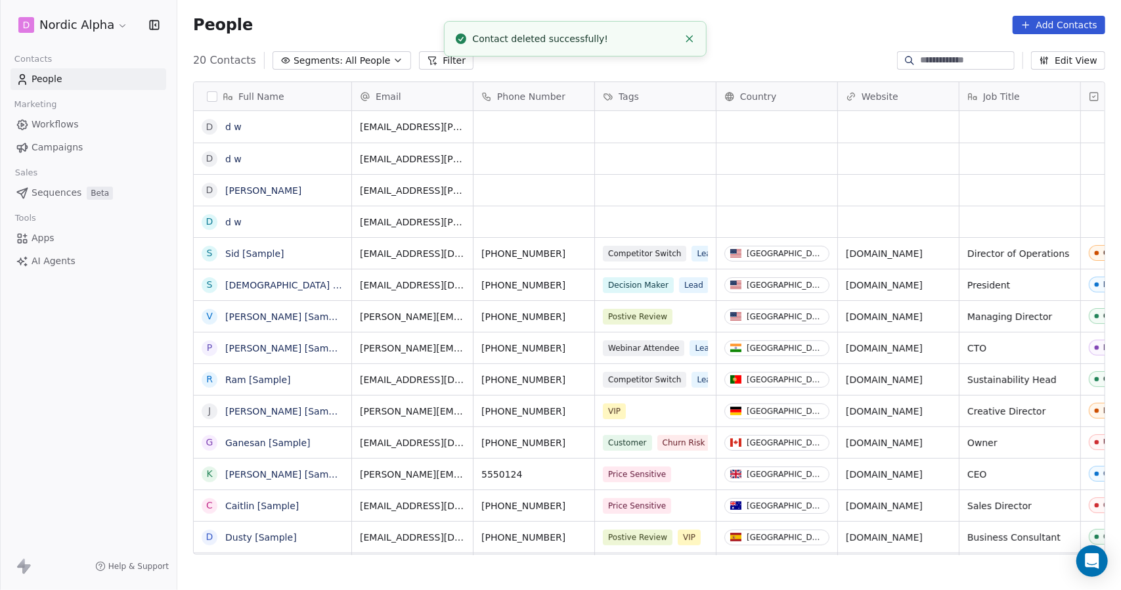
click at [231, 132] on link "d w" at bounding box center [233, 127] width 16 height 11
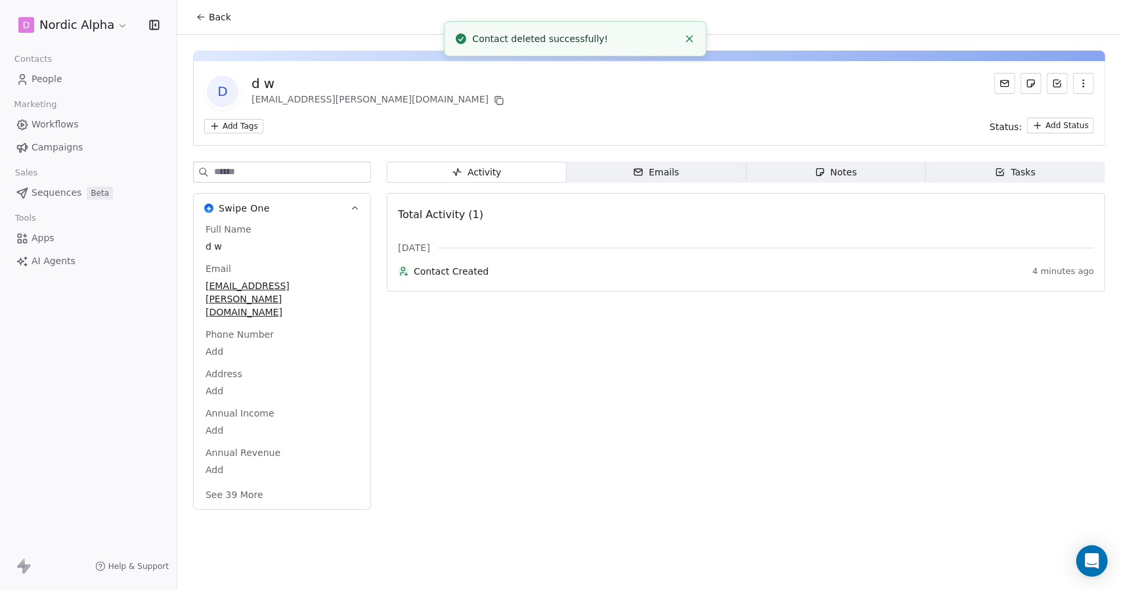
click at [1088, 88] on icon "button" at bounding box center [1084, 83] width 11 height 11
click at [1063, 112] on div "Delete" at bounding box center [1065, 112] width 88 height 21
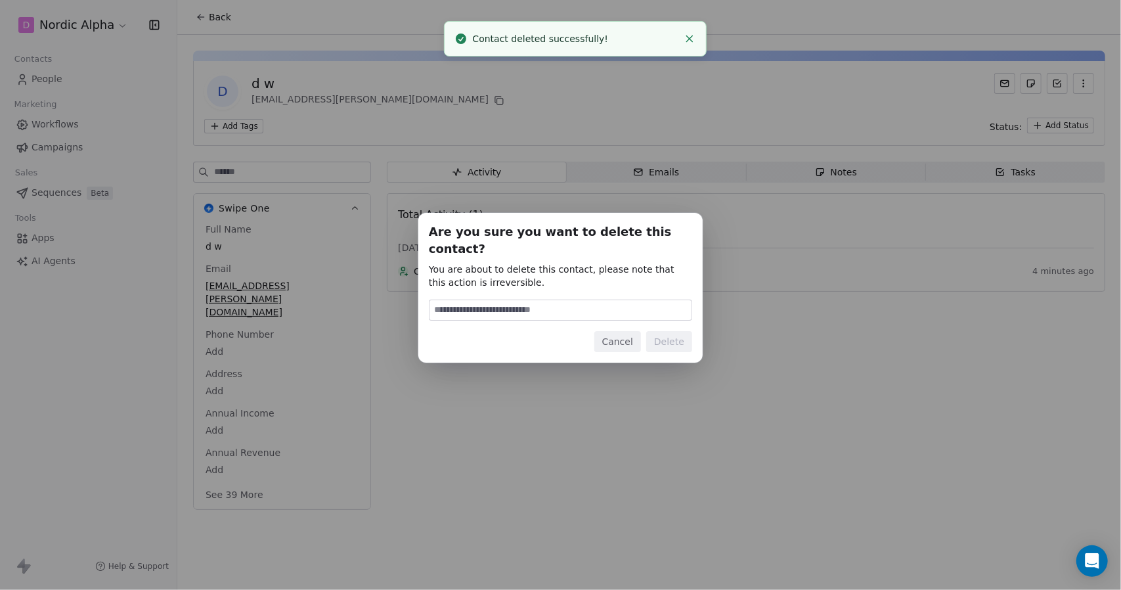
click at [600, 300] on input at bounding box center [561, 310] width 262 height 20
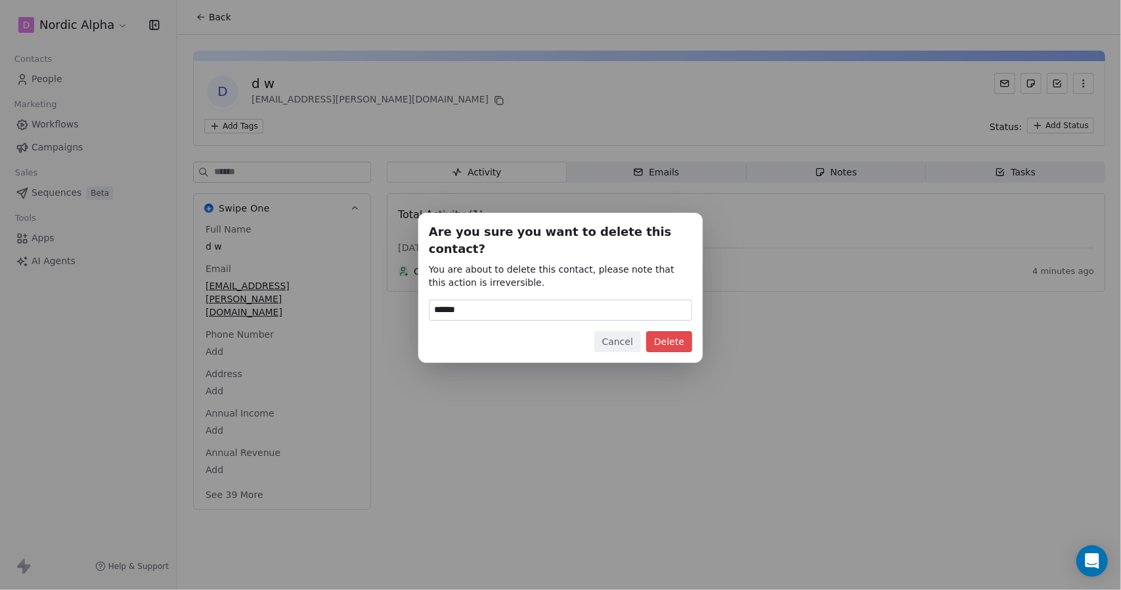
type input "******"
click at [669, 331] on button "Delete" at bounding box center [669, 341] width 46 height 21
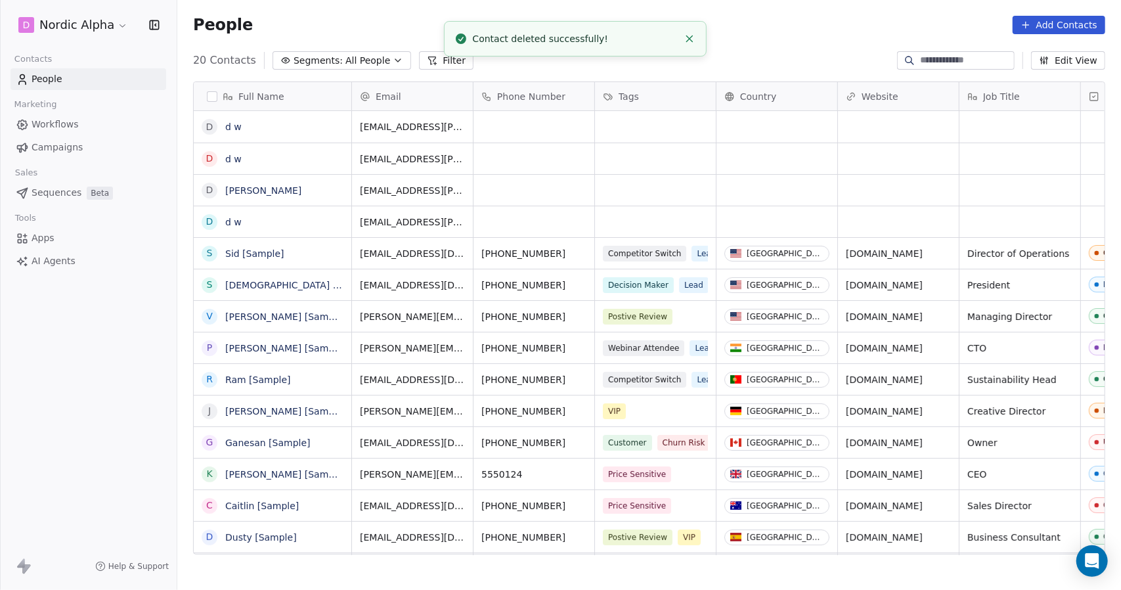
scroll to position [509, 934]
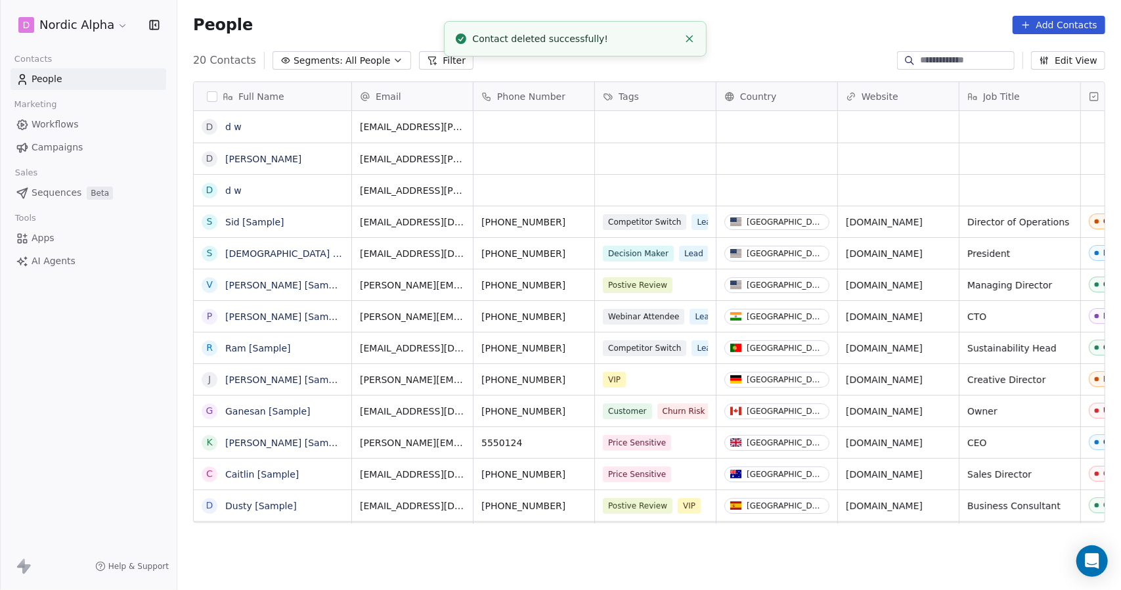
click at [233, 130] on link "d w" at bounding box center [233, 127] width 16 height 11
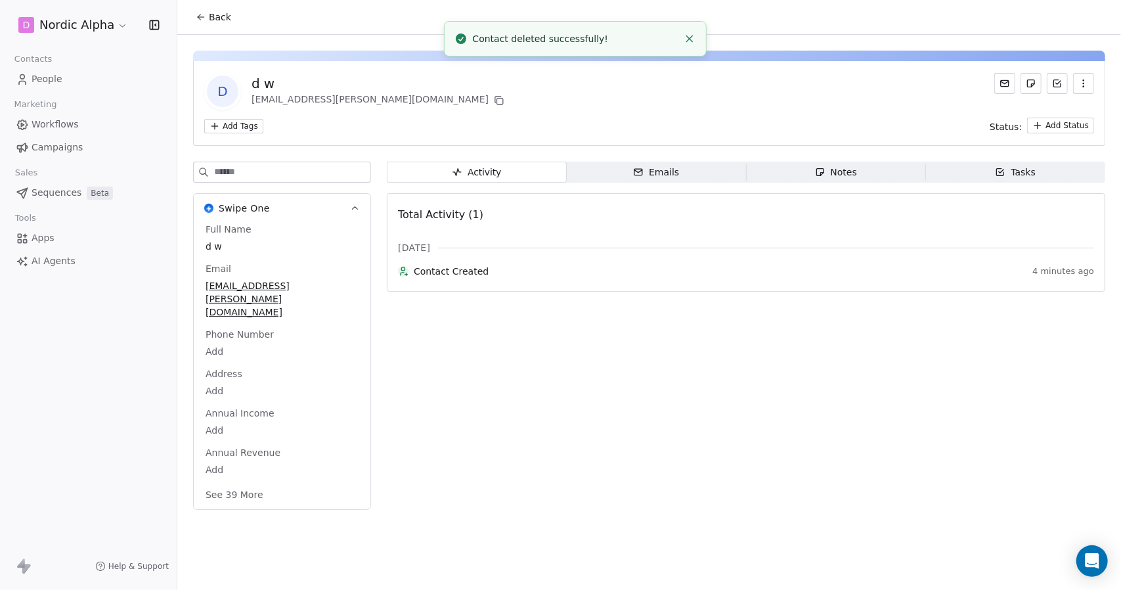
click at [1081, 85] on icon "button" at bounding box center [1084, 83] width 11 height 11
click at [1042, 109] on div "Delete" at bounding box center [1065, 112] width 88 height 21
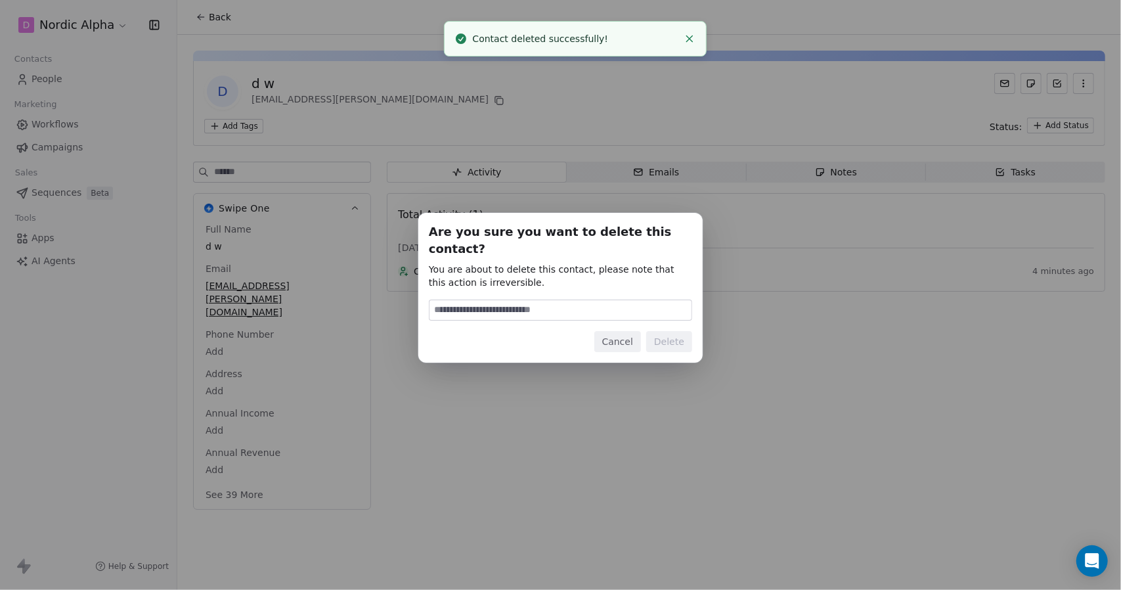
click at [607, 310] on input at bounding box center [561, 310] width 262 height 20
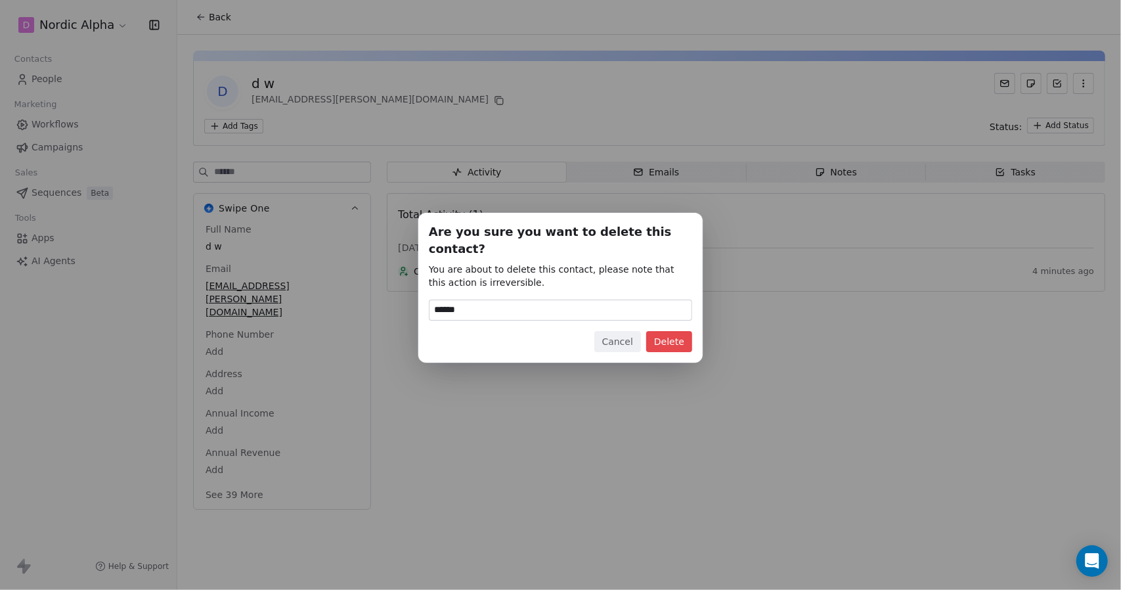
type input "******"
click at [677, 334] on button "Delete" at bounding box center [669, 341] width 46 height 21
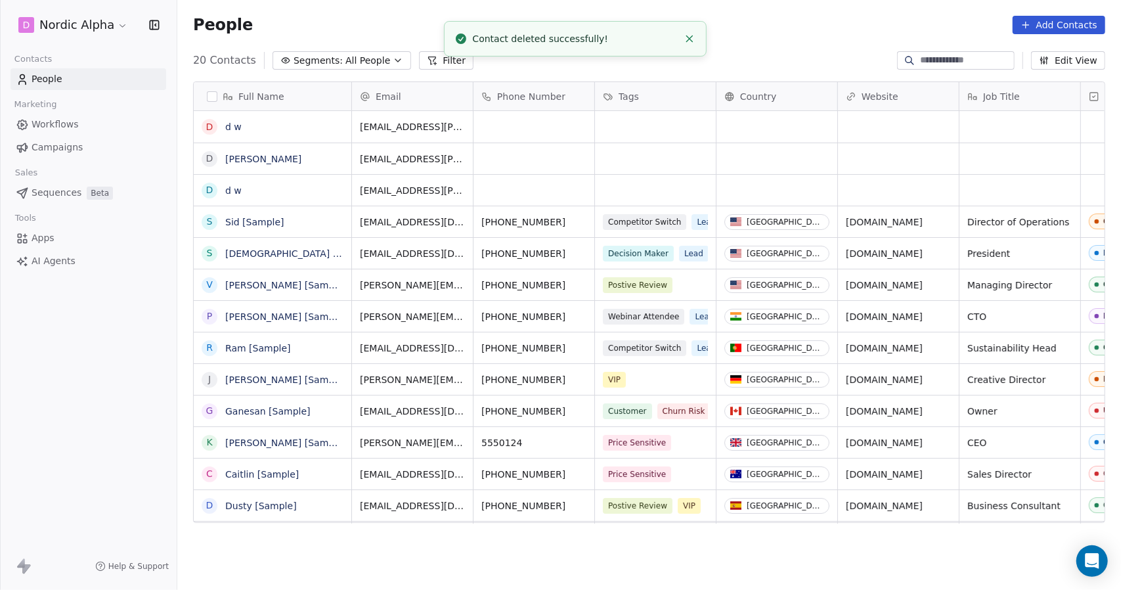
scroll to position [509, 934]
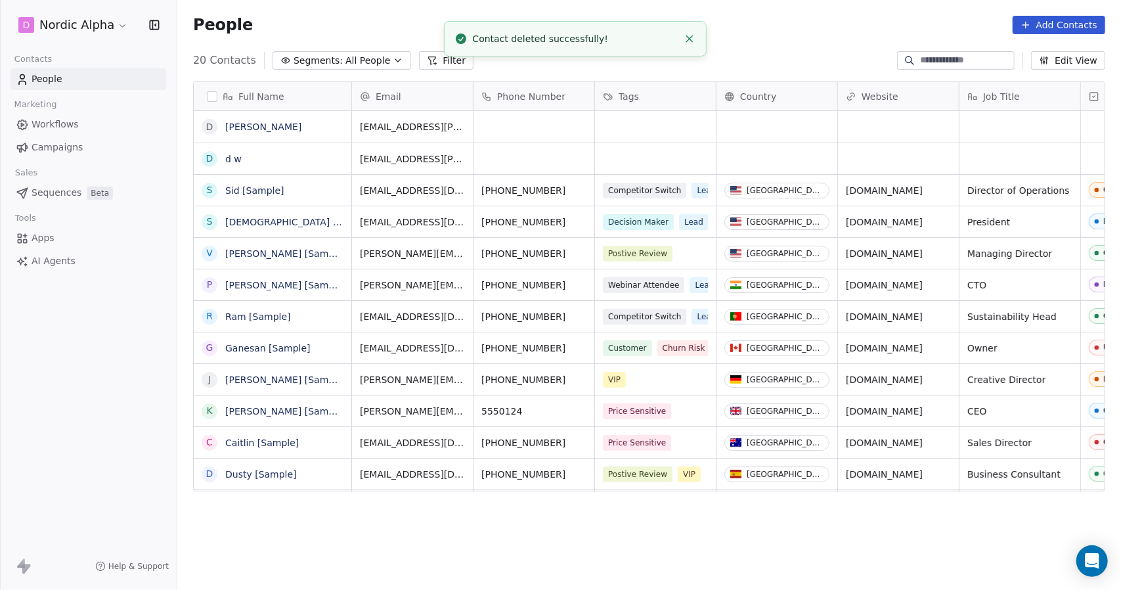
click at [242, 128] on link "[PERSON_NAME]" at bounding box center [263, 127] width 76 height 11
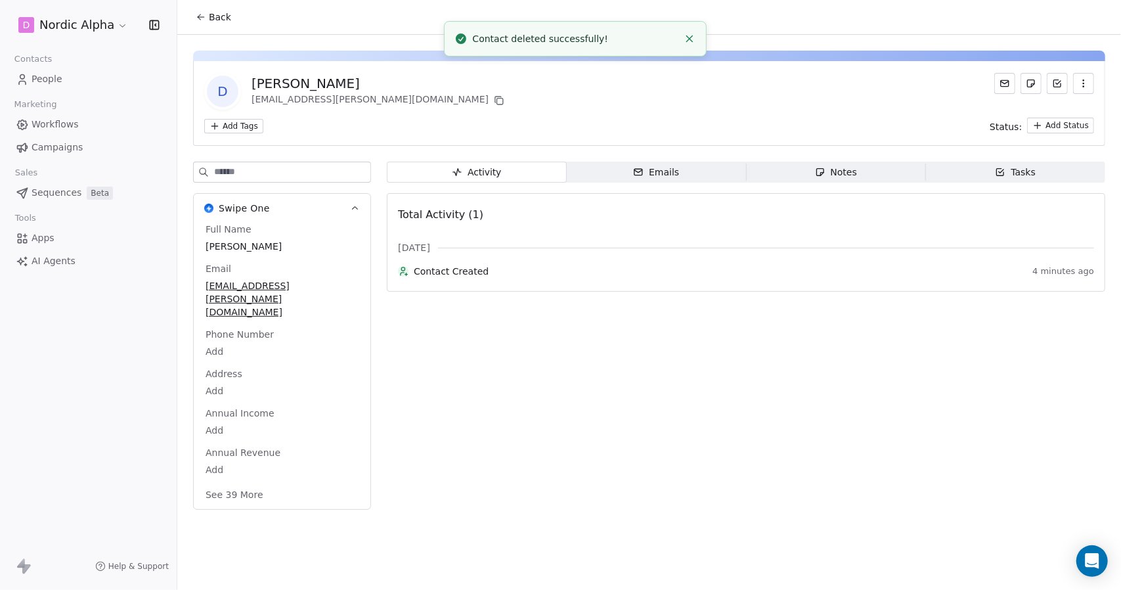
click at [1086, 81] on icon "button" at bounding box center [1084, 83] width 11 height 11
click at [1059, 106] on div "Delete" at bounding box center [1065, 112] width 88 height 21
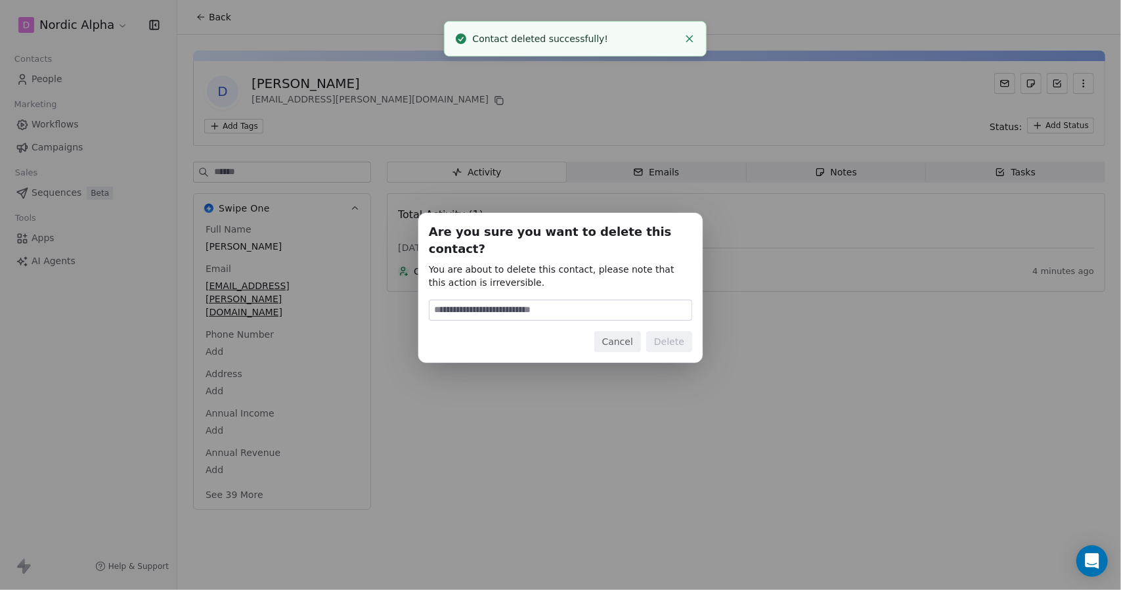
click at [580, 300] on input at bounding box center [561, 310] width 262 height 20
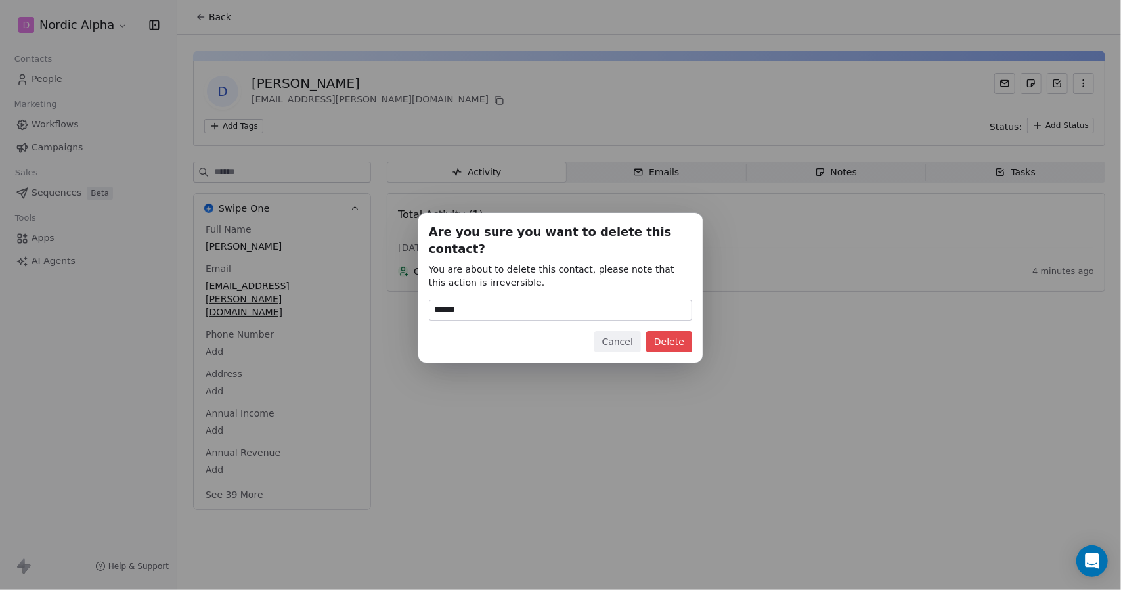
type input "******"
click at [669, 332] on button "Delete" at bounding box center [669, 341] width 46 height 21
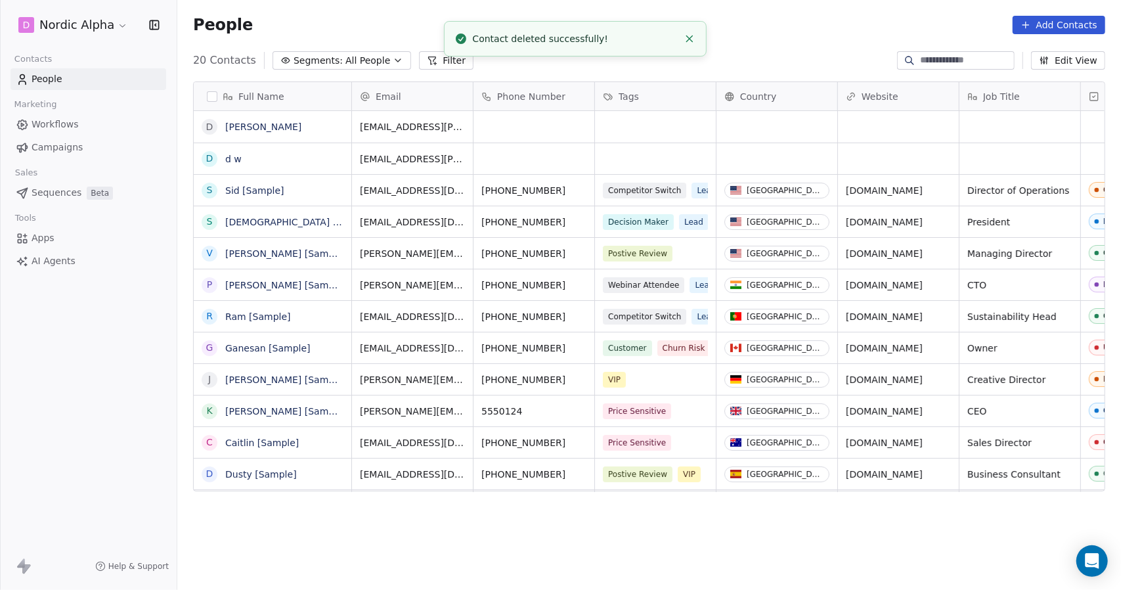
scroll to position [509, 934]
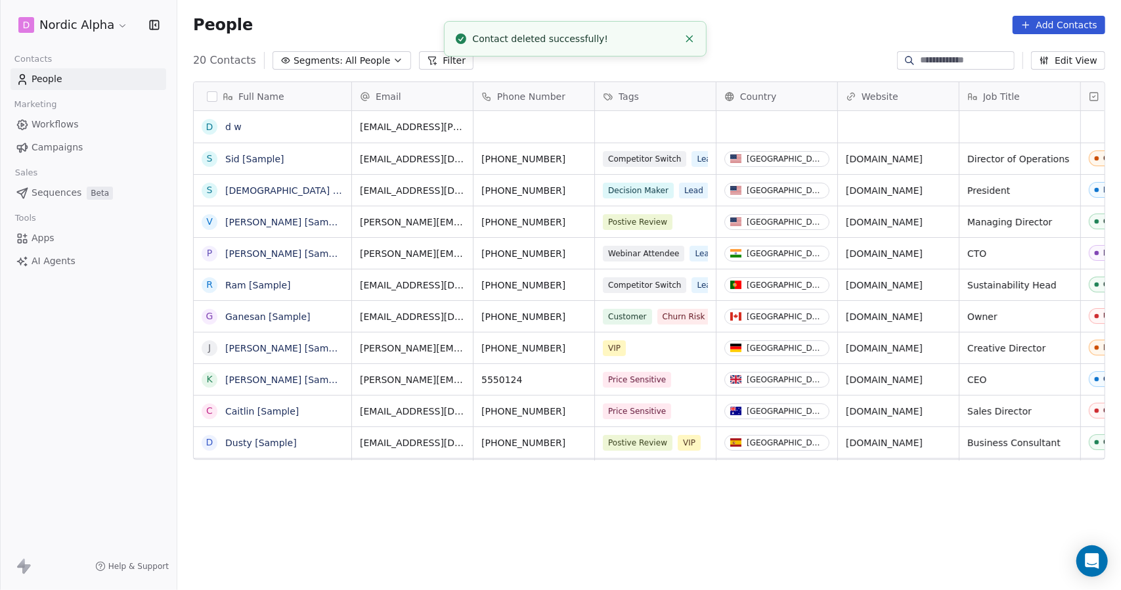
click at [233, 124] on link "d w" at bounding box center [233, 127] width 16 height 11
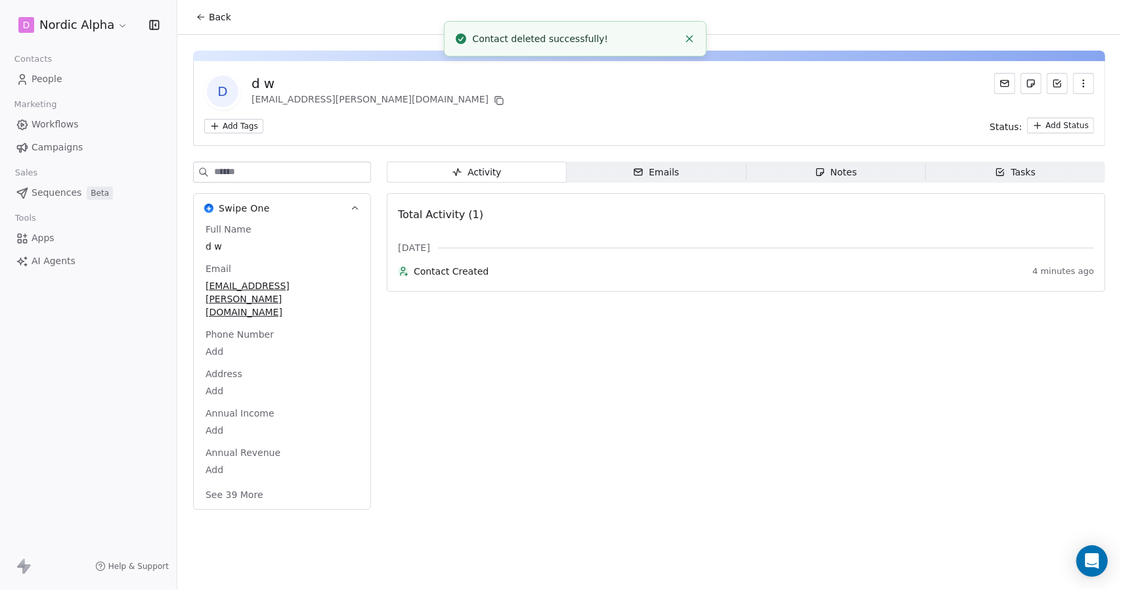
click at [1084, 78] on icon "button" at bounding box center [1084, 83] width 11 height 11
click at [1068, 106] on div "Delete" at bounding box center [1065, 112] width 88 height 21
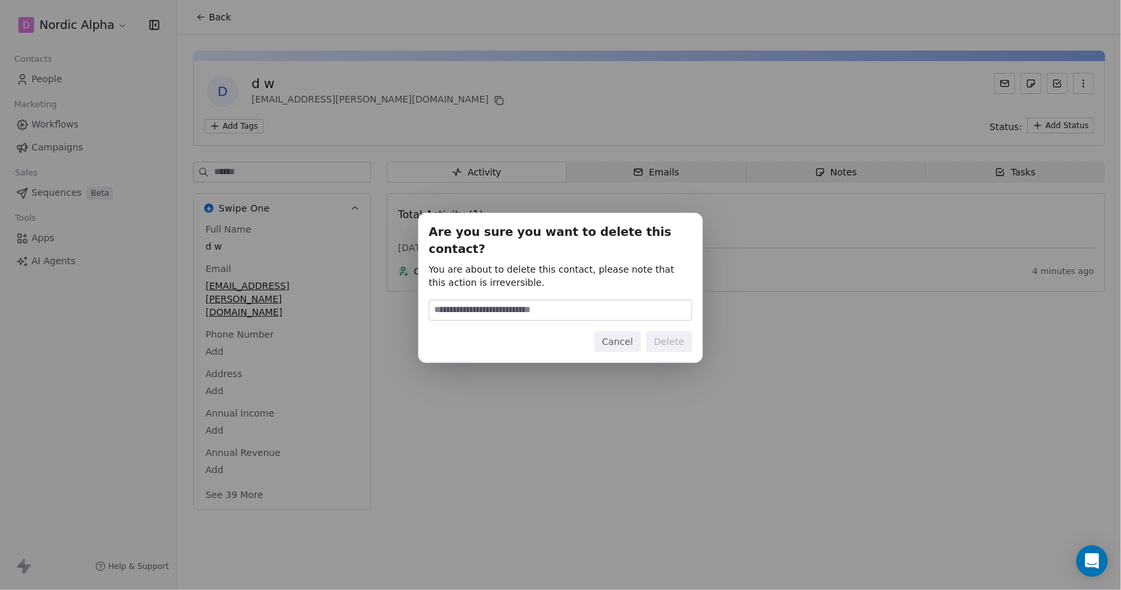
click at [596, 300] on input at bounding box center [561, 310] width 262 height 20
type input "******"
click at [673, 331] on button "Delete" at bounding box center [669, 341] width 46 height 21
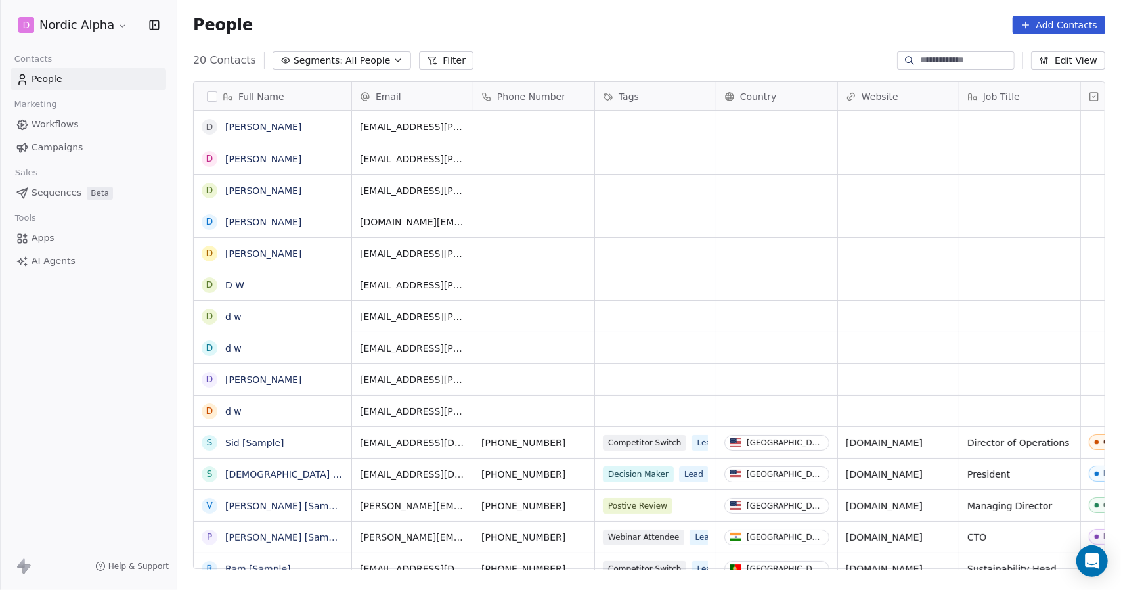
click at [213, 94] on button "button" at bounding box center [212, 96] width 11 height 11
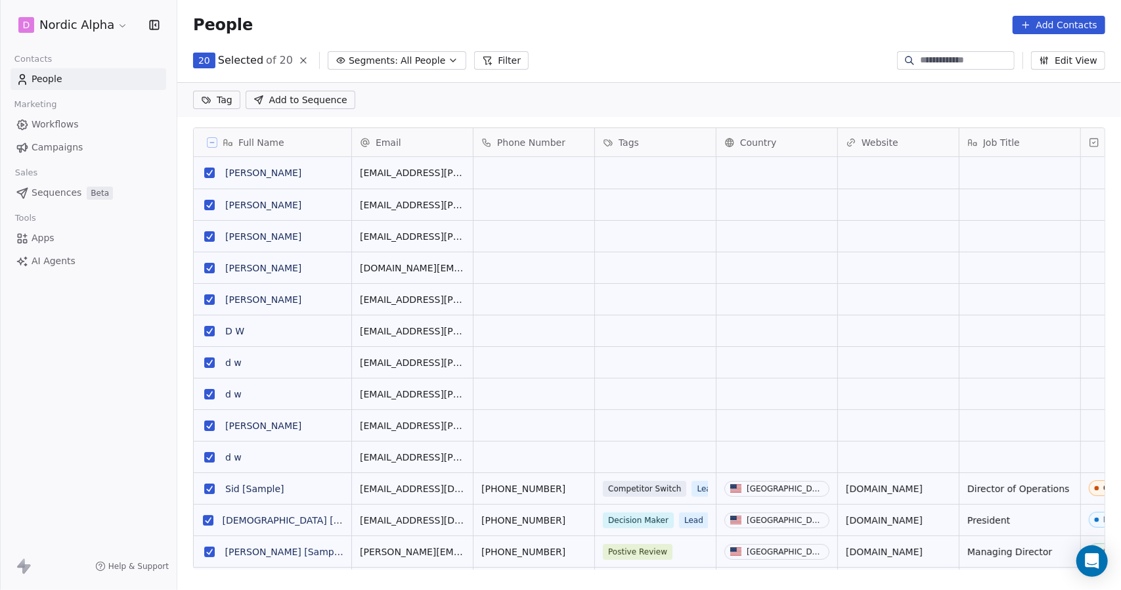
click at [210, 140] on icon at bounding box center [212, 142] width 7 height 7
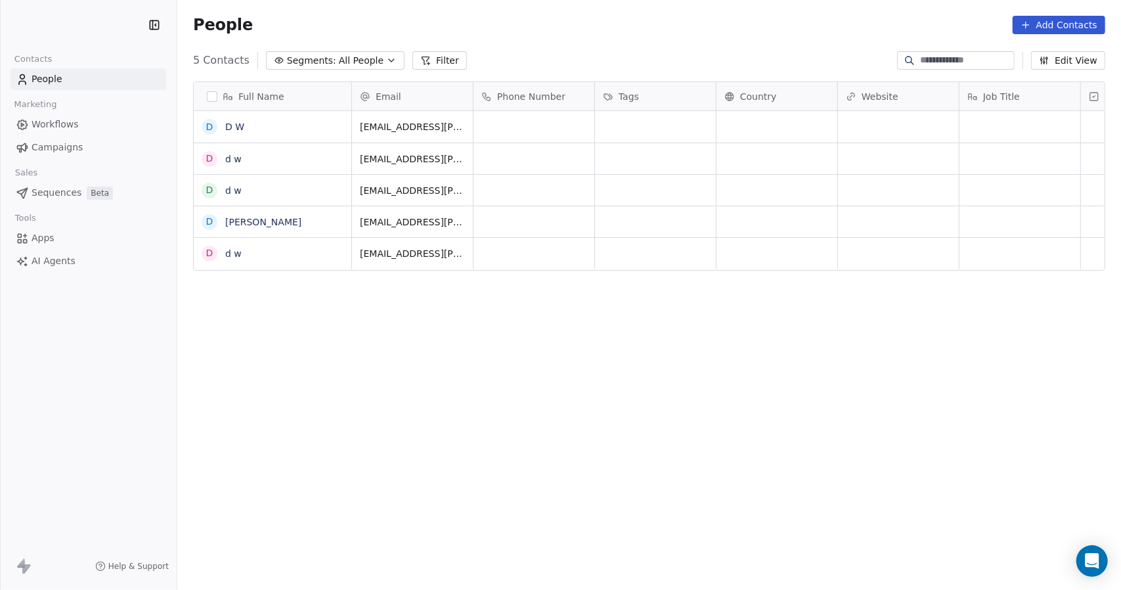
scroll to position [509, 934]
click at [633, 45] on div "People Add Contacts" at bounding box center [649, 25] width 944 height 50
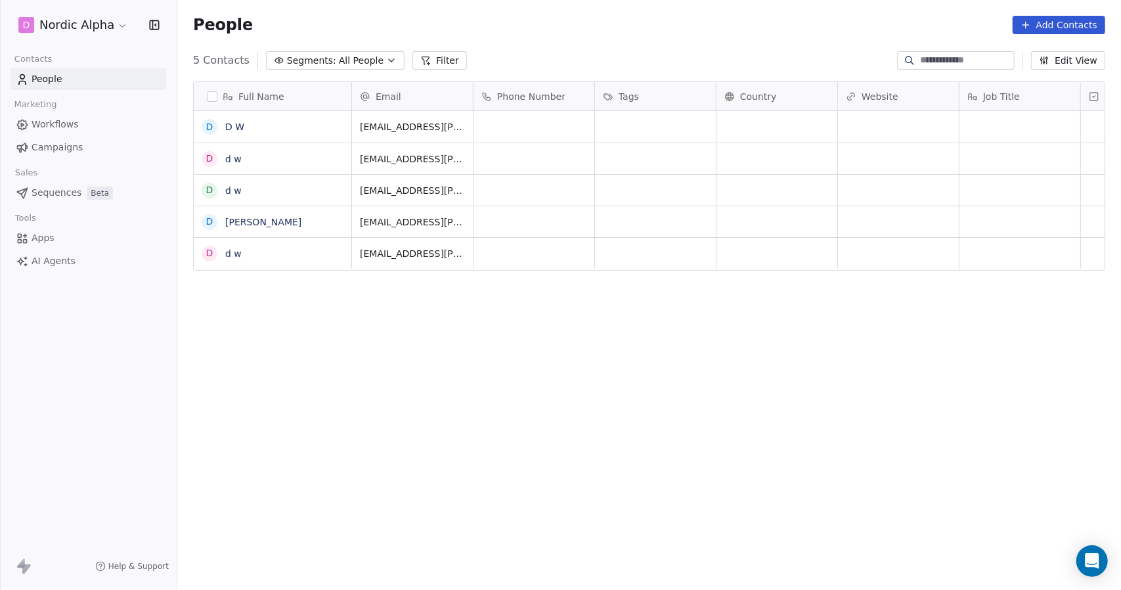
click at [43, 83] on span "People" at bounding box center [47, 79] width 31 height 14
click at [215, 97] on button "button" at bounding box center [212, 96] width 11 height 11
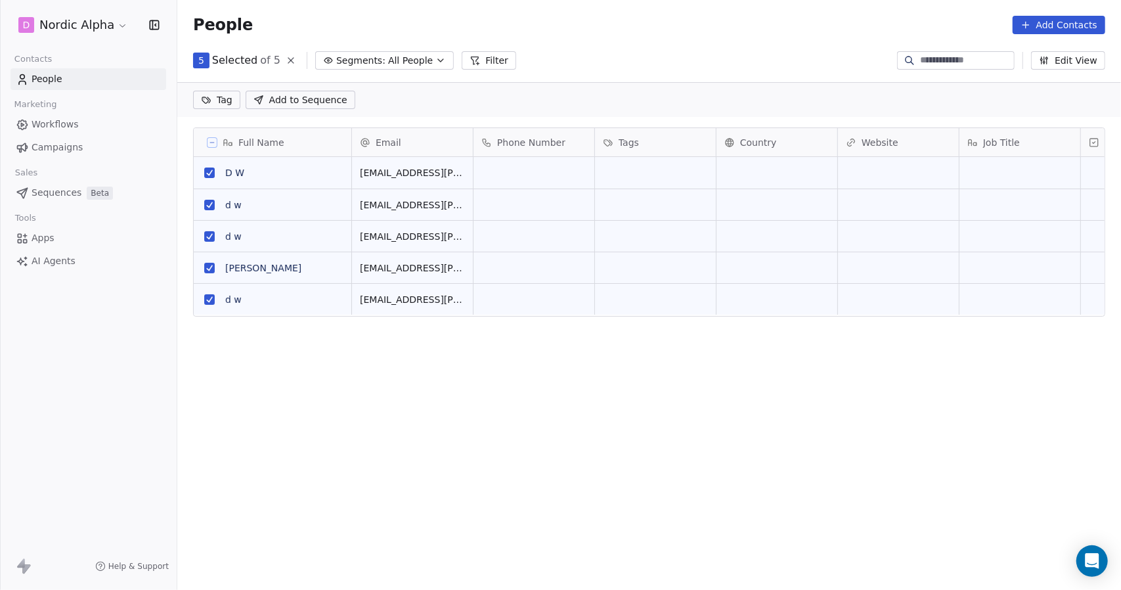
scroll to position [10, 0]
click at [331, 461] on div "Full Name D D W d d w d d w D [PERSON_NAME] d d w Email Phone Number Tags Count…" at bounding box center [649, 353] width 944 height 473
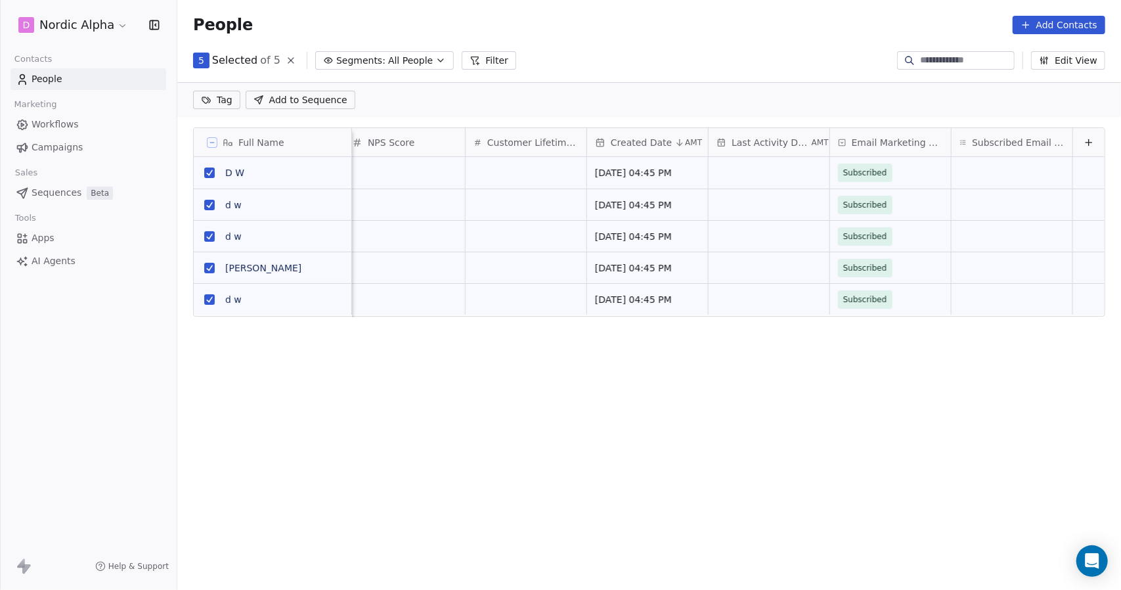
scroll to position [0, 989]
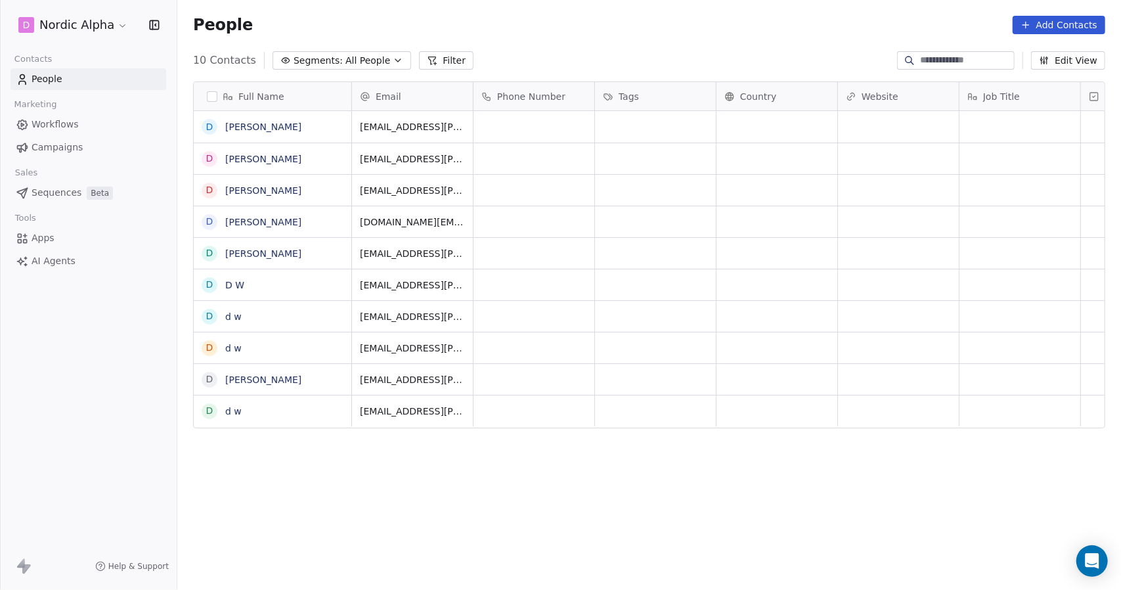
scroll to position [509, 934]
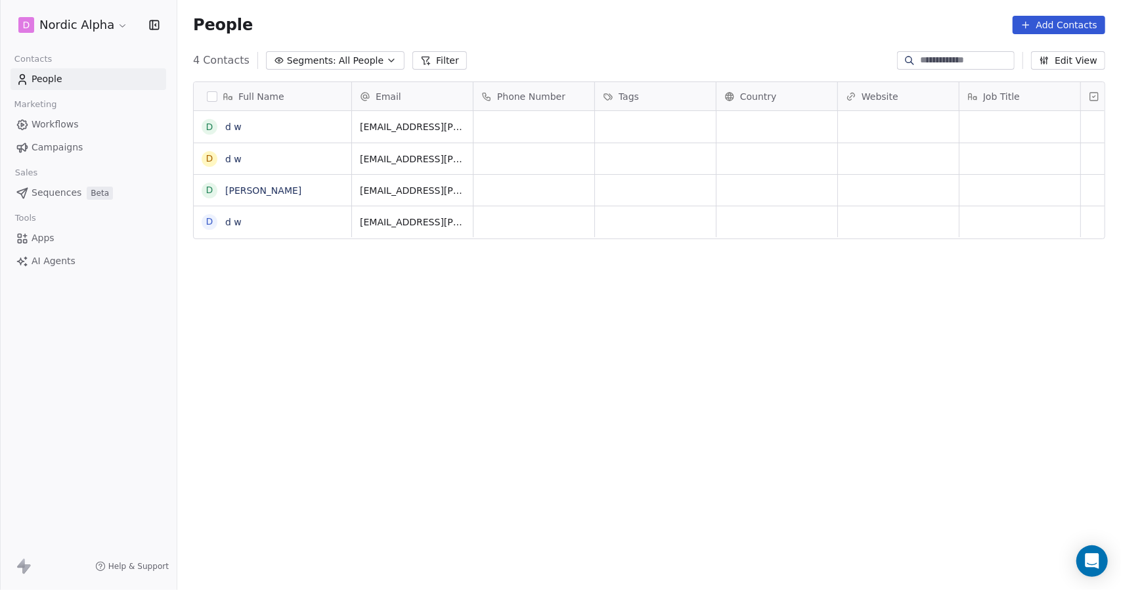
click at [525, 257] on div "Full Name d d w d d w D [PERSON_NAME] d d w Email Phone Number Tags Country Web…" at bounding box center [649, 330] width 944 height 519
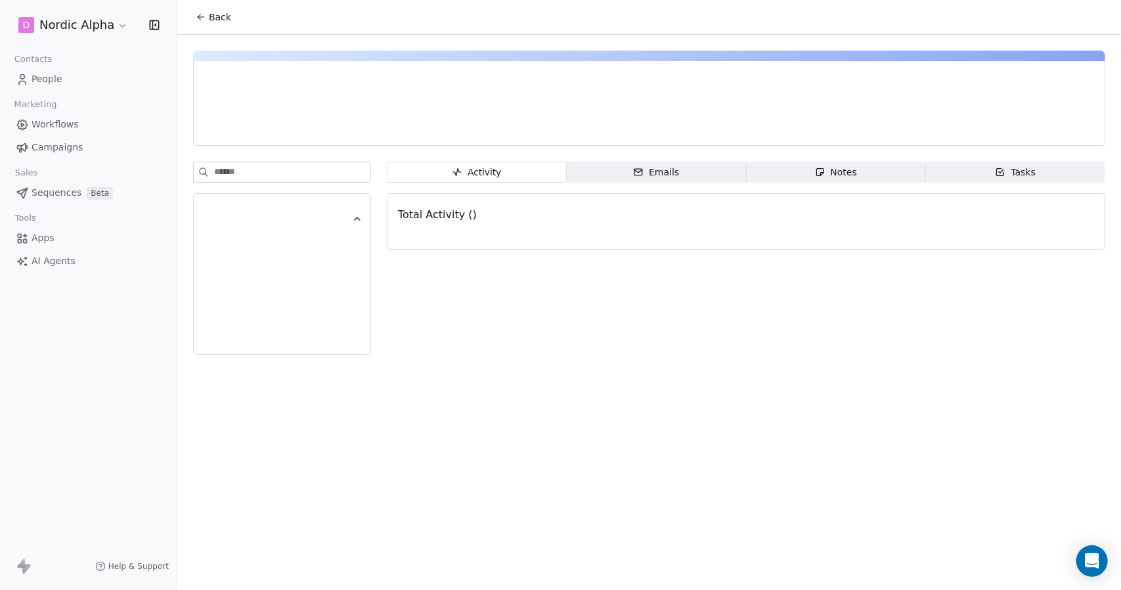
click at [43, 76] on span "People" at bounding box center [47, 79] width 31 height 14
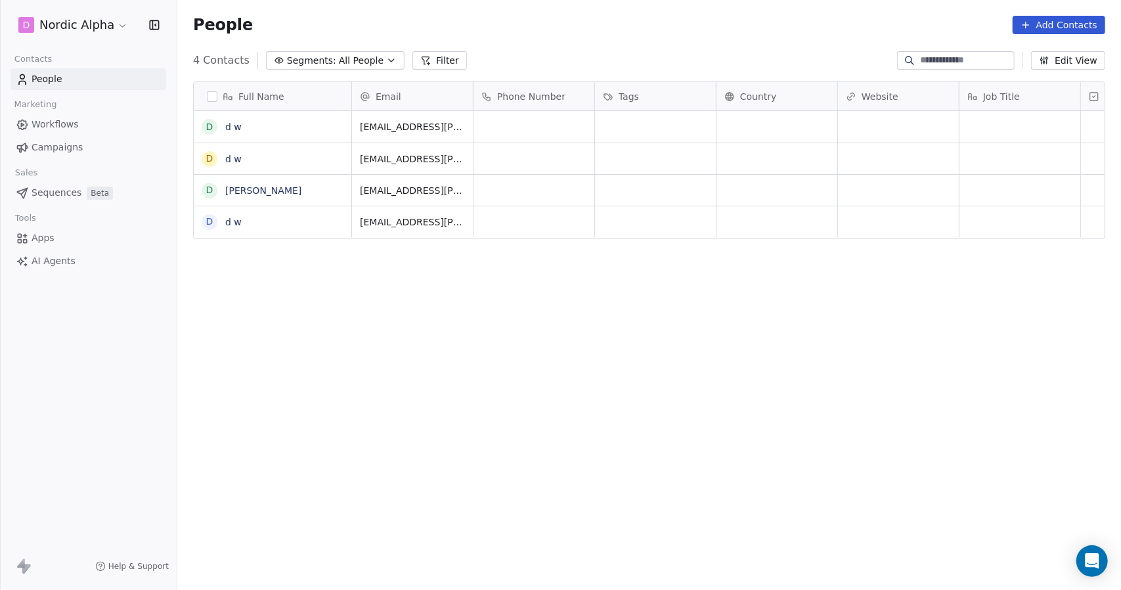
scroll to position [509, 934]
click at [213, 99] on button "button" at bounding box center [212, 96] width 11 height 11
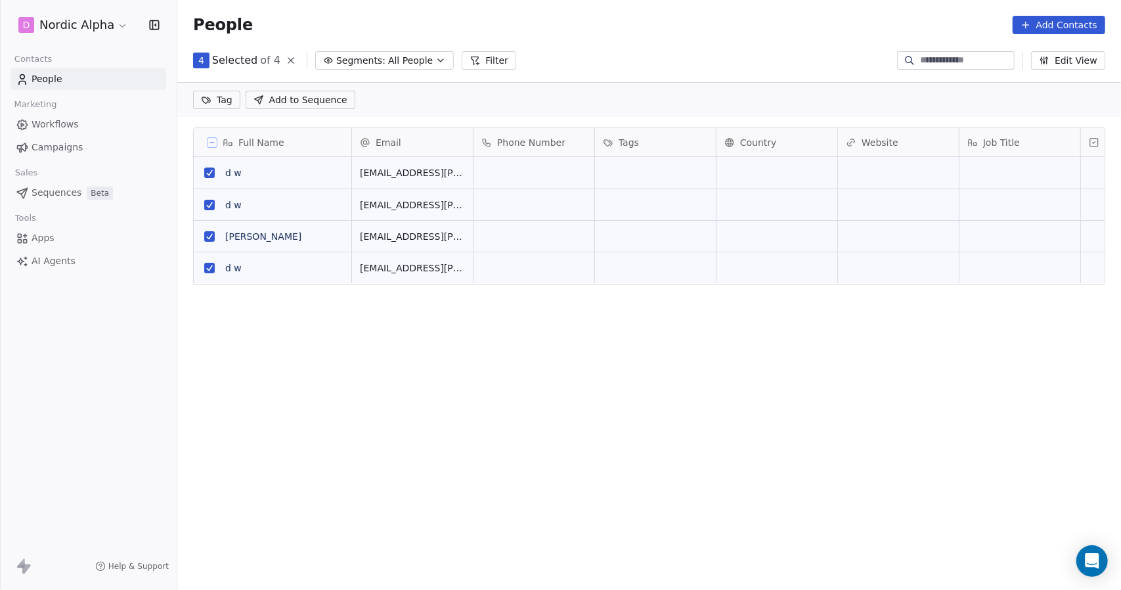
scroll to position [463, 934]
click at [592, 56] on div "4 Selected of 4 Segments: All People Filter Edit View" at bounding box center [649, 60] width 944 height 21
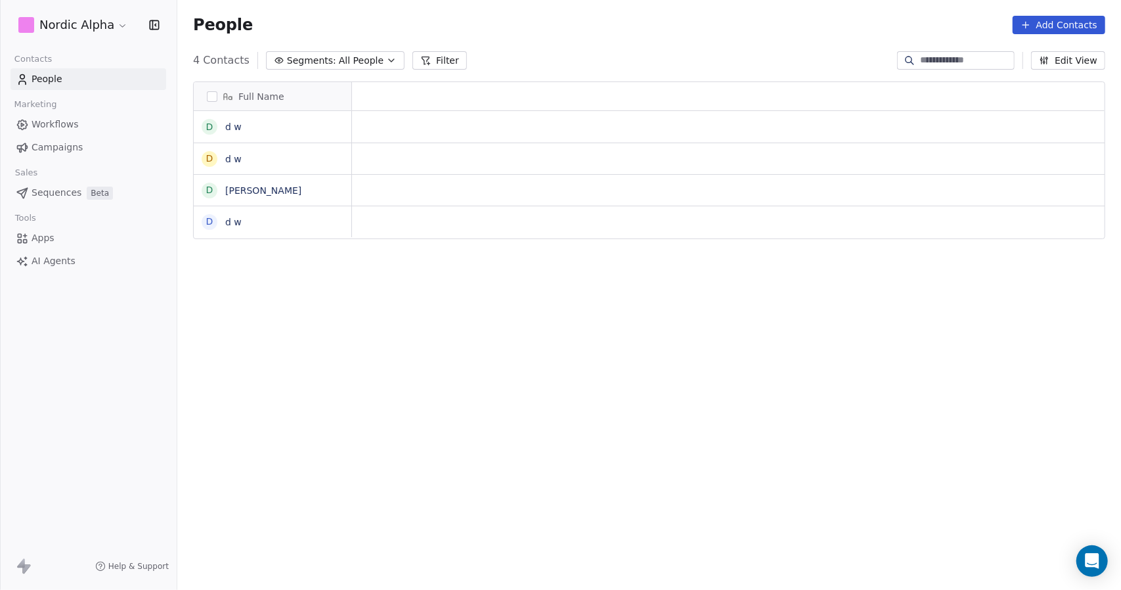
scroll to position [509, 934]
